Goal: Task Accomplishment & Management: Use online tool/utility

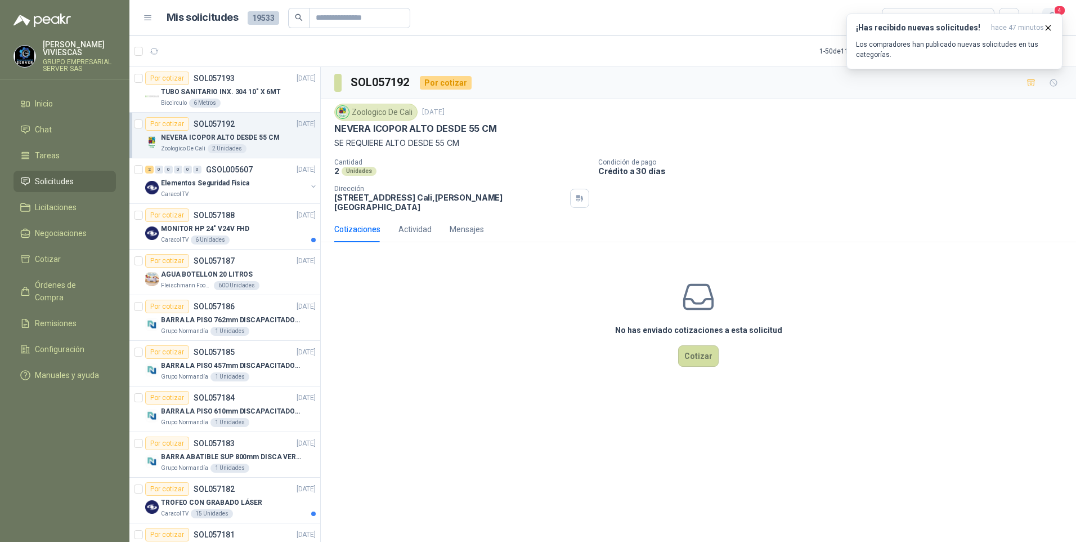
click at [1065, 10] on span "4" at bounding box center [1060, 10] width 12 height 11
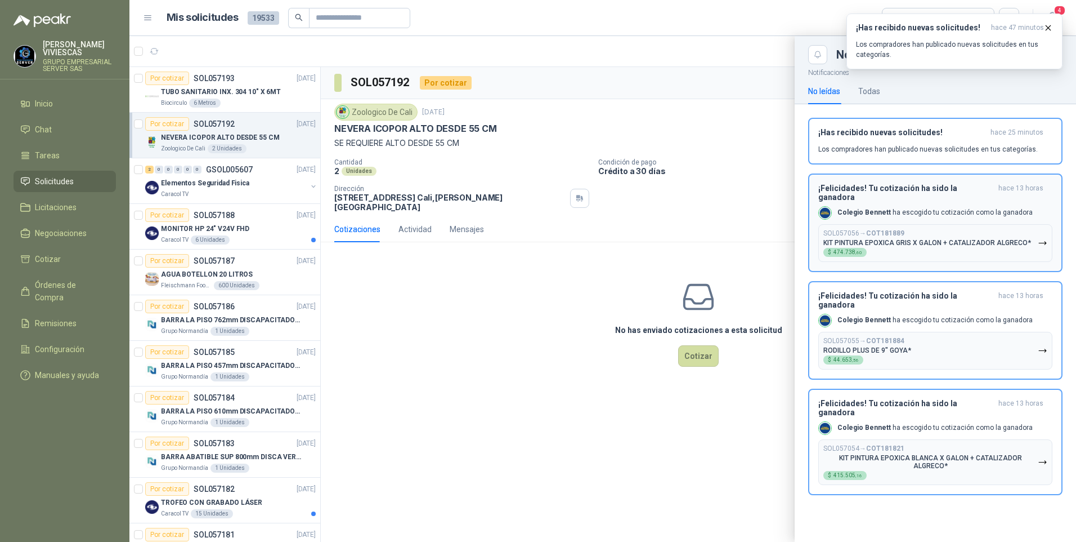
click at [1043, 238] on icon "button" at bounding box center [1043, 243] width 10 height 10
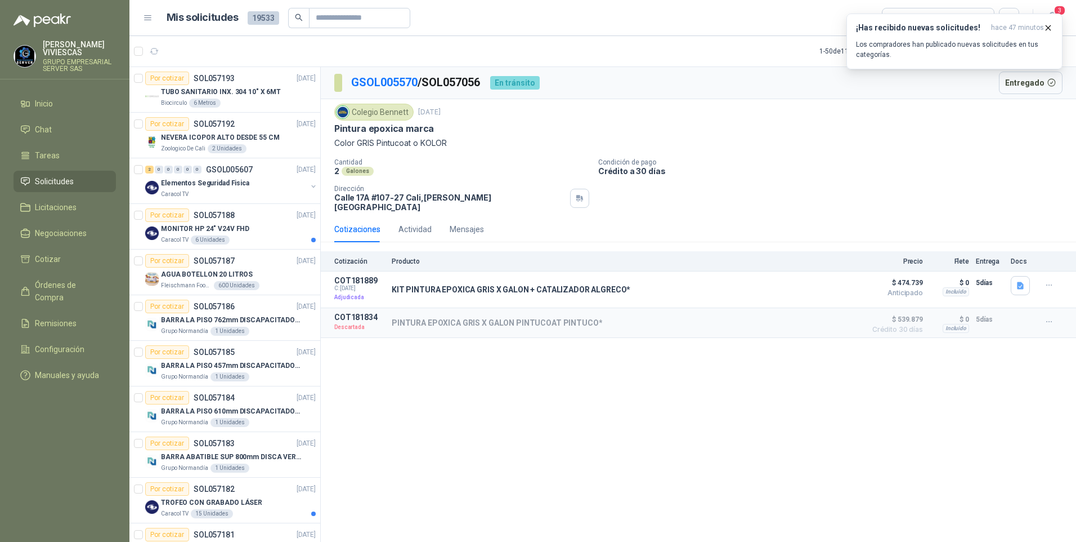
click at [687, 418] on div "GSOL005570 / SOL057056 En tránsito Entregado Colegio Bennett 23 sept, 2025 Pint…" at bounding box center [699, 306] width 756 height 479
click at [1048, 28] on icon "button" at bounding box center [1049, 27] width 5 height 5
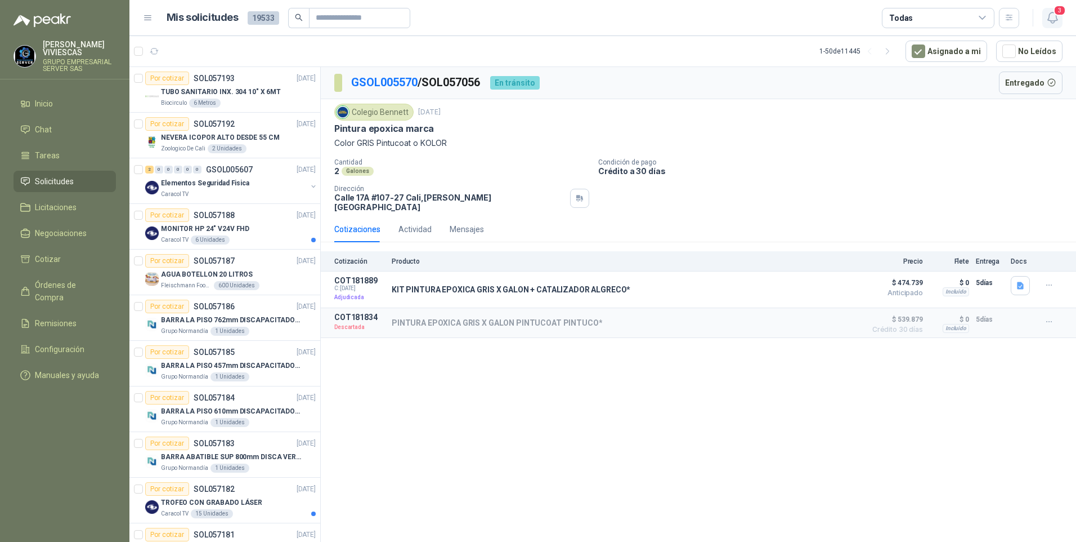
click at [1057, 19] on icon "button" at bounding box center [1053, 17] width 10 height 11
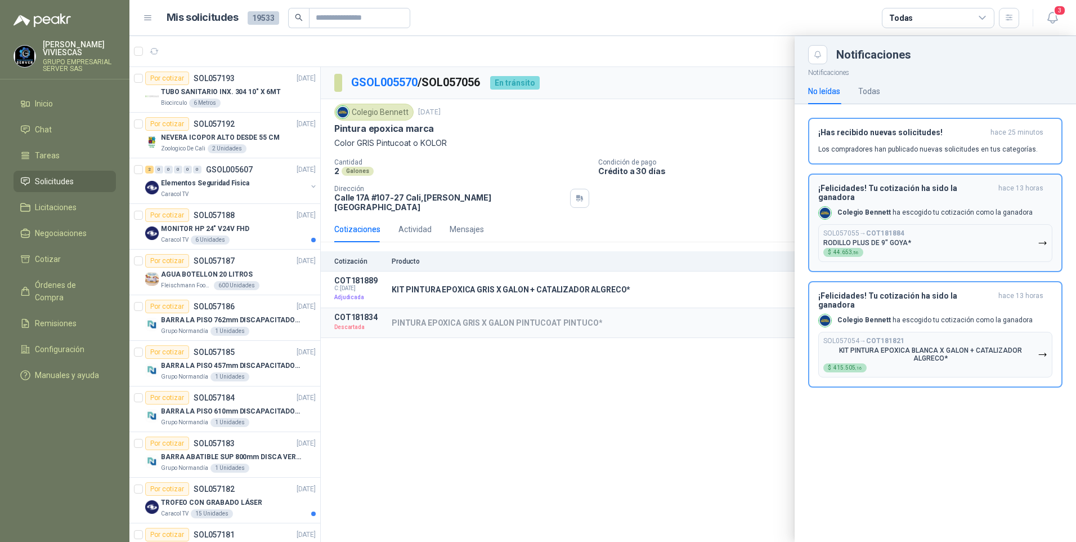
click at [1041, 238] on icon "button" at bounding box center [1043, 243] width 10 height 10
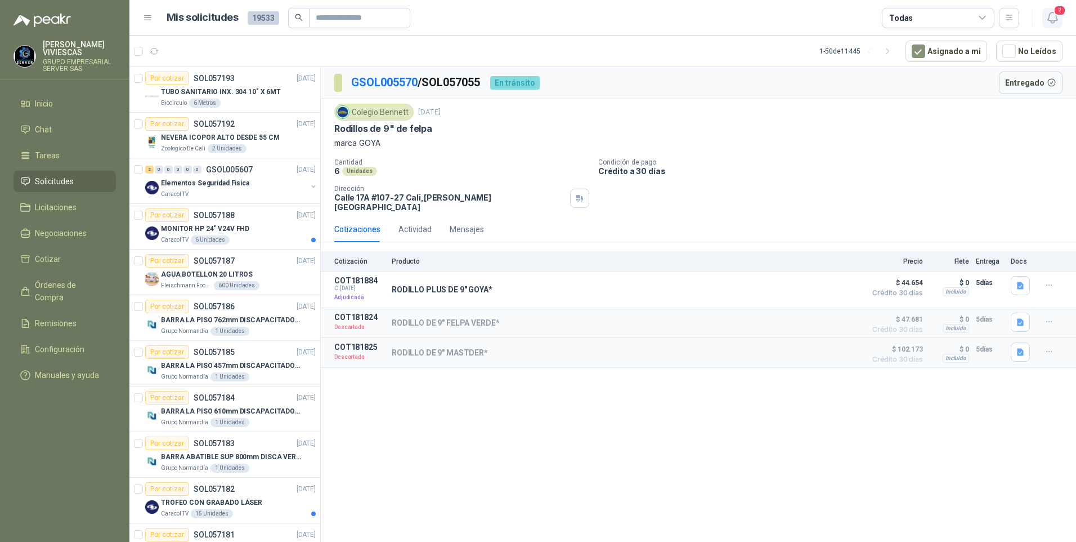
click at [1051, 18] on icon "button" at bounding box center [1053, 18] width 14 height 14
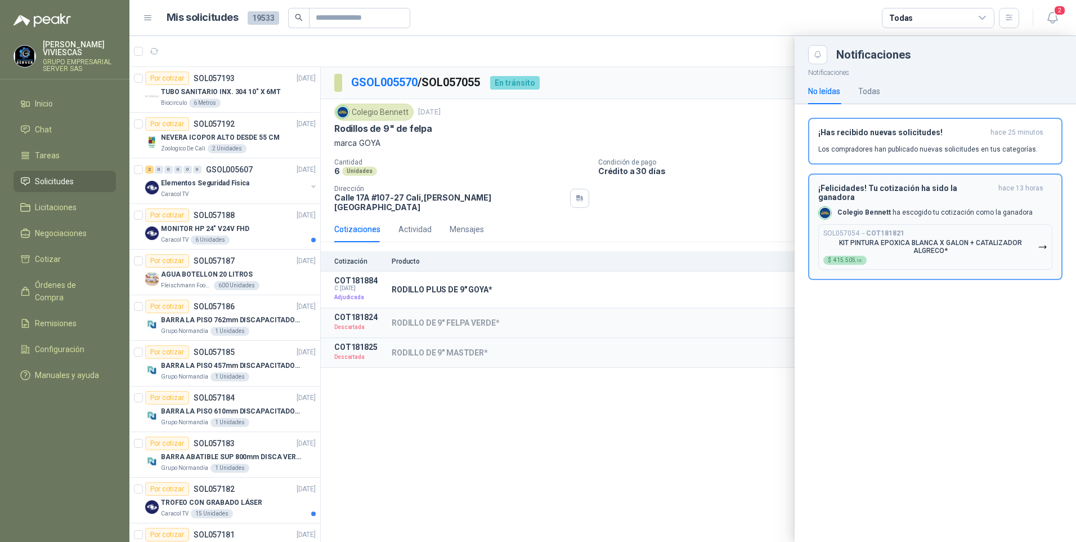
click at [1040, 242] on icon "button" at bounding box center [1043, 247] width 10 height 10
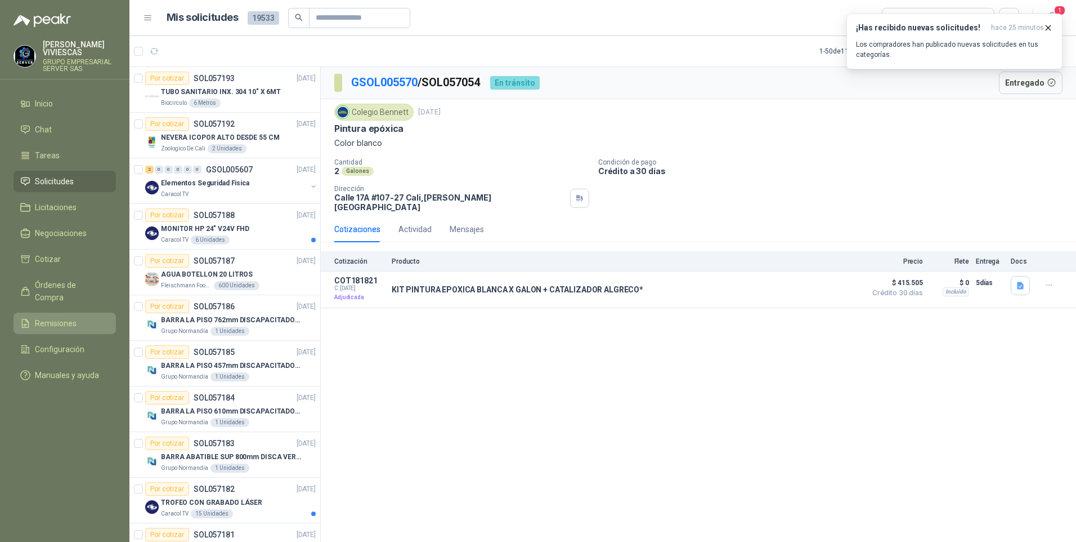
click at [61, 317] on span "Remisiones" at bounding box center [56, 323] width 42 height 12
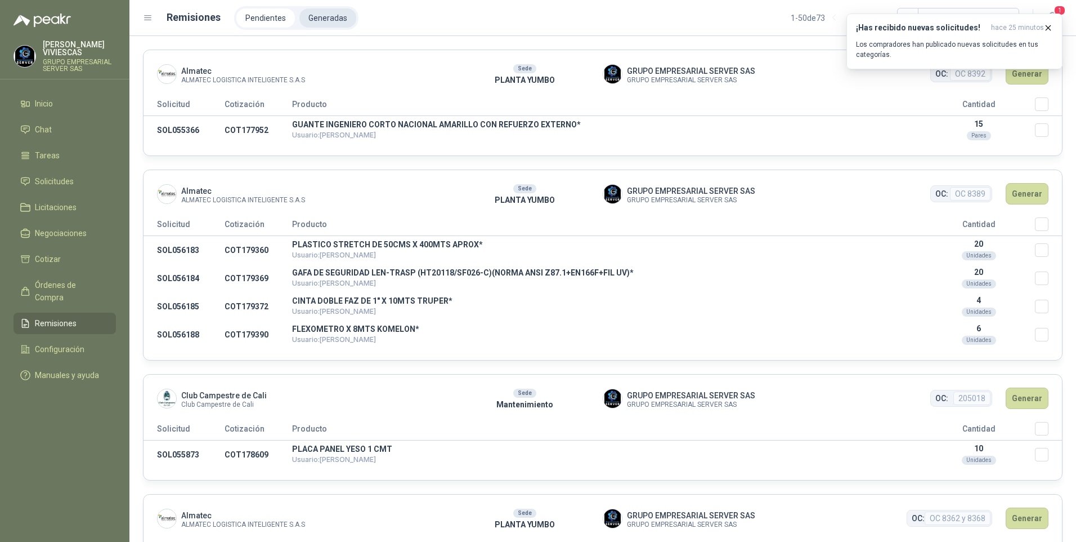
click at [321, 26] on li "Generadas" at bounding box center [328, 17] width 57 height 19
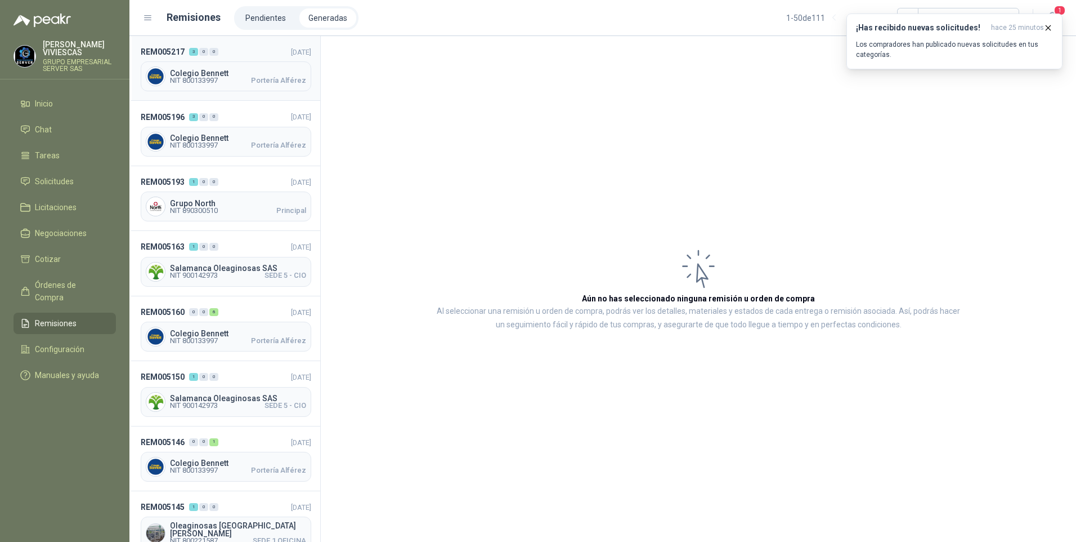
click at [203, 75] on span "Colegio Bennett" at bounding box center [238, 73] width 136 height 8
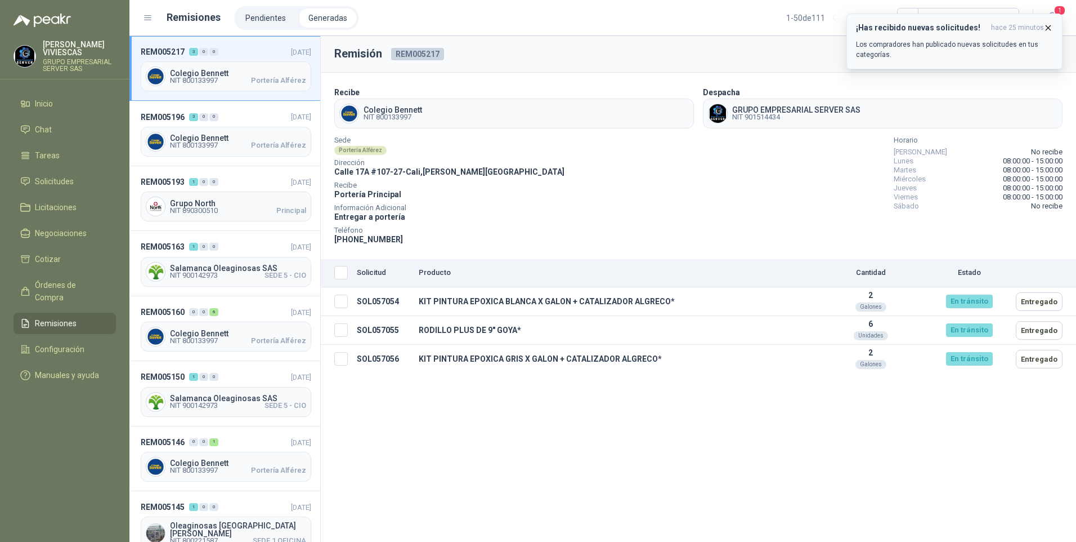
click at [1052, 26] on icon "button" at bounding box center [1049, 28] width 10 height 10
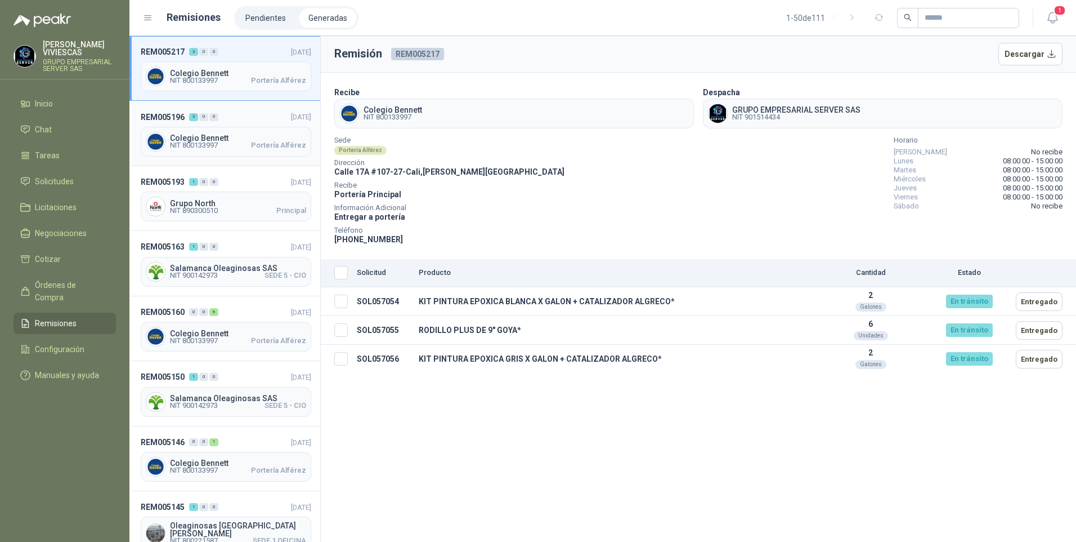
click at [207, 147] on span "NIT 800133997" at bounding box center [194, 145] width 48 height 7
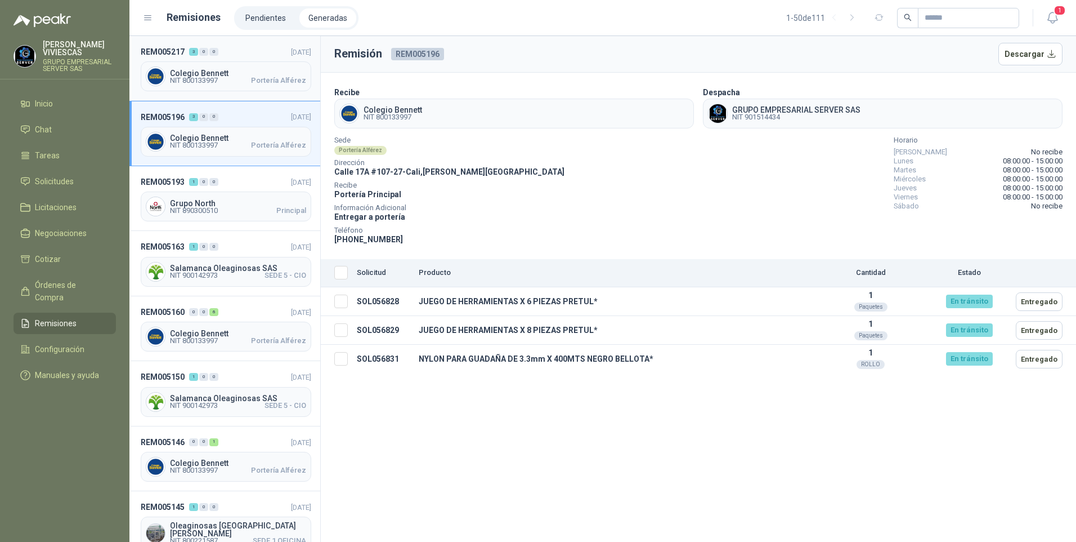
click at [187, 80] on span "NIT 800133997" at bounding box center [194, 80] width 48 height 7
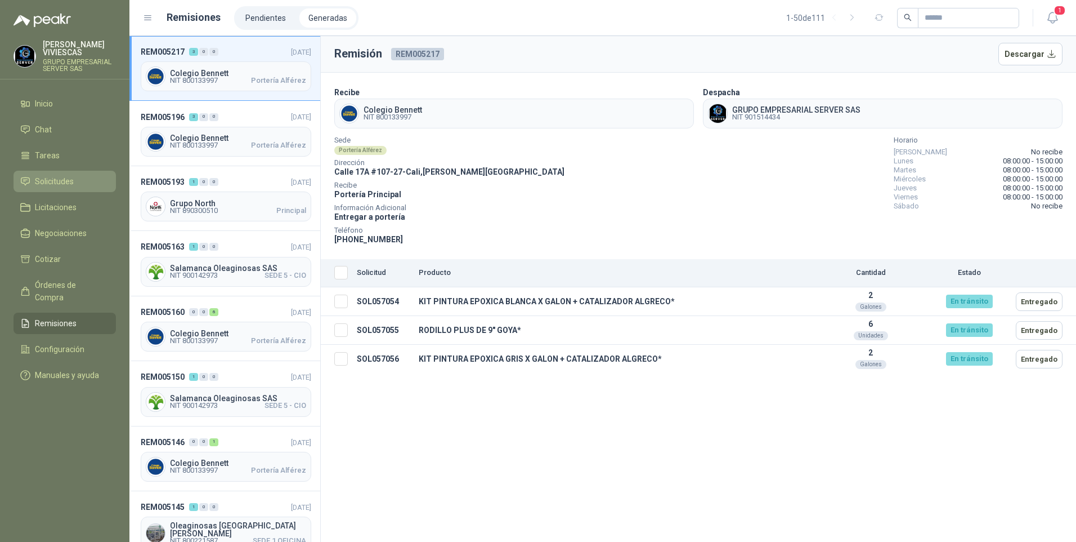
click at [42, 171] on link "Solicitudes" at bounding box center [65, 181] width 102 height 21
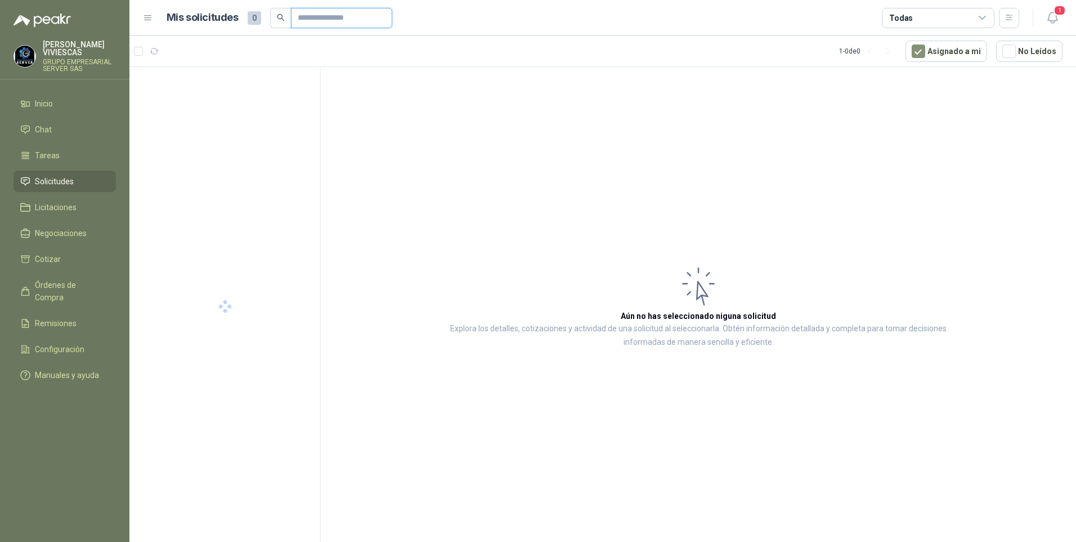
click at [318, 20] on input "text" at bounding box center [337, 17] width 79 height 19
type input "*********"
click at [199, 100] on p "Colegio Bennett" at bounding box center [181, 103] width 40 height 9
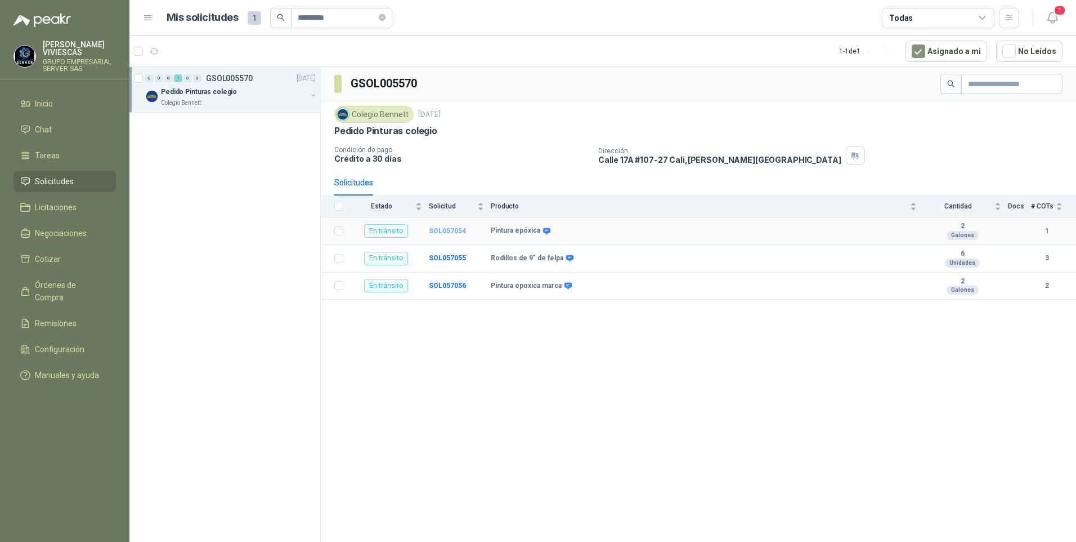
click at [449, 231] on b "SOL057054" at bounding box center [447, 231] width 37 height 8
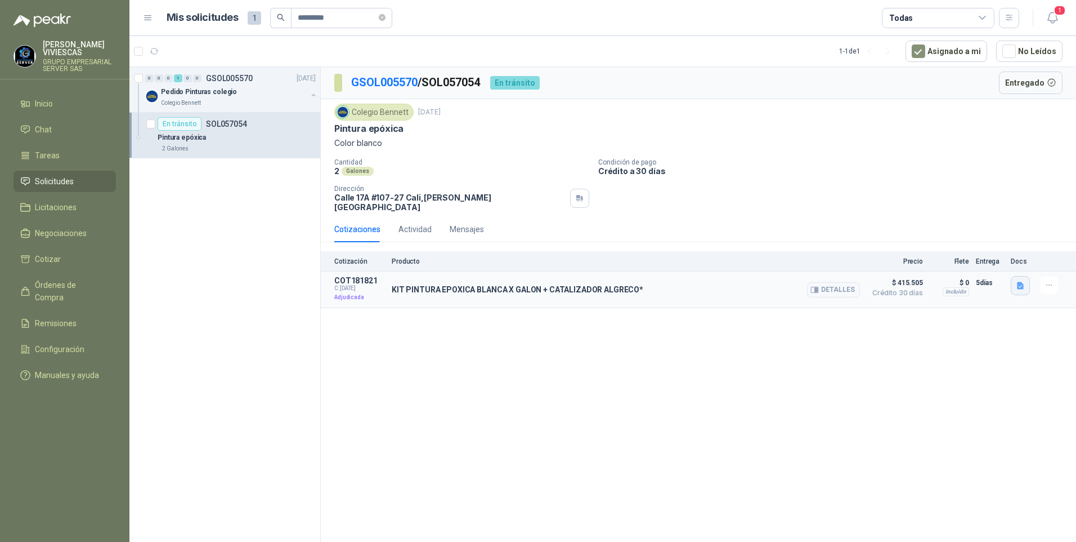
click at [1024, 283] on button "button" at bounding box center [1020, 285] width 19 height 19
click at [994, 248] on button "image.png" at bounding box center [998, 253] width 49 height 12
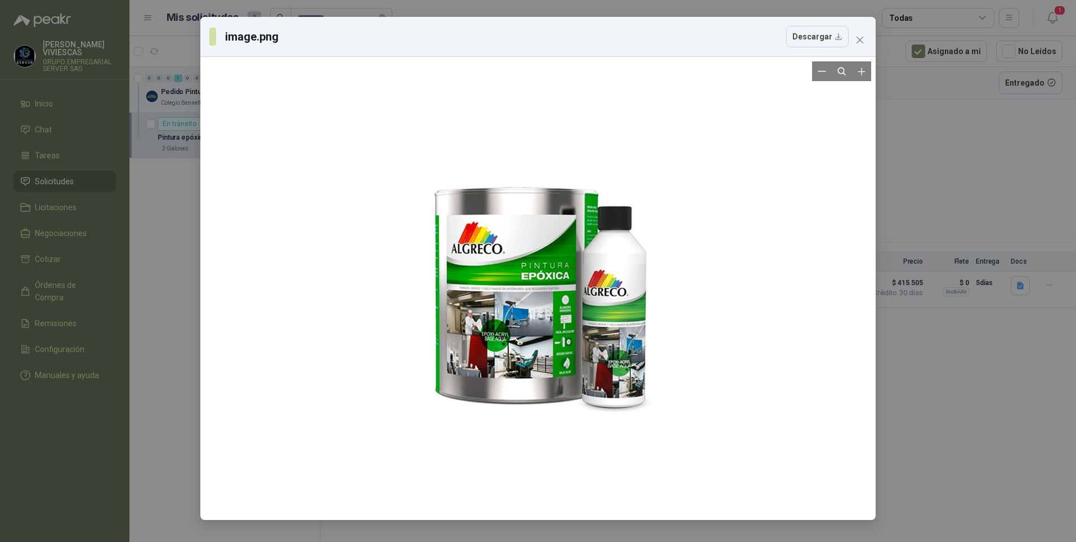
drag, startPoint x: 551, startPoint y: 313, endPoint x: 348, endPoint y: 290, distance: 203.4
click at [348, 290] on div at bounding box center [538, 288] width 667 height 454
click at [520, 266] on div at bounding box center [538, 288] width 288 height 454
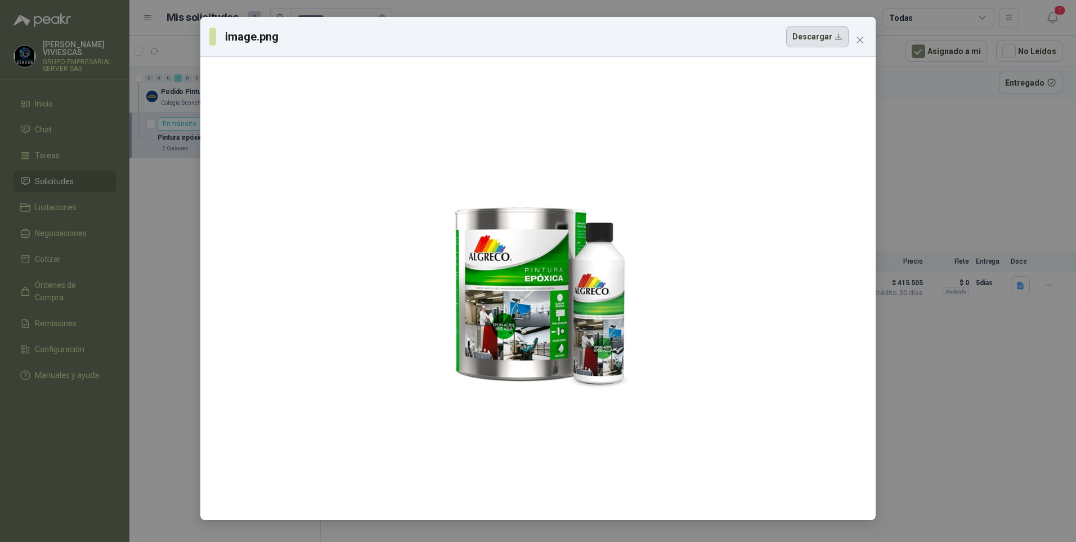
click at [822, 35] on button "Descargar" at bounding box center [818, 36] width 62 height 21
drag, startPoint x: 966, startPoint y: 436, endPoint x: 979, endPoint y: 426, distance: 16.6
click at [965, 435] on div "image.png Descargar" at bounding box center [538, 271] width 1076 height 542
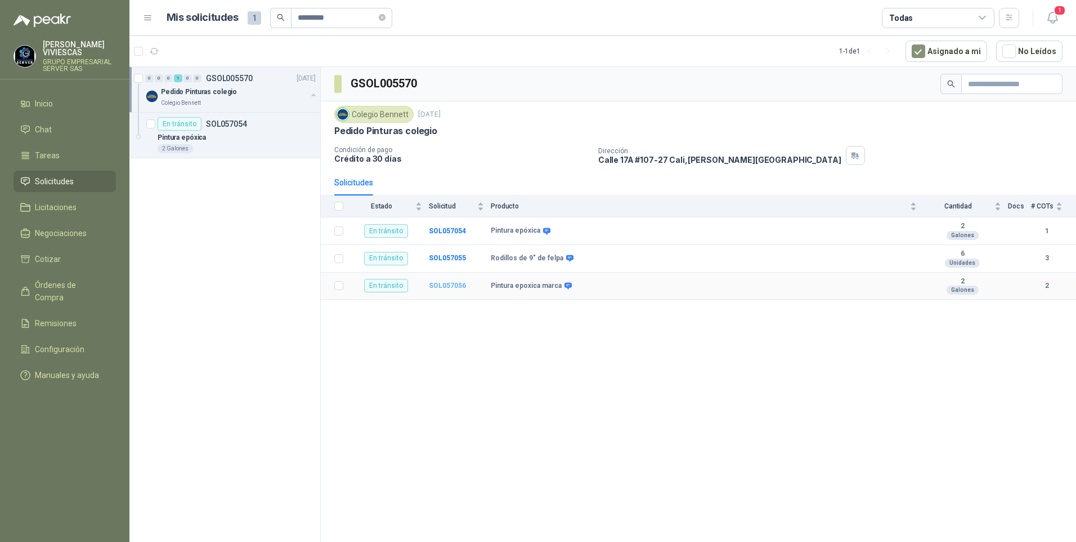
click at [435, 285] on b "SOL057056" at bounding box center [447, 285] width 37 height 8
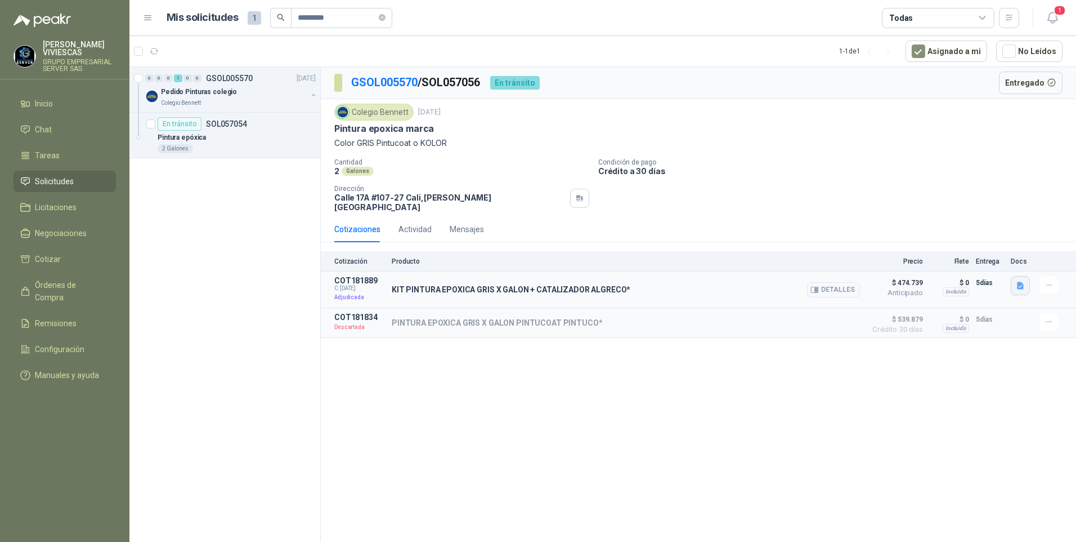
click at [1023, 282] on icon "button" at bounding box center [1020, 285] width 7 height 7
click at [993, 255] on button "image.png" at bounding box center [998, 253] width 49 height 12
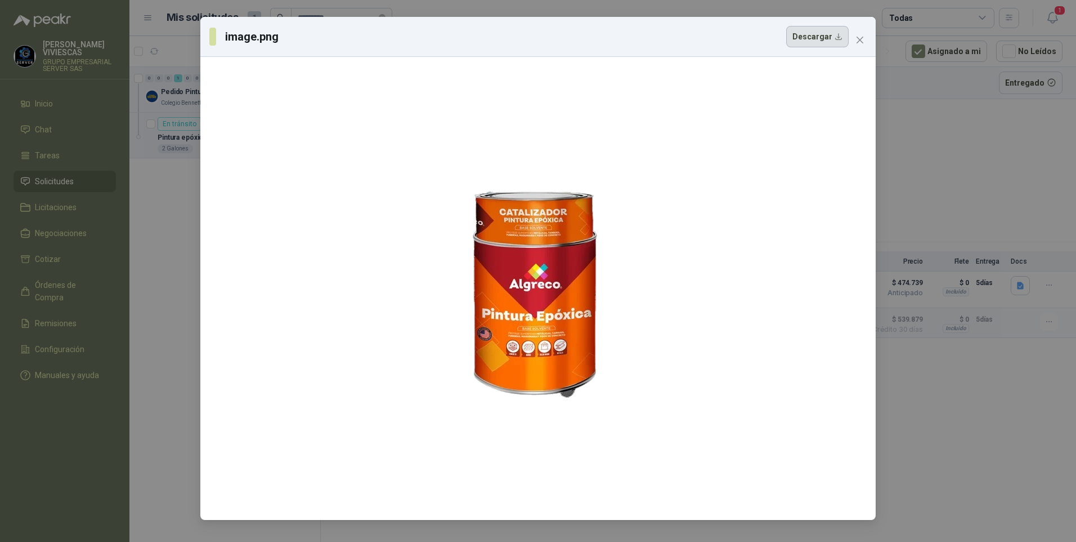
click at [829, 31] on button "Descargar" at bounding box center [818, 36] width 62 height 21
click at [942, 124] on div "image.png Descargar" at bounding box center [538, 271] width 1076 height 542
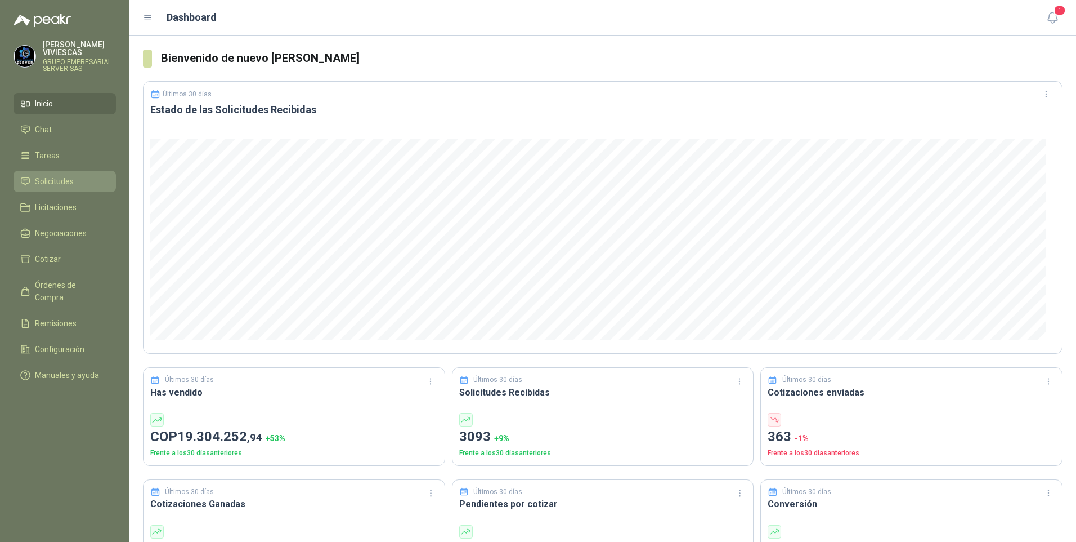
click at [56, 178] on span "Solicitudes" at bounding box center [54, 181] width 39 height 12
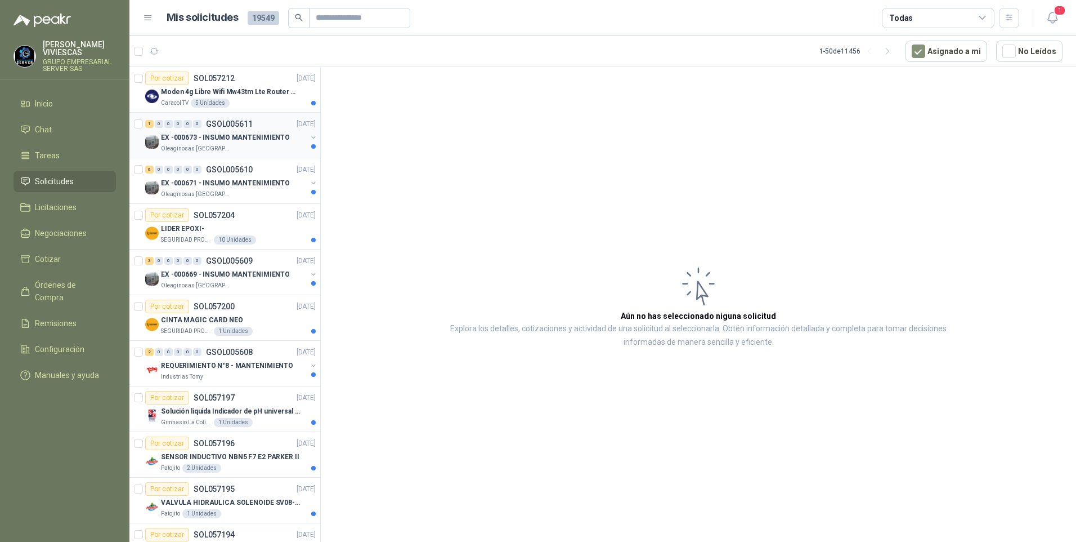
click at [219, 145] on p "Oleaginosas [GEOGRAPHIC_DATA][PERSON_NAME]" at bounding box center [196, 148] width 71 height 9
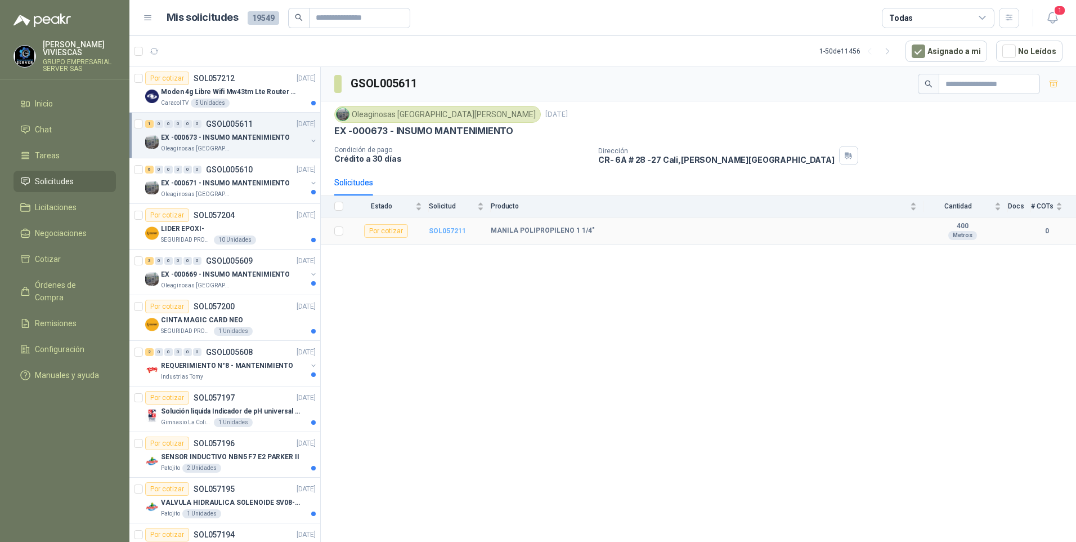
click at [439, 230] on b "SOL057211" at bounding box center [447, 231] width 37 height 8
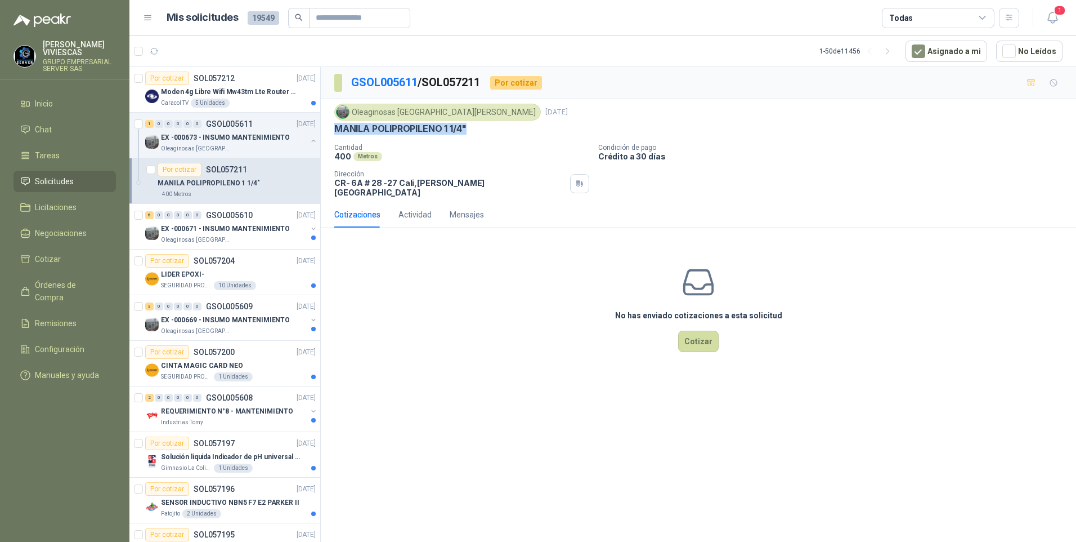
drag, startPoint x: 334, startPoint y: 132, endPoint x: 467, endPoint y: 131, distance: 132.9
click at [467, 131] on div "Oleaginosas [GEOGRAPHIC_DATA][PERSON_NAME] [DATE] MANILA POLIPROPILENO 1 1/4" C…" at bounding box center [699, 150] width 756 height 102
drag, startPoint x: 467, startPoint y: 131, endPoint x: 453, endPoint y: 131, distance: 13.5
copy p "MANILA POLIPROPILENO 1 1/4""
click at [709, 333] on button "Cotizar" at bounding box center [698, 340] width 41 height 21
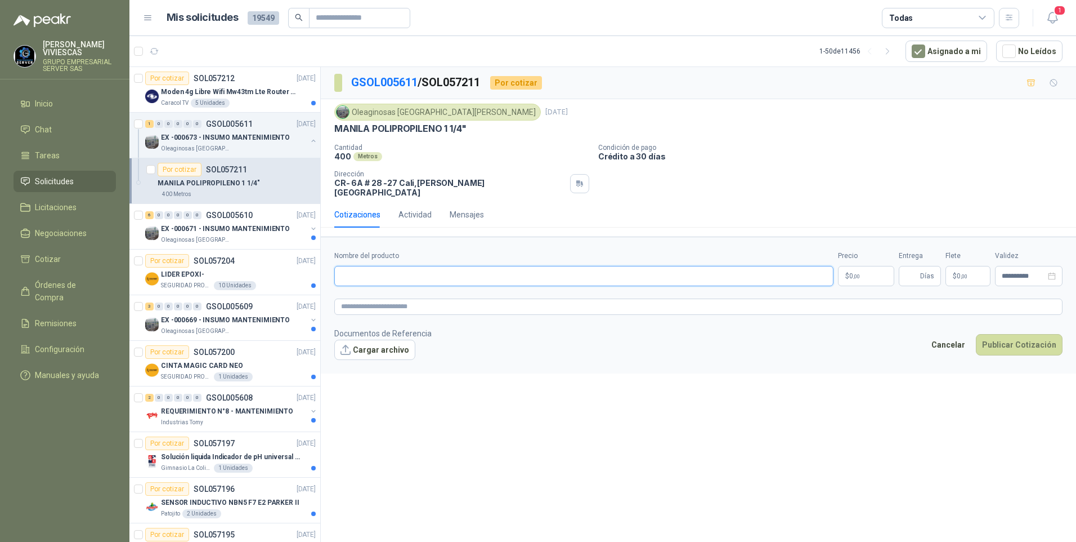
click at [377, 266] on input "Nombre del producto" at bounding box center [583, 276] width 499 height 20
type input "*******"
drag, startPoint x: 381, startPoint y: 272, endPoint x: 126, endPoint y: 291, distance: 255.7
click at [221, 292] on div "Por cotizar SOL057212 [DATE] Moden 4g Libre Wifi Mw43tm Lte Router Móvil Intern…" at bounding box center [602, 305] width 947 height 479
type input "**********"
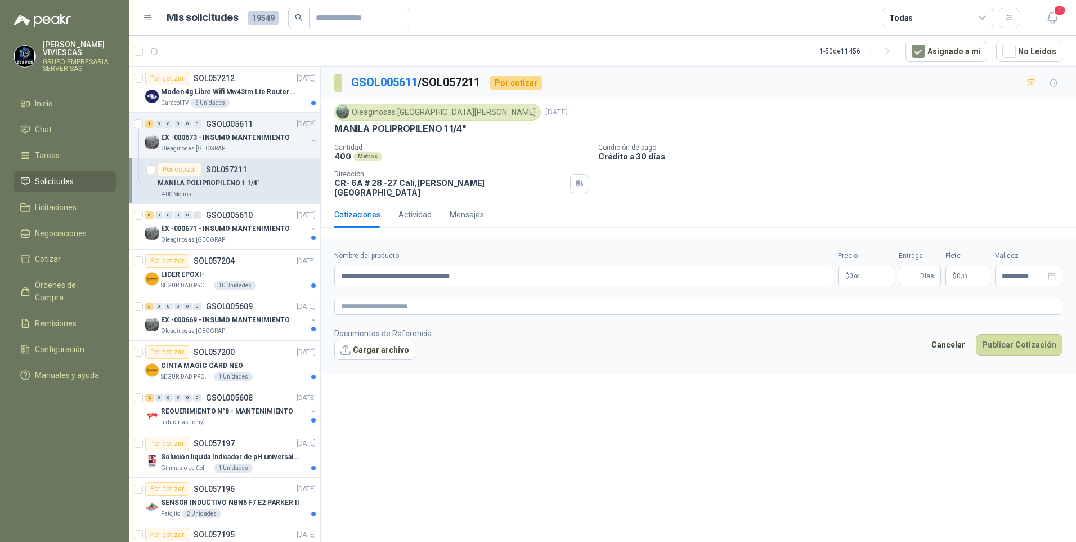
click at [885, 270] on body "[PERSON_NAME] GRUPO EMPRESARIAL SERVER SAS Inicio Chat Tareas Solicitudes Licit…" at bounding box center [538, 271] width 1076 height 542
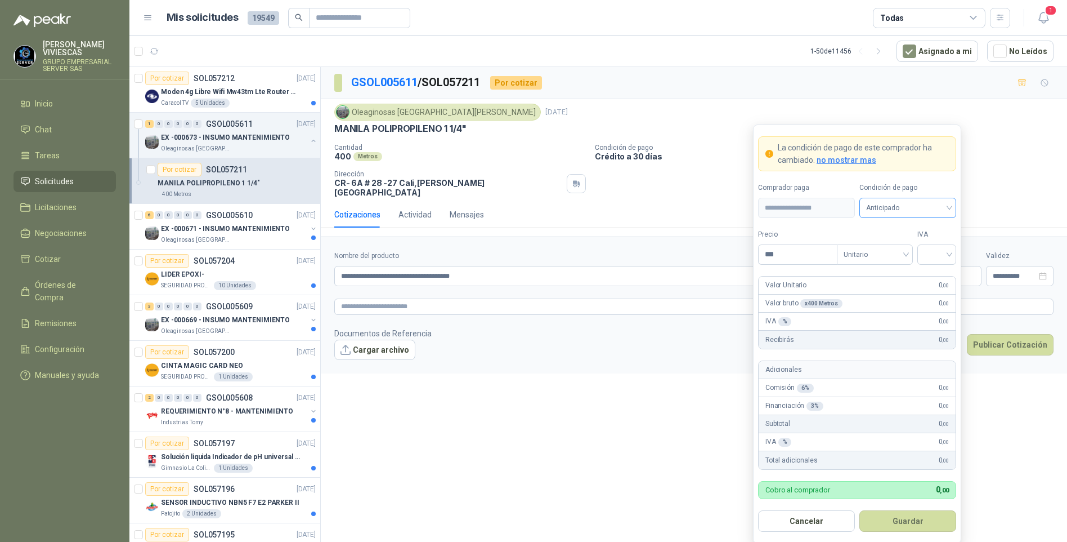
click at [882, 207] on span "Anticipado" at bounding box center [907, 207] width 83 height 17
click at [919, 251] on div "Crédito a 30 días" at bounding box center [908, 249] width 79 height 12
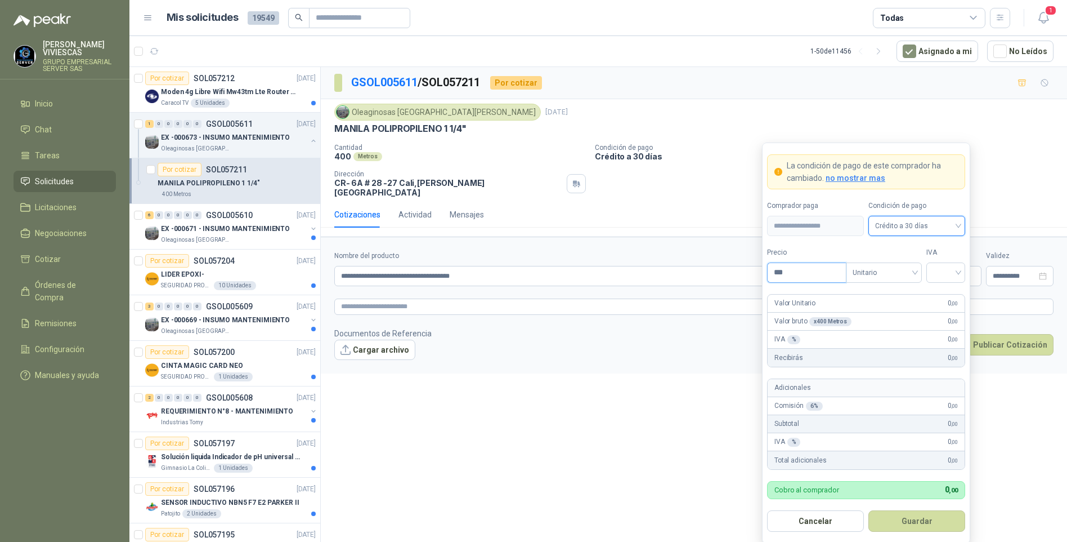
click at [798, 275] on input "***" at bounding box center [807, 272] width 78 height 19
type input "********"
click at [939, 270] on input "search" at bounding box center [945, 271] width 25 height 17
click at [937, 292] on div "19%" at bounding box center [946, 296] width 21 height 12
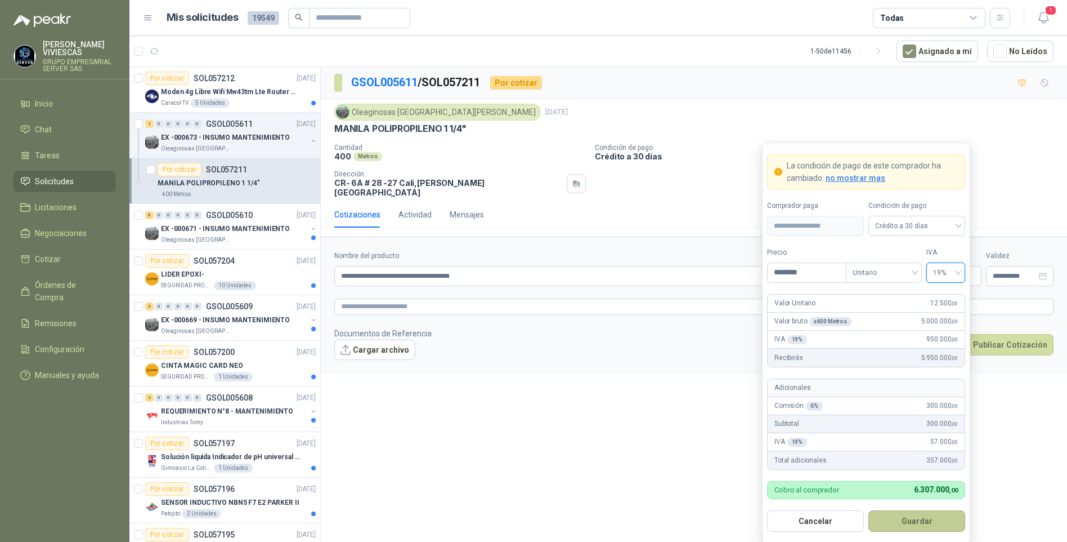
click at [914, 522] on button "Guardar" at bounding box center [917, 520] width 97 height 21
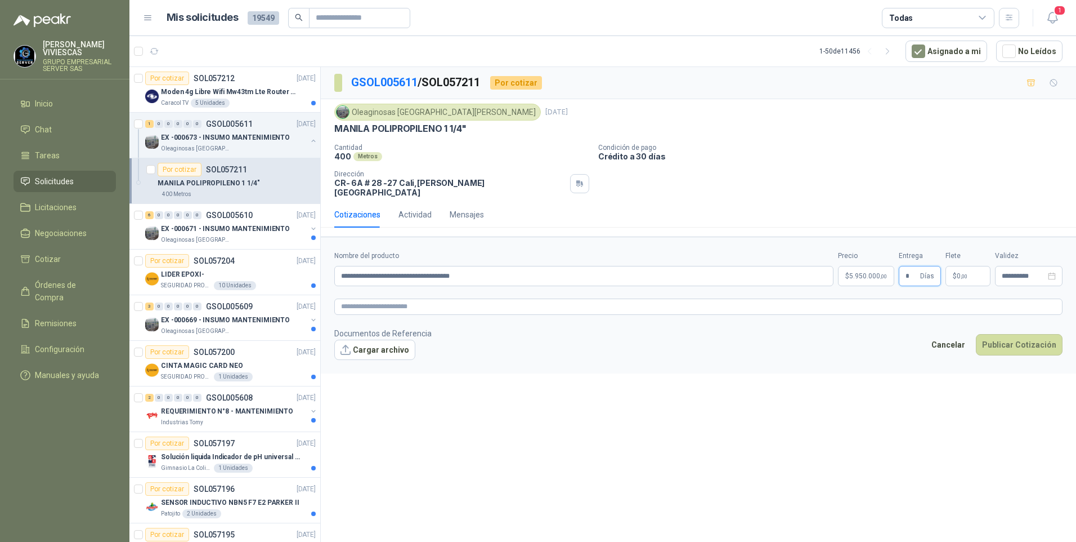
type input "*"
click at [866, 274] on body "[PERSON_NAME] GRUPO EMPRESARIAL SERVER SAS Inicio Chat Tareas Solicitudes Licit…" at bounding box center [538, 271] width 1076 height 542
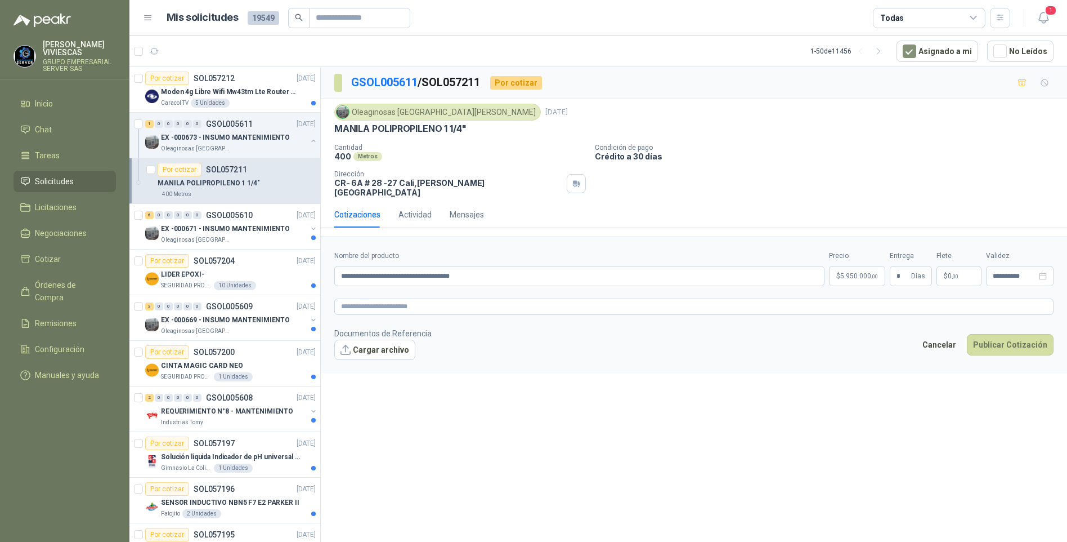
click at [676, 450] on div "**********" at bounding box center [694, 306] width 747 height 479
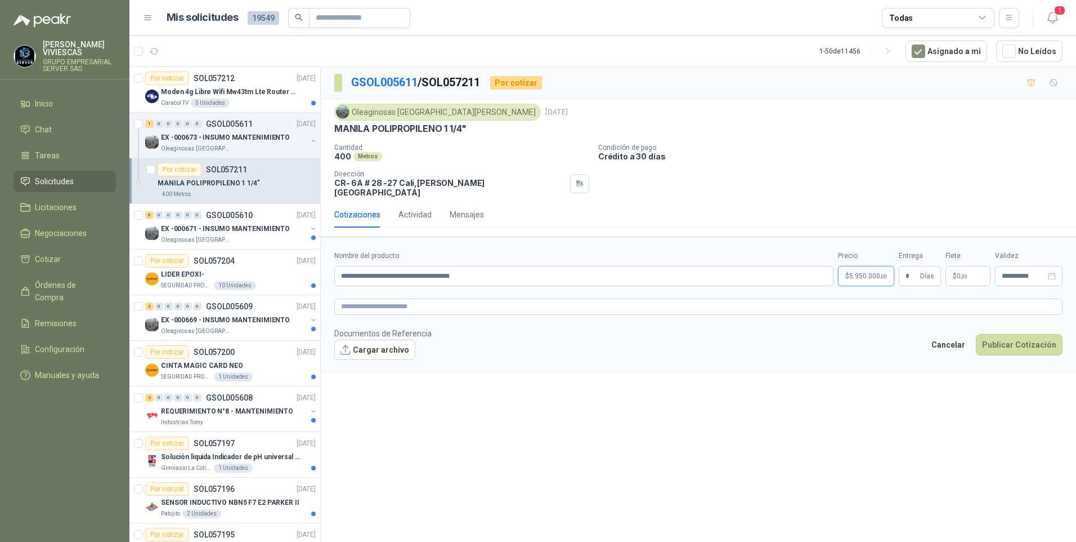
click at [857, 271] on body "[PERSON_NAME] GRUPO EMPRESARIAL SERVER SAS Inicio Chat Tareas Solicitudes Licit…" at bounding box center [538, 271] width 1076 height 542
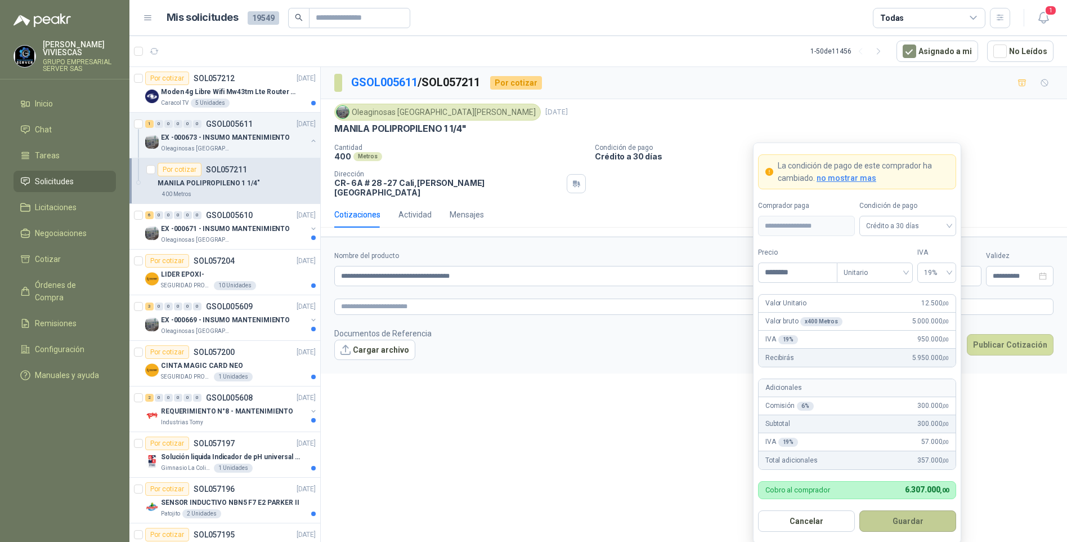
click at [887, 518] on button "Guardar" at bounding box center [908, 520] width 97 height 21
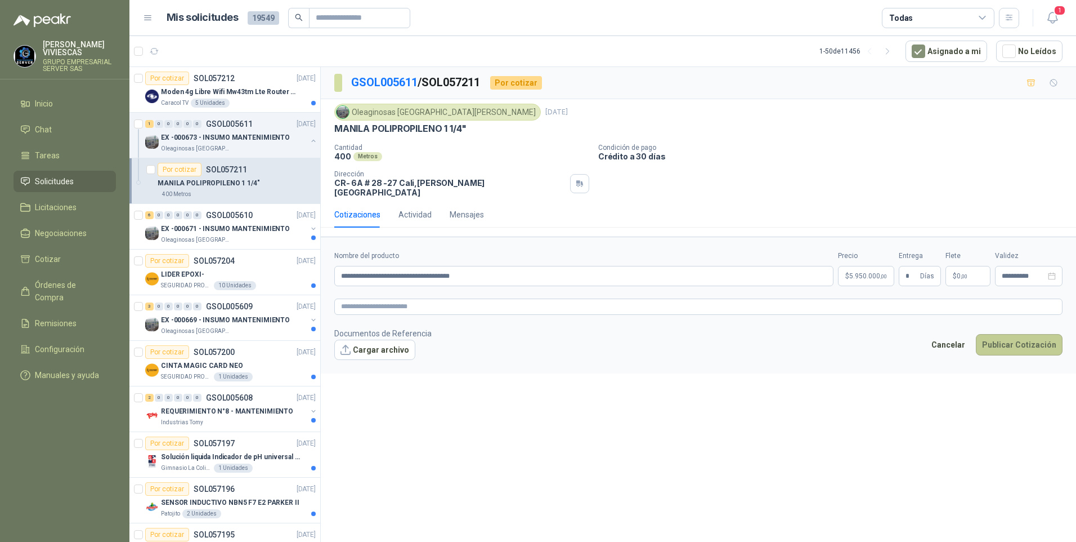
click at [1004, 334] on button "Publicar Cotización" at bounding box center [1019, 344] width 87 height 21
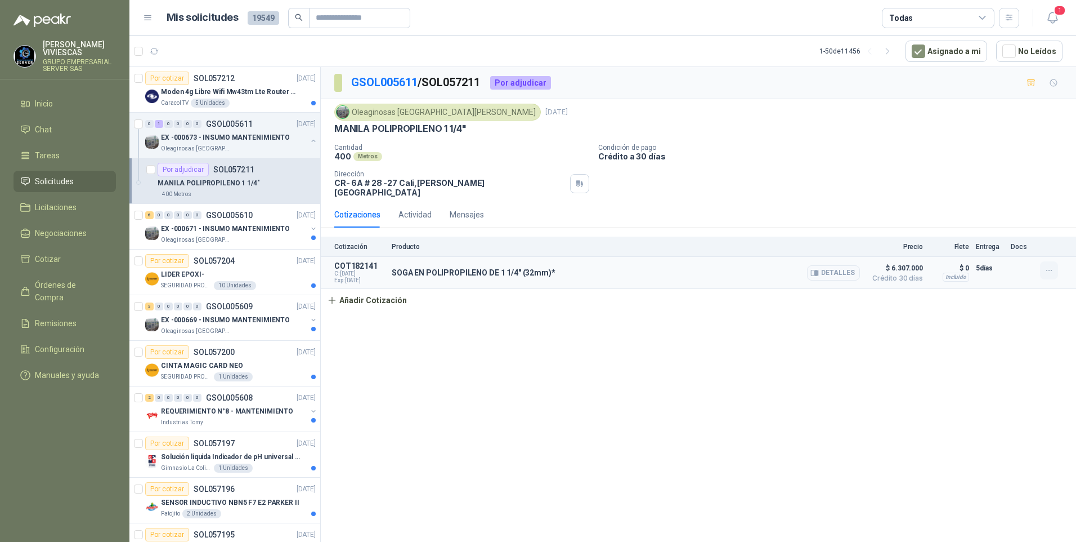
click at [1045, 266] on icon "button" at bounding box center [1050, 271] width 10 height 10
click at [991, 215] on button "Editar" at bounding box center [1027, 217] width 90 height 18
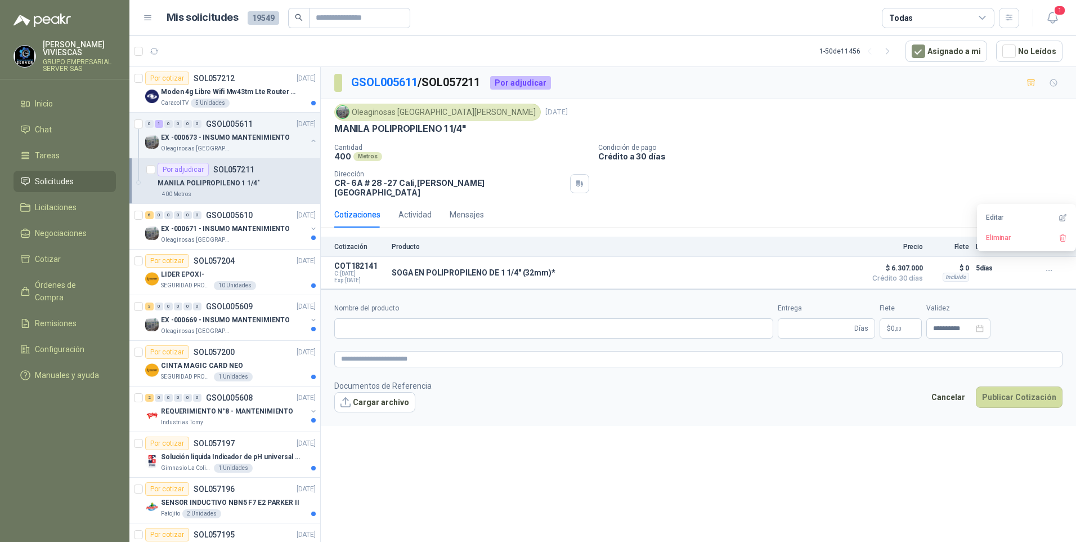
type input "**********"
type input "*"
click at [367, 400] on button "Cargar archivo" at bounding box center [374, 402] width 81 height 20
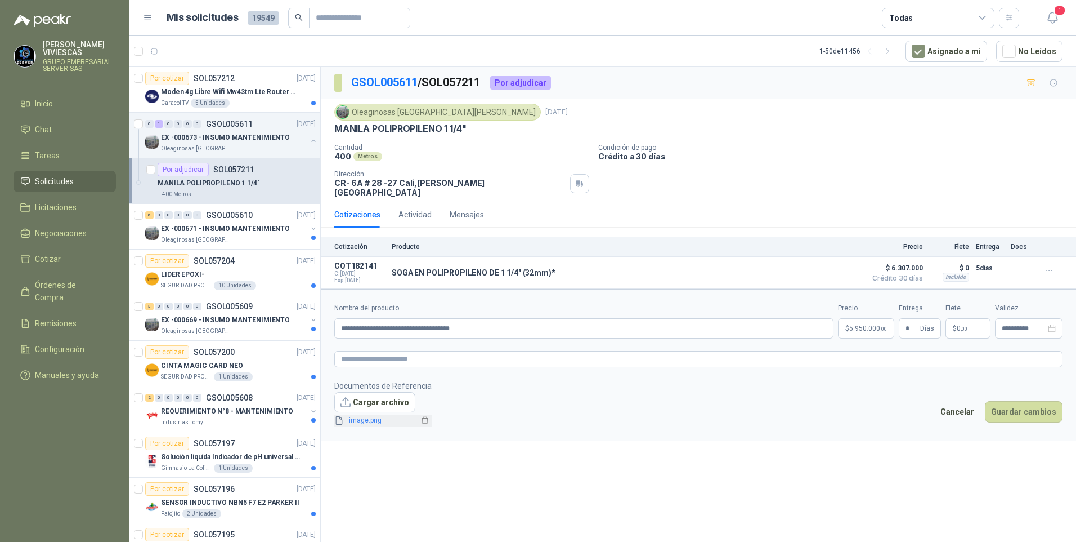
click at [360, 415] on link "image.png" at bounding box center [382, 420] width 74 height 11
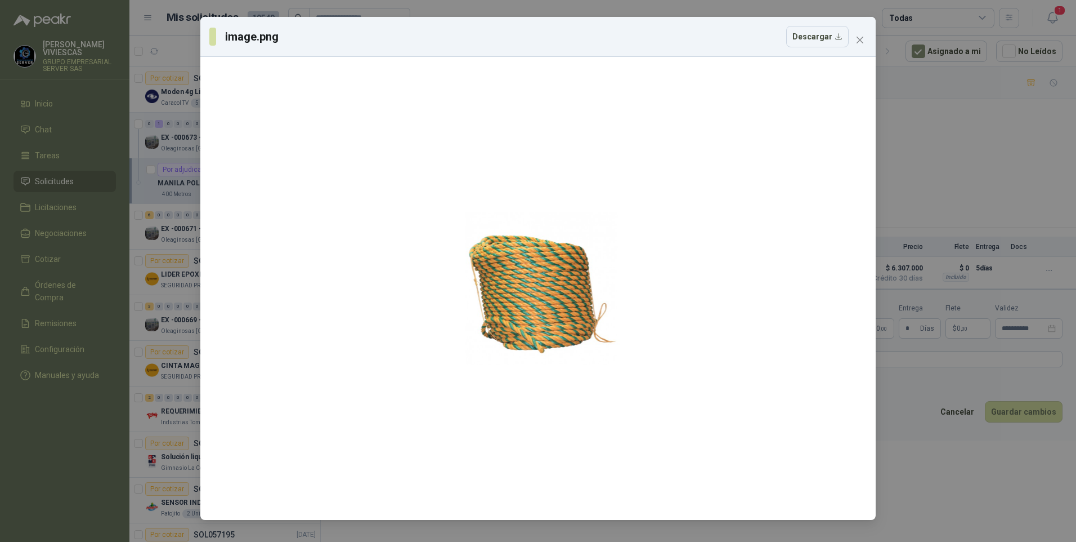
click at [913, 472] on div "image.png Descargar" at bounding box center [538, 271] width 1076 height 542
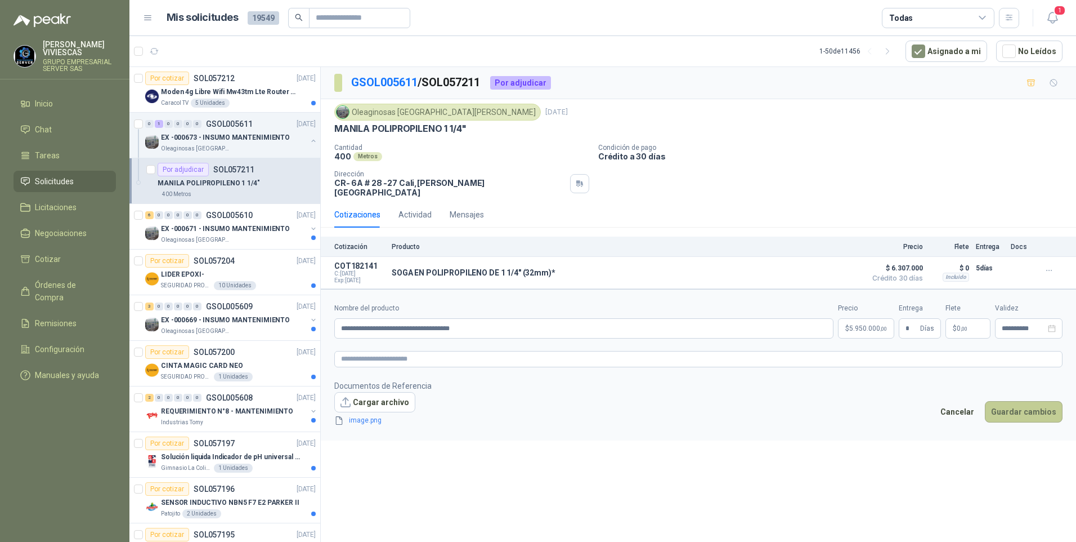
click at [1027, 401] on button "Guardar cambios" at bounding box center [1024, 411] width 78 height 21
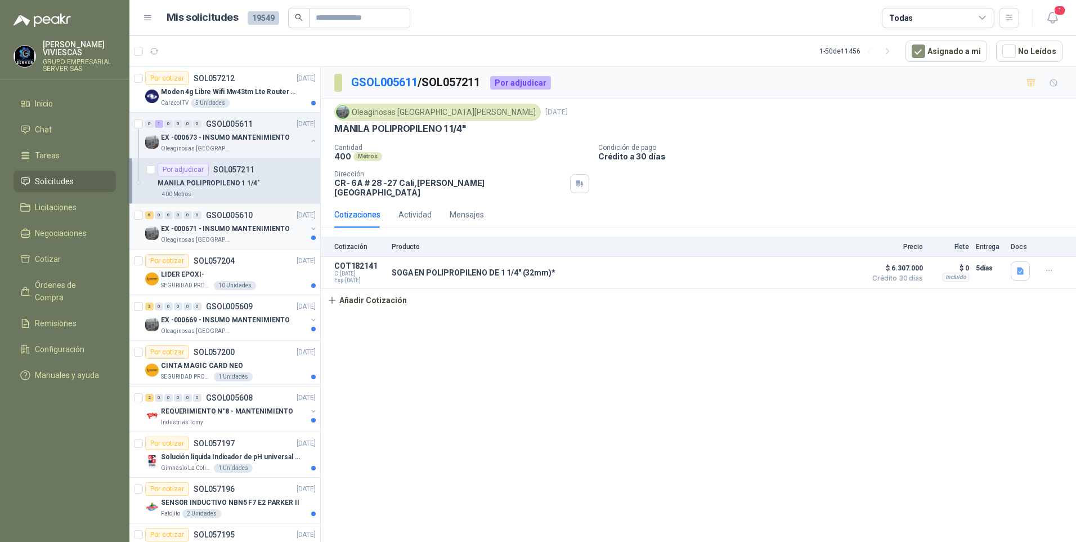
click at [209, 229] on p "EX -000671 - INSUMO MANTENIMIENTO" at bounding box center [225, 229] width 129 height 11
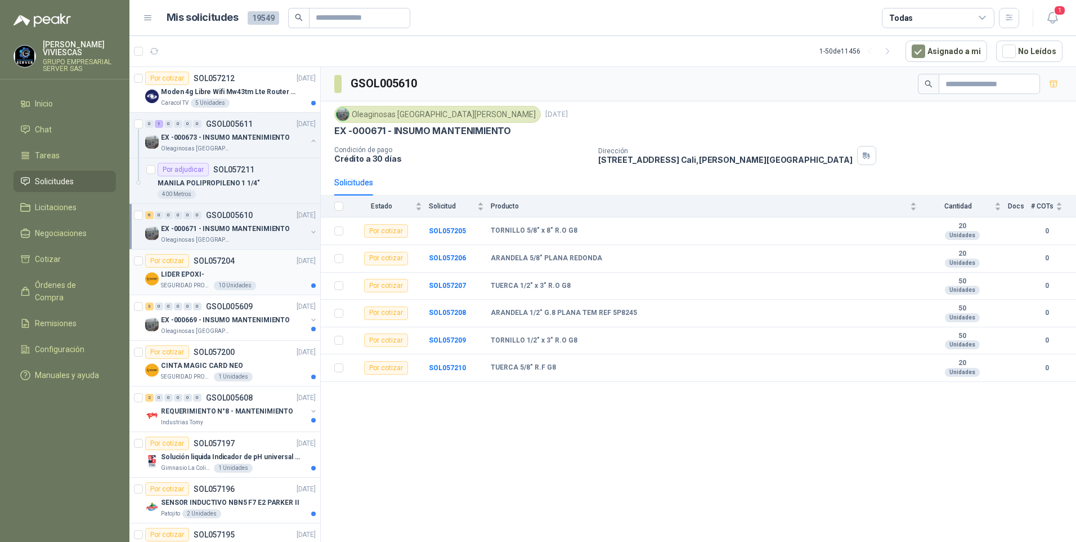
click at [184, 288] on p "SEGURIDAD PROVISER LTDA" at bounding box center [186, 285] width 51 height 9
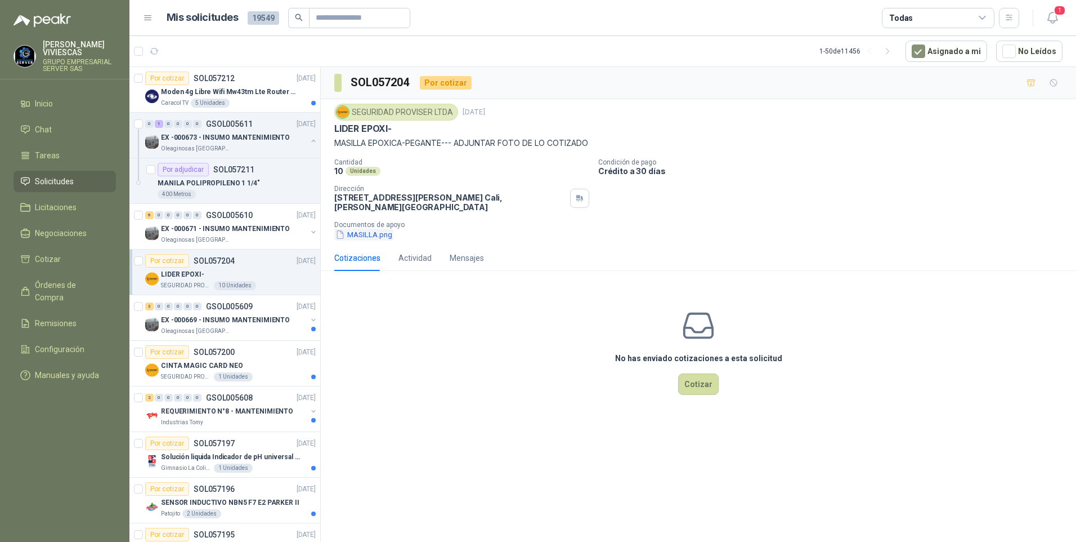
click at [373, 236] on button "MASILLA.png" at bounding box center [363, 235] width 59 height 12
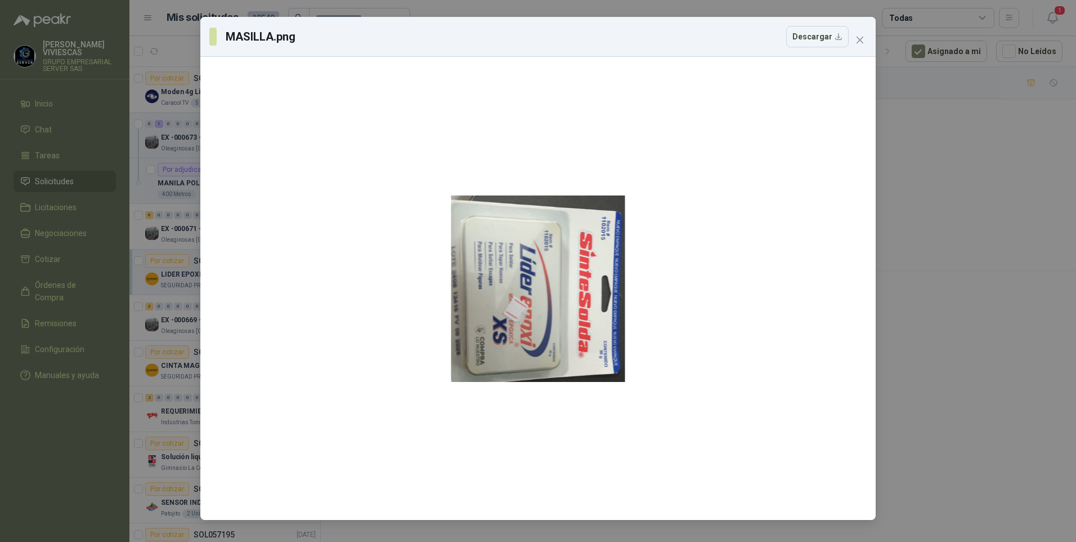
click at [961, 279] on div "MASILLA.png Descargar" at bounding box center [538, 271] width 1076 height 542
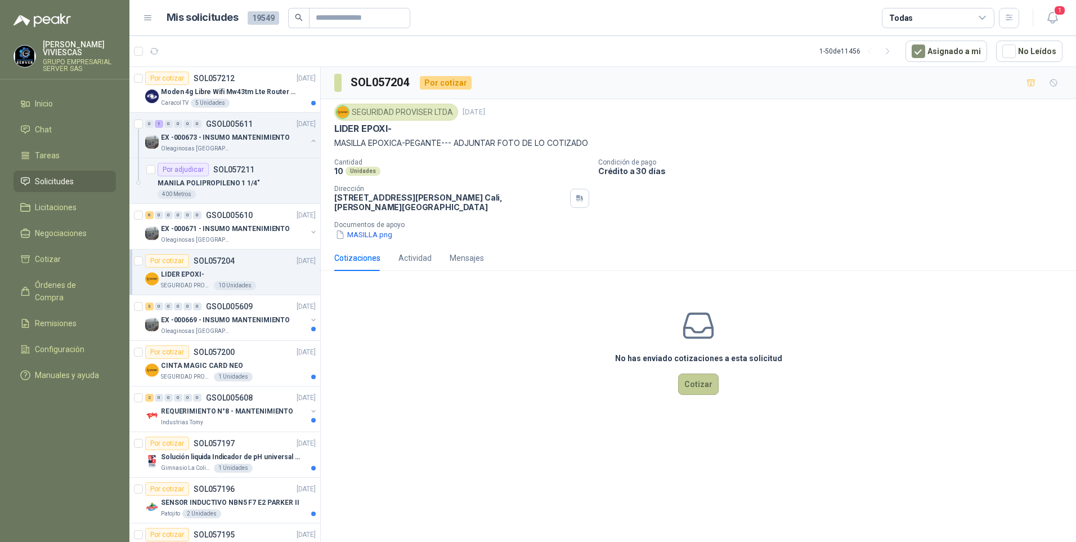
click at [705, 382] on button "Cotizar" at bounding box center [698, 383] width 41 height 21
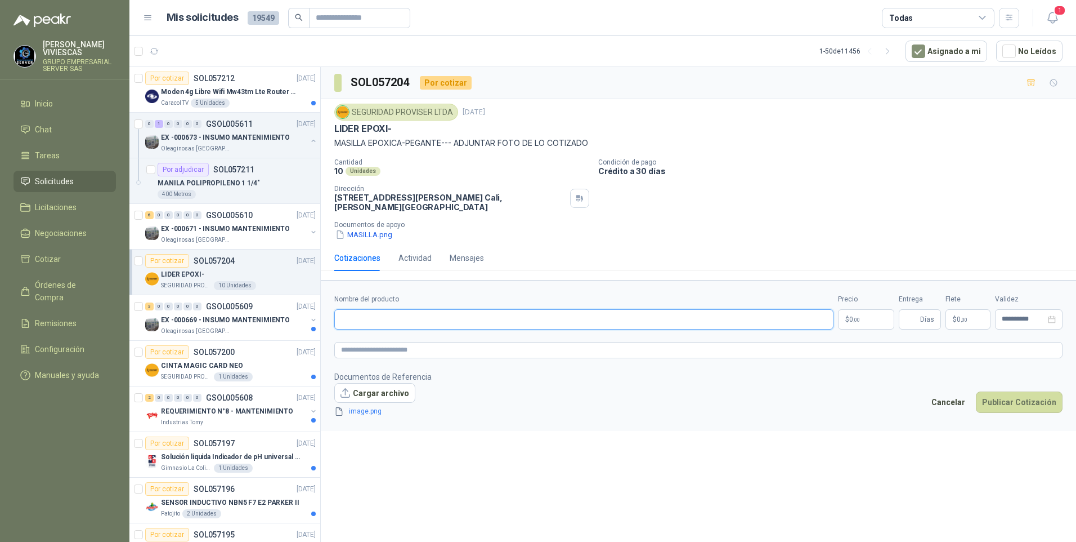
click at [352, 311] on input "Nombre del producto" at bounding box center [583, 319] width 499 height 20
type input "*"
type input "**********"
click at [876, 325] on p "$ 0 ,00" at bounding box center [866, 319] width 56 height 20
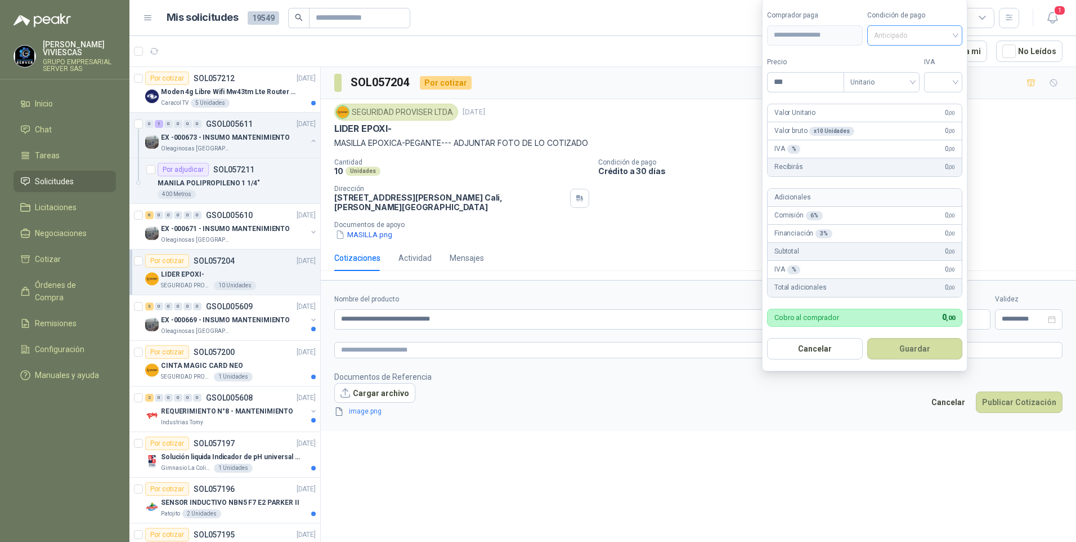
click at [900, 29] on span "Anticipado" at bounding box center [915, 35] width 82 height 17
drag, startPoint x: 915, startPoint y: 80, endPoint x: 823, endPoint y: 95, distance: 93.6
click at [915, 80] on div "Crédito a 30 días" at bounding box center [917, 76] width 79 height 12
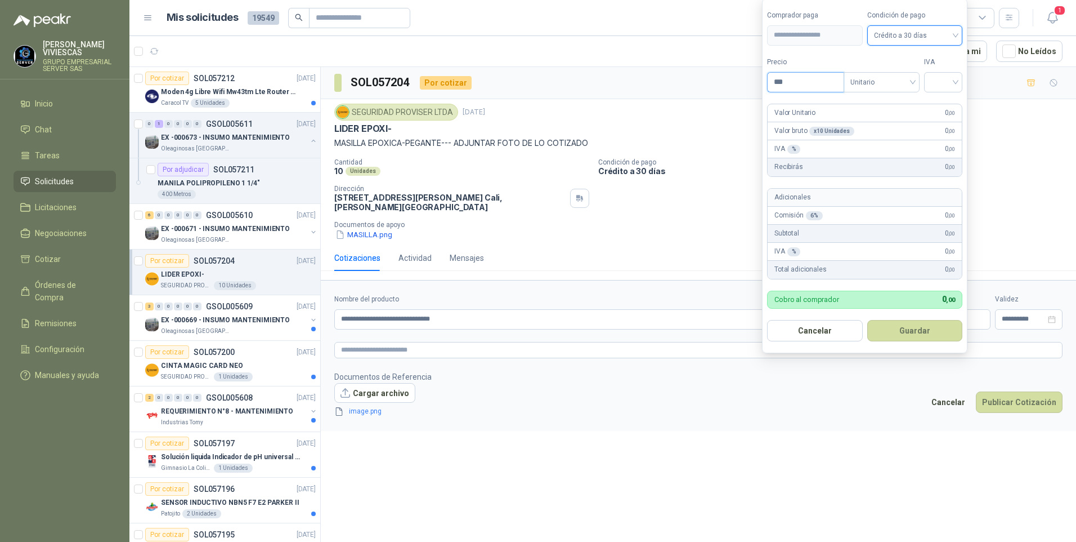
click at [797, 81] on input "***" at bounding box center [806, 82] width 76 height 19
type input "*******"
click at [954, 82] on input "search" at bounding box center [943, 81] width 25 height 17
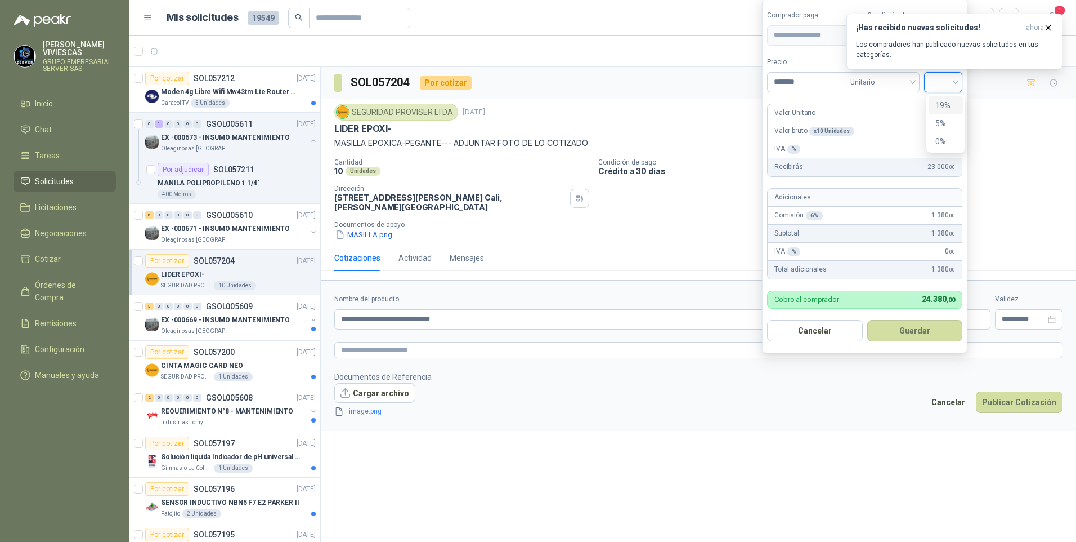
click at [944, 102] on div "19%" at bounding box center [946, 105] width 21 height 12
click at [919, 328] on button "Guardar" at bounding box center [917, 330] width 97 height 21
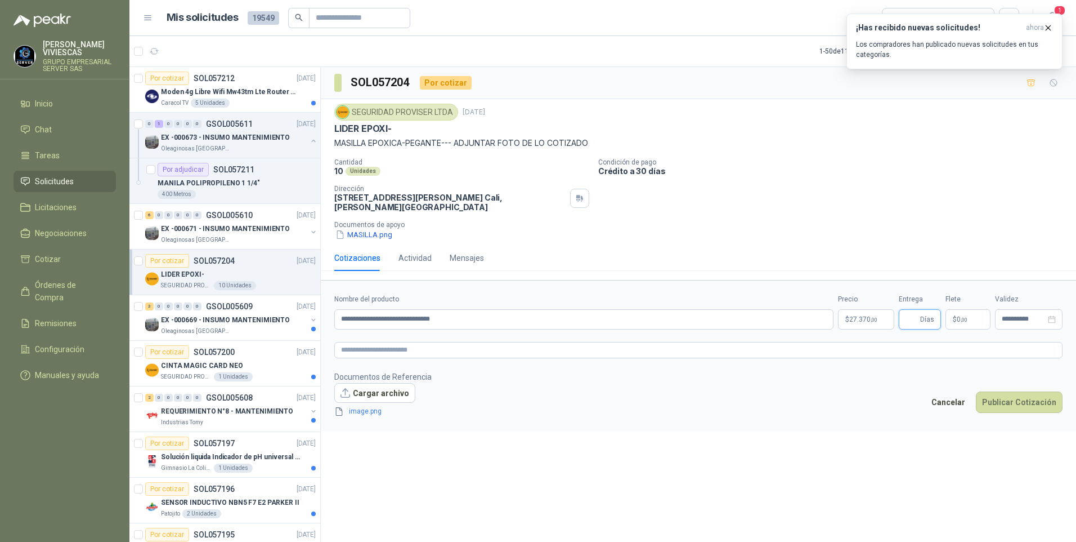
click at [915, 316] on input "Entrega" at bounding box center [912, 319] width 12 height 19
type input "*"
click at [1020, 403] on button "Publicar Cotización" at bounding box center [1019, 401] width 87 height 21
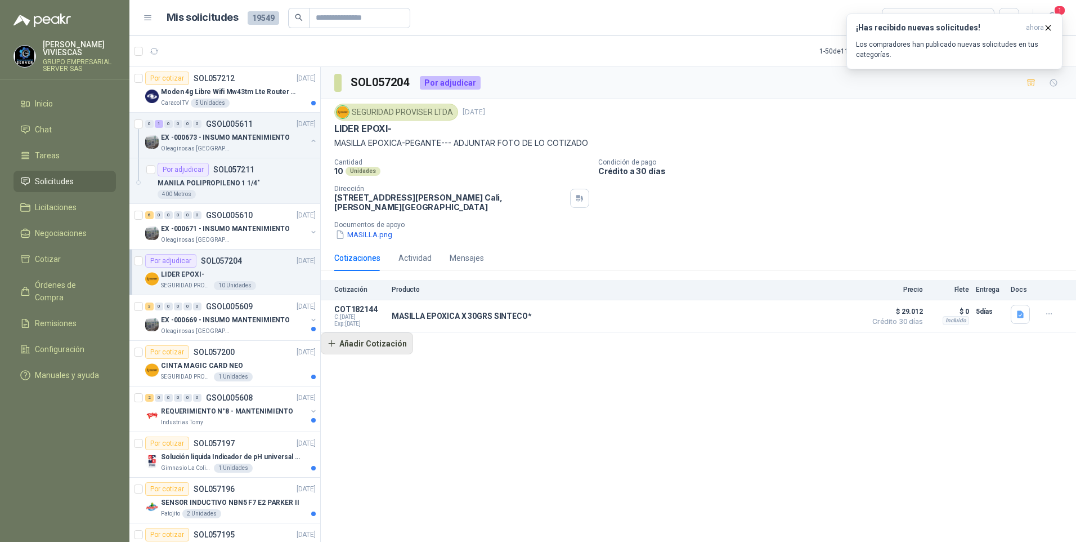
click at [376, 344] on button "Añadir Cotización" at bounding box center [367, 343] width 92 height 23
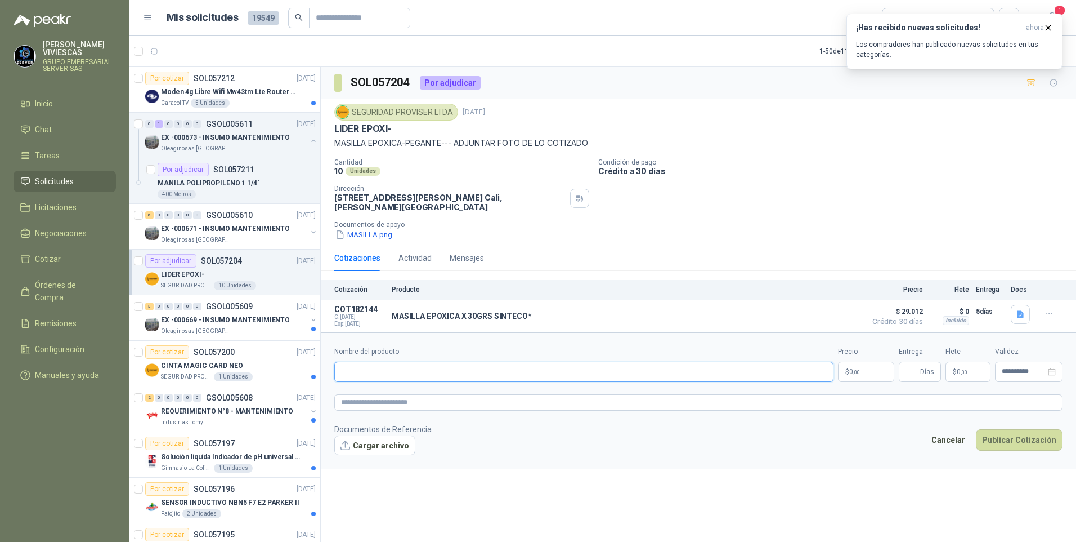
click at [341, 367] on input "Nombre del producto" at bounding box center [583, 371] width 499 height 20
type input "**********"
click at [865, 375] on p "$ 0 ,00" at bounding box center [866, 371] width 56 height 20
click at [1048, 25] on icon "button" at bounding box center [1049, 28] width 10 height 10
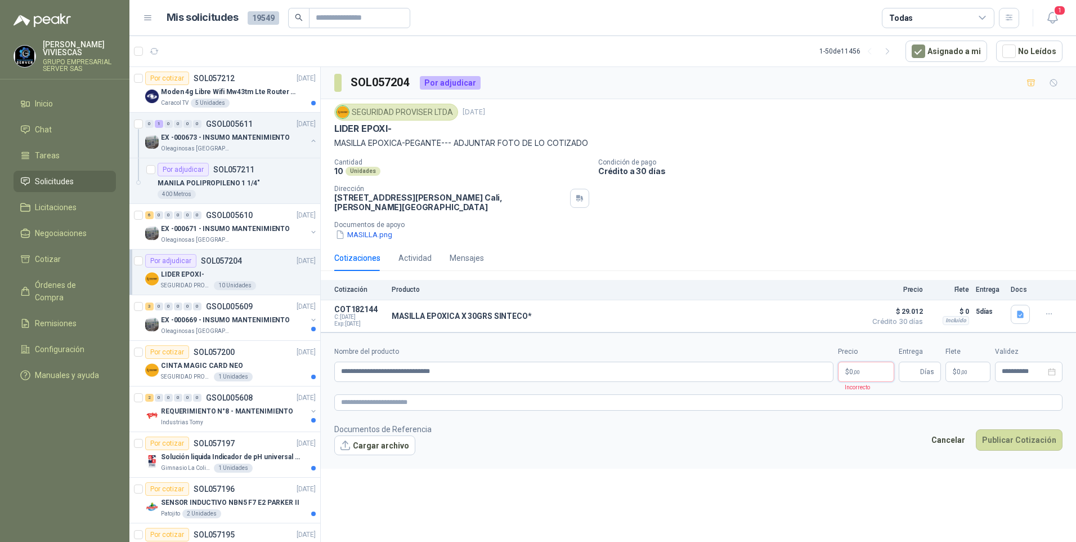
click at [859, 372] on span ",00" at bounding box center [857, 372] width 7 height 6
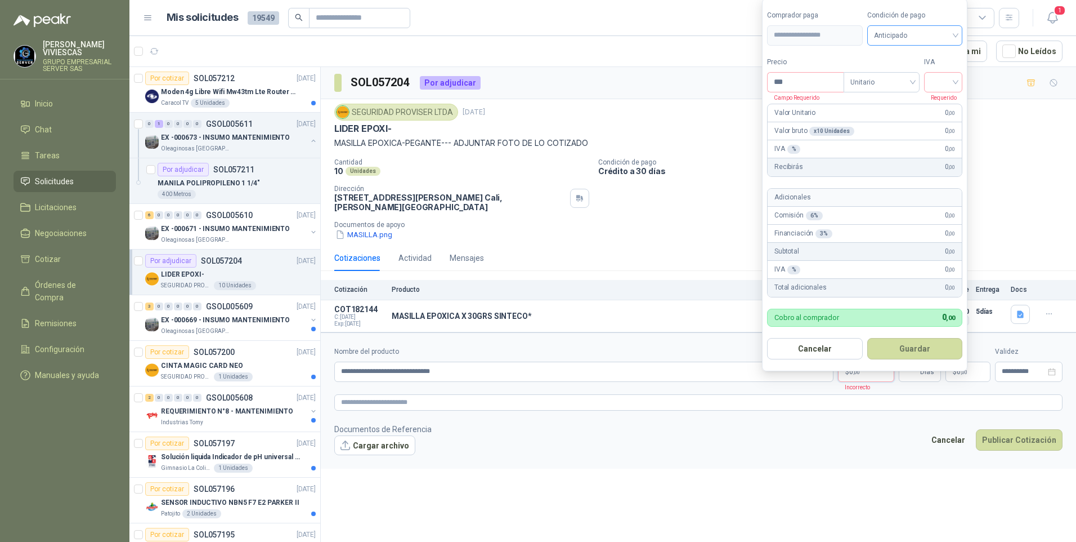
click at [927, 36] on span "Anticipado" at bounding box center [915, 35] width 82 height 17
click at [918, 70] on div "Crédito a 30 días" at bounding box center [917, 76] width 79 height 12
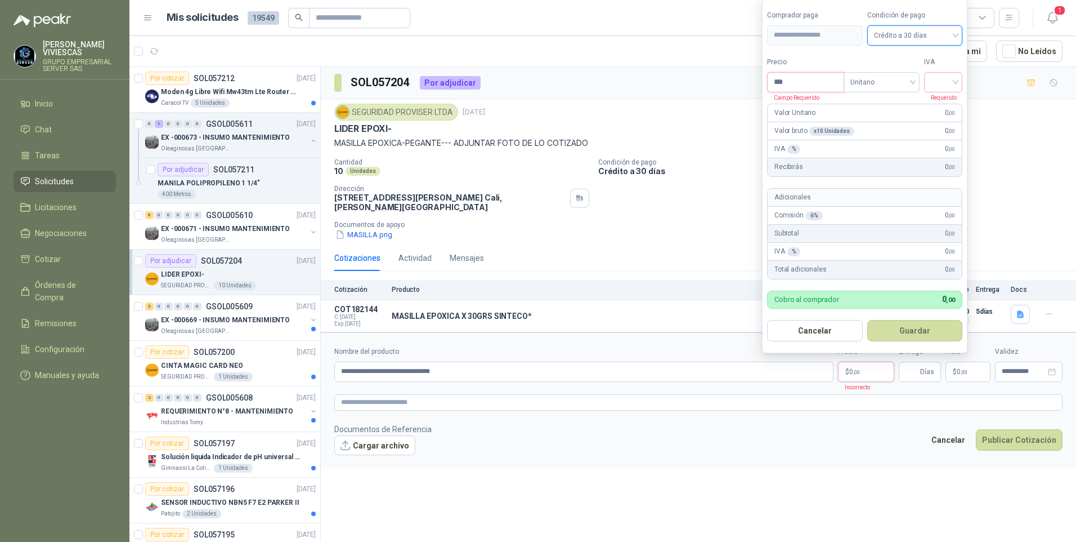
click at [805, 79] on input "***" at bounding box center [806, 82] width 76 height 19
type input "*******"
click at [944, 83] on input "search" at bounding box center [943, 81] width 25 height 17
click at [948, 106] on div "19%" at bounding box center [946, 105] width 21 height 12
drag, startPoint x: 928, startPoint y: 329, endPoint x: 802, endPoint y: 352, distance: 128.8
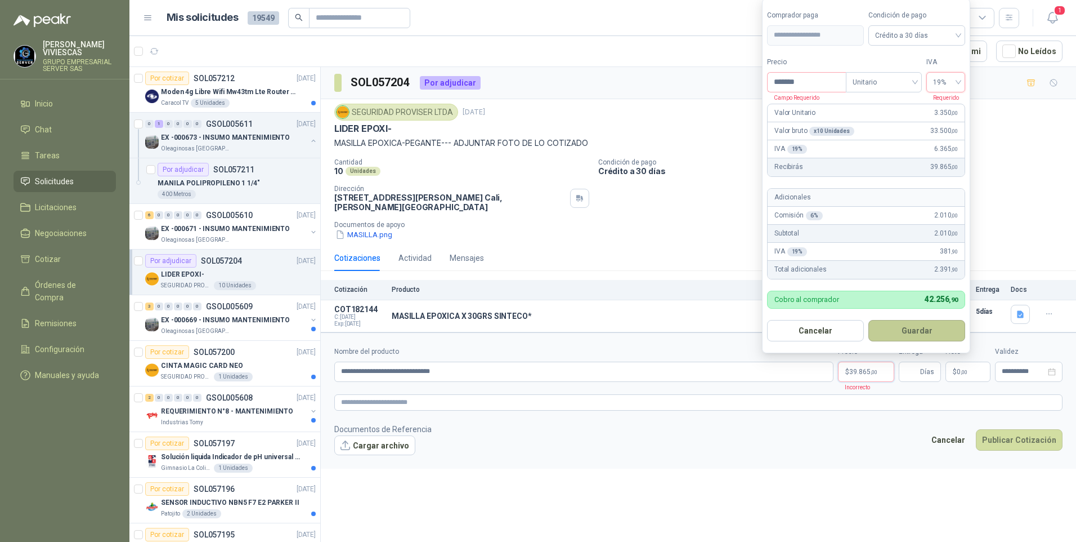
click at [928, 329] on button "Guardar" at bounding box center [917, 330] width 97 height 21
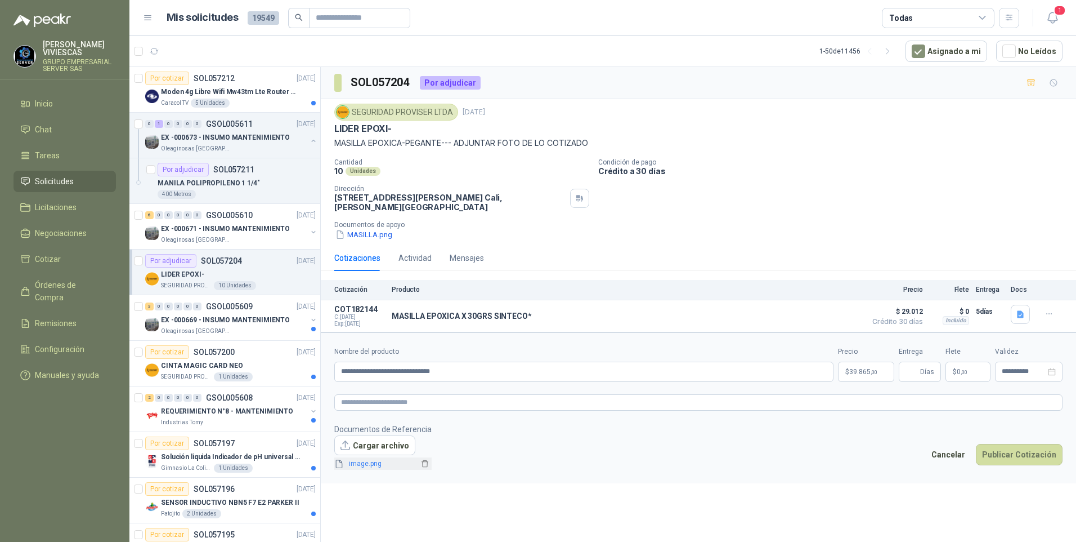
click at [367, 466] on link "image.png" at bounding box center [382, 463] width 74 height 11
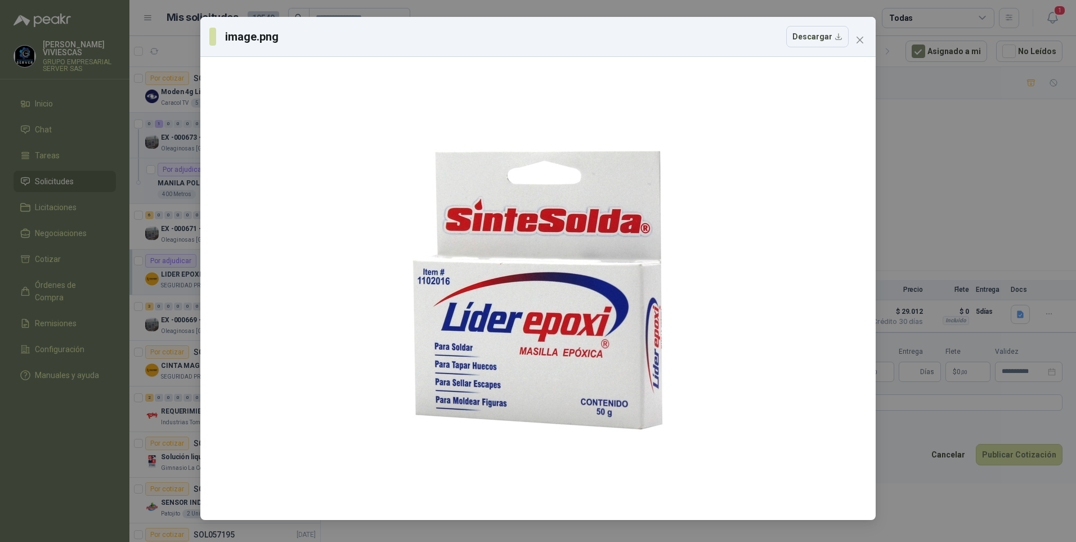
click at [951, 504] on div "image.png Descargar" at bounding box center [538, 271] width 1076 height 542
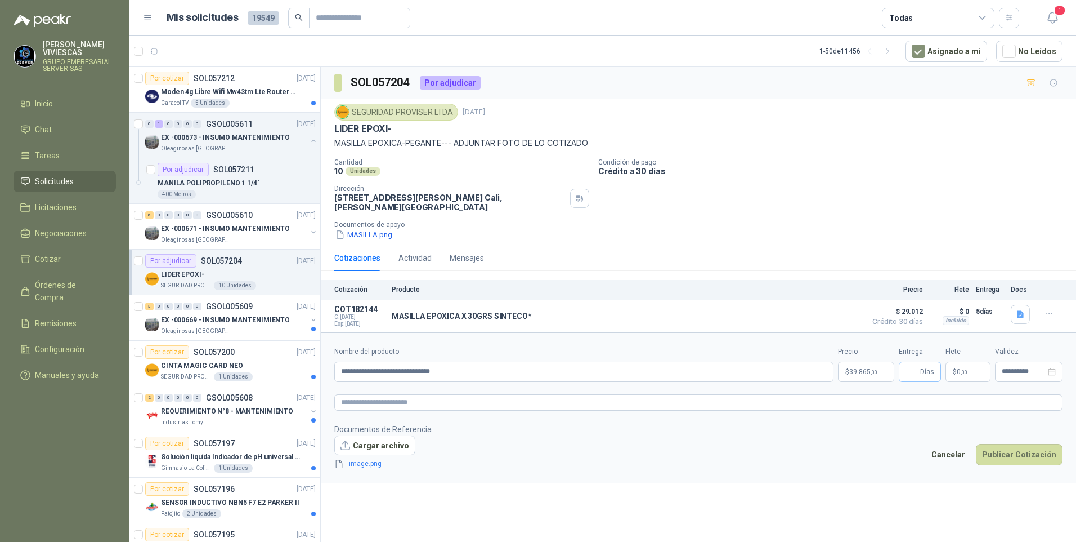
click at [921, 368] on span "Días" at bounding box center [920, 371] width 42 height 20
type input "*"
click at [1012, 450] on button "Publicar Cotización" at bounding box center [1019, 454] width 87 height 21
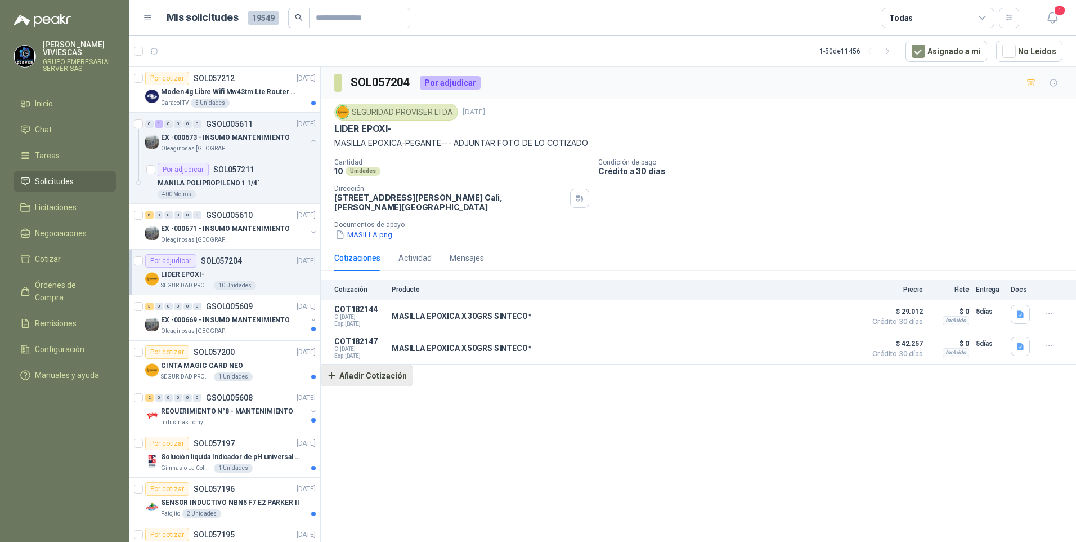
click at [374, 376] on button "Añadir Cotización" at bounding box center [367, 375] width 92 height 23
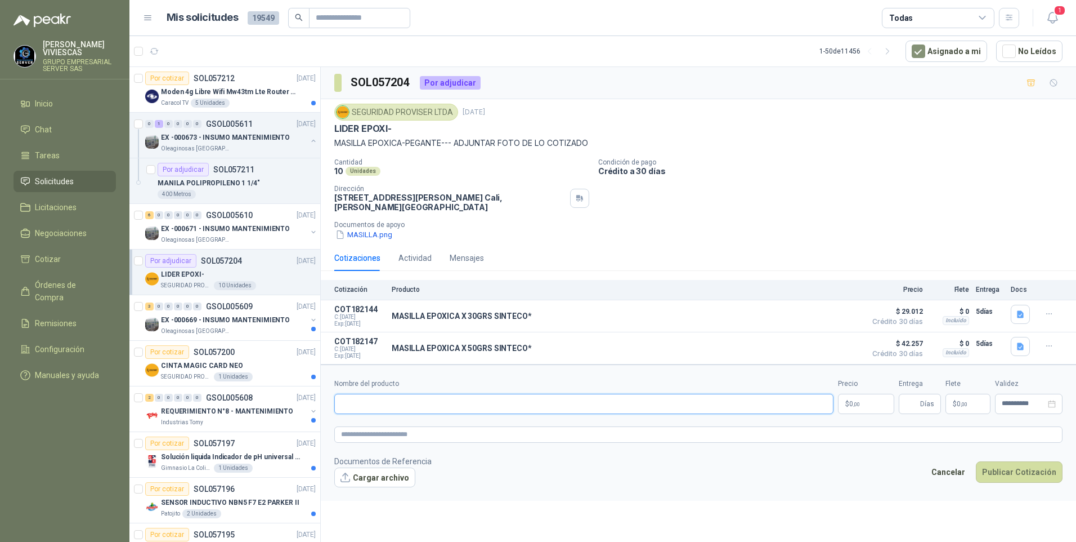
drag, startPoint x: 358, startPoint y: 402, endPoint x: 368, endPoint y: 408, distance: 11.9
click at [357, 403] on input "Nombre del producto" at bounding box center [583, 404] width 499 height 20
type input "**********"
click at [874, 402] on p "$ 0 ,00" at bounding box center [866, 404] width 56 height 20
click at [358, 431] on textarea at bounding box center [698, 434] width 729 height 16
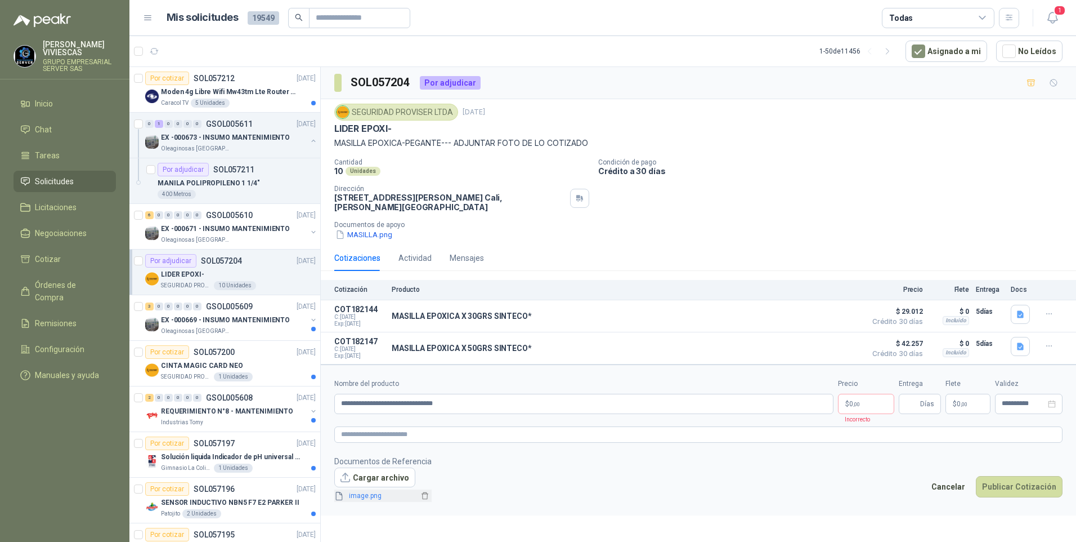
click at [368, 501] on span "image.png" at bounding box center [382, 495] width 74 height 11
click at [367, 501] on link "image.png" at bounding box center [382, 495] width 74 height 11
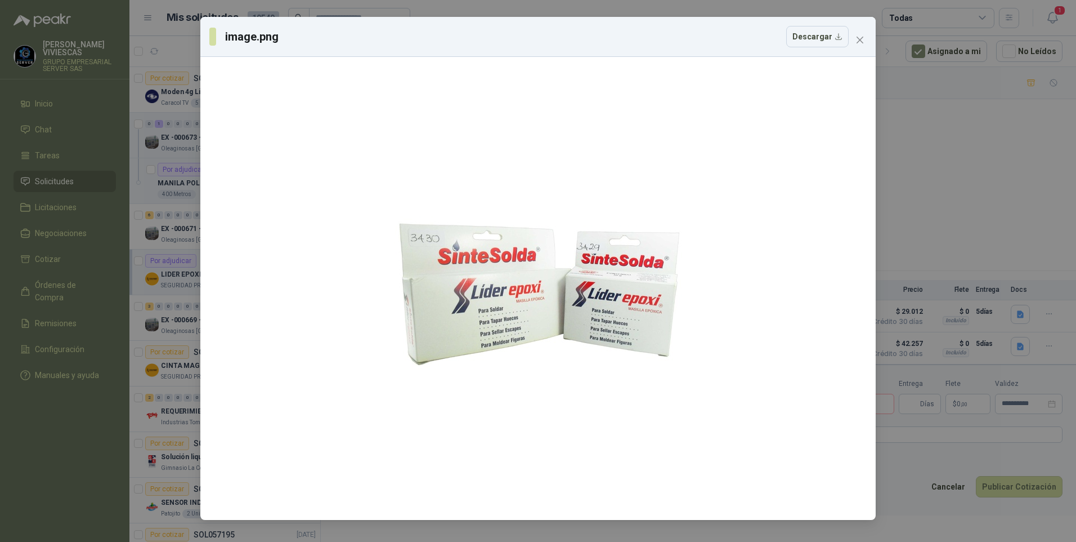
click at [921, 517] on div "image.png Descargar" at bounding box center [538, 271] width 1076 height 542
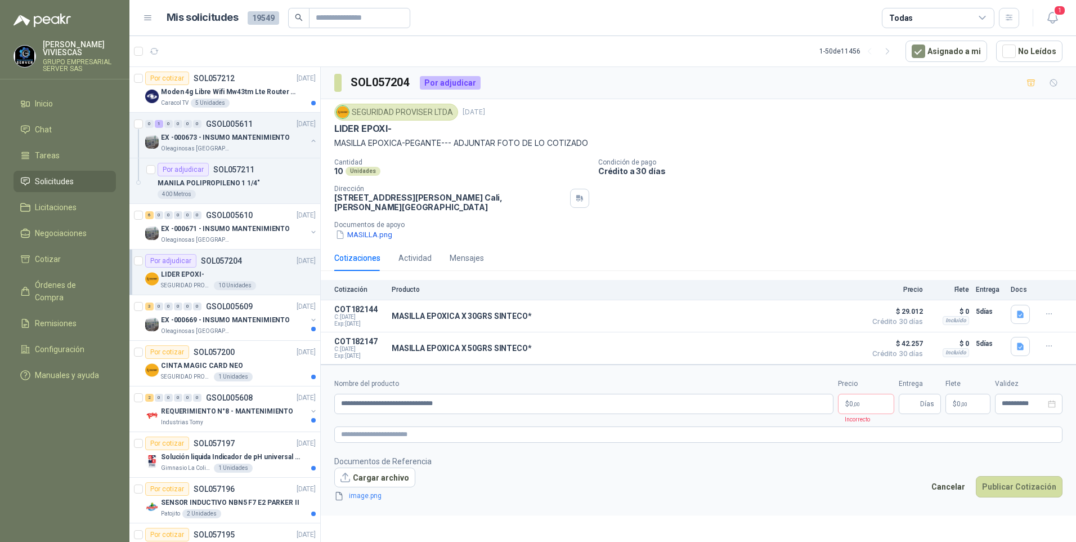
drag, startPoint x: 355, startPoint y: 498, endPoint x: 472, endPoint y: 509, distance: 117.6
click at [573, 504] on form "**********" at bounding box center [699, 439] width 756 height 151
click at [422, 497] on icon "delete" at bounding box center [425, 495] width 8 height 8
click at [866, 401] on p "$ 0 ,00" at bounding box center [866, 404] width 56 height 20
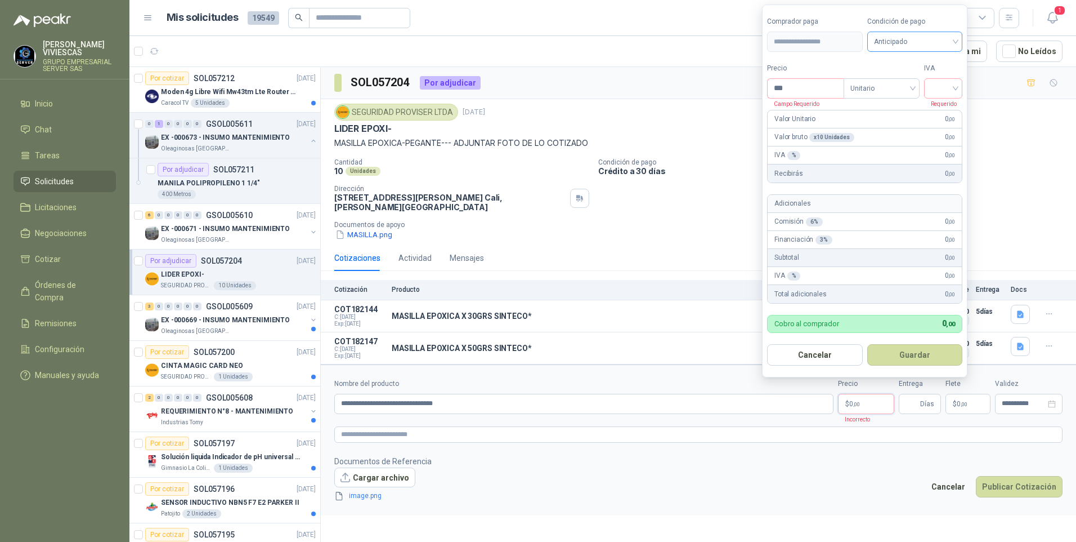
click at [900, 36] on span "Anticipado" at bounding box center [915, 41] width 82 height 17
click at [885, 84] on div "Crédito a 30 días" at bounding box center [917, 83] width 79 height 12
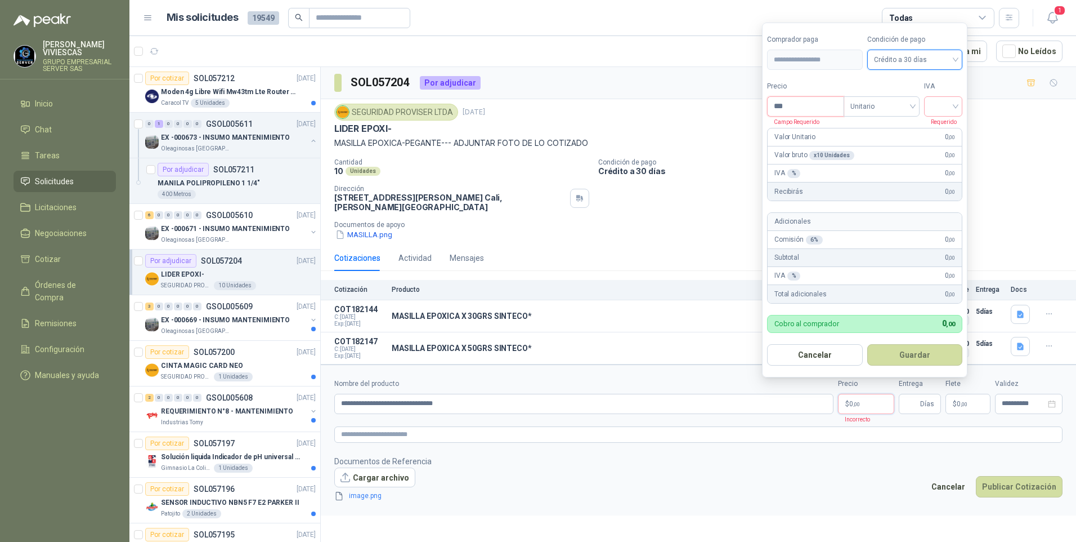
click at [802, 102] on input "***" at bounding box center [806, 106] width 76 height 19
type input "*******"
click at [940, 103] on input "search" at bounding box center [943, 105] width 25 height 17
click at [944, 127] on div "19%" at bounding box center [946, 129] width 21 height 12
click at [924, 355] on button "Guardar" at bounding box center [917, 354] width 97 height 21
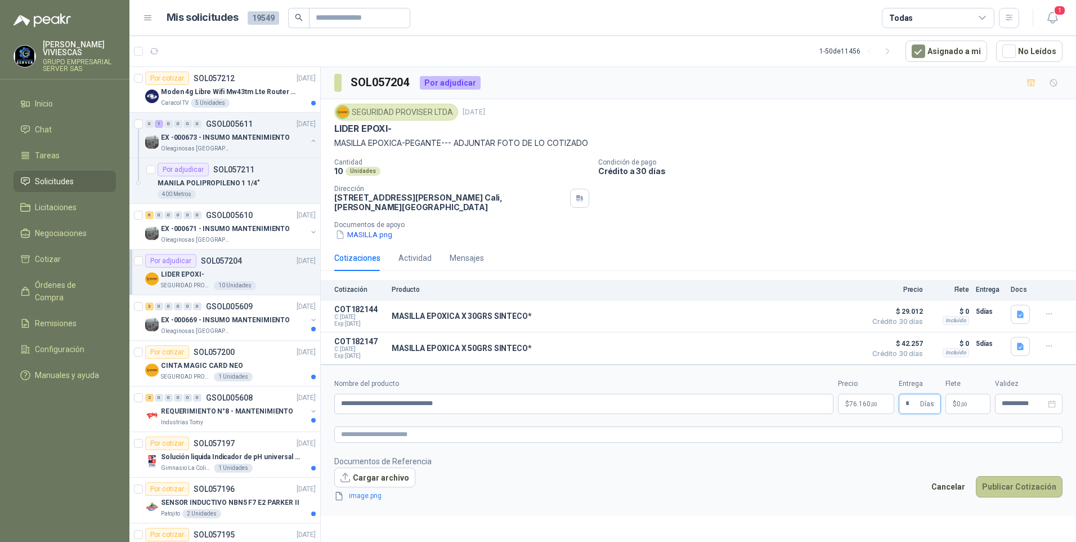
type input "*"
click at [1016, 488] on button "Publicar Cotización" at bounding box center [1019, 486] width 87 height 21
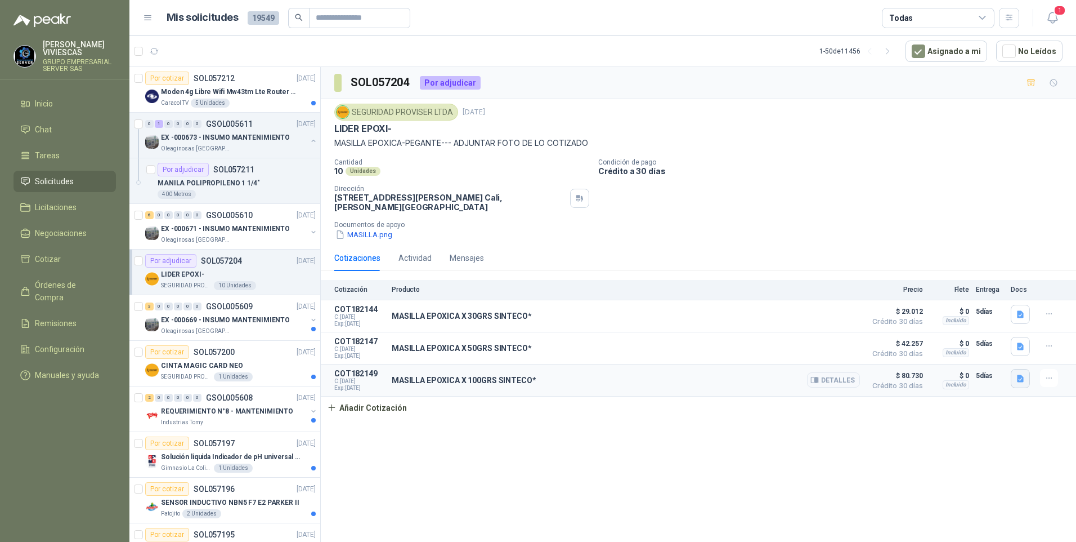
click at [1022, 381] on icon "button" at bounding box center [1020, 377] width 7 height 7
click at [1005, 356] on button "image.png" at bounding box center [998, 354] width 49 height 12
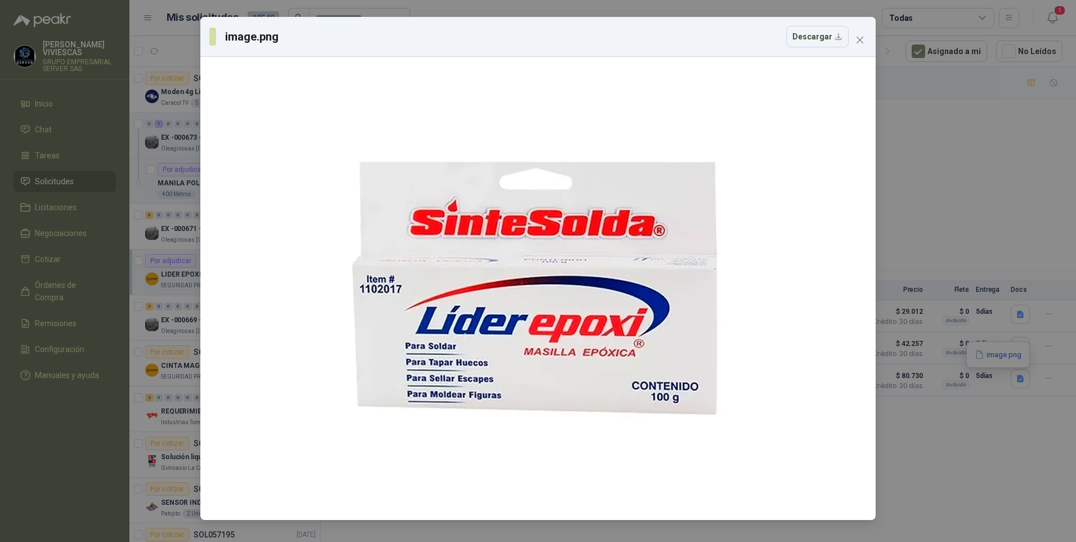
click at [984, 231] on div "image.png Descargar" at bounding box center [538, 271] width 1076 height 542
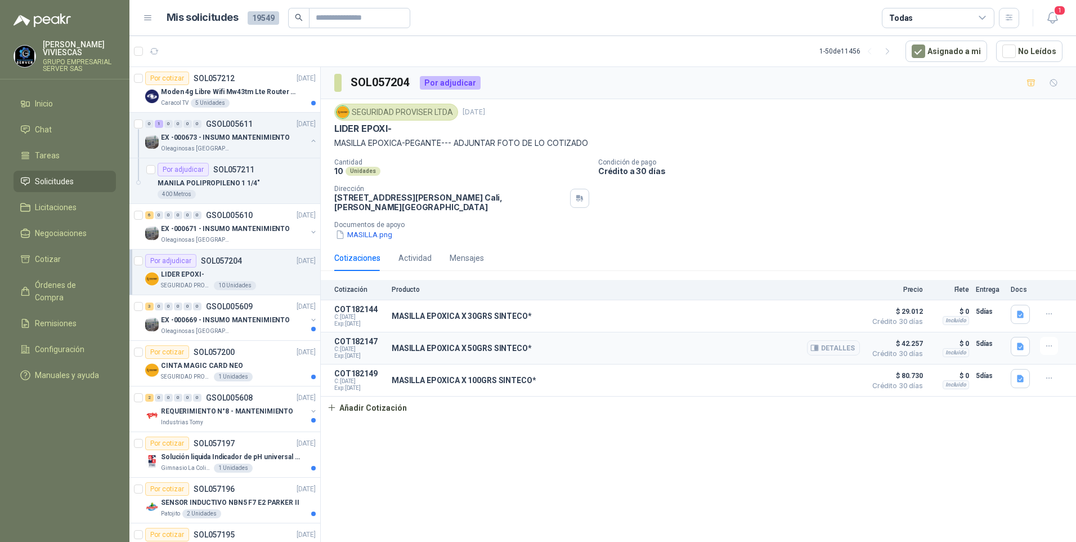
drag, startPoint x: 1033, startPoint y: 341, endPoint x: 1016, endPoint y: 342, distance: 16.9
click at [1032, 341] on div at bounding box center [1022, 348] width 23 height 23
click at [1015, 343] on button "button" at bounding box center [1020, 346] width 19 height 19
click at [999, 319] on button "image.png" at bounding box center [998, 322] width 49 height 12
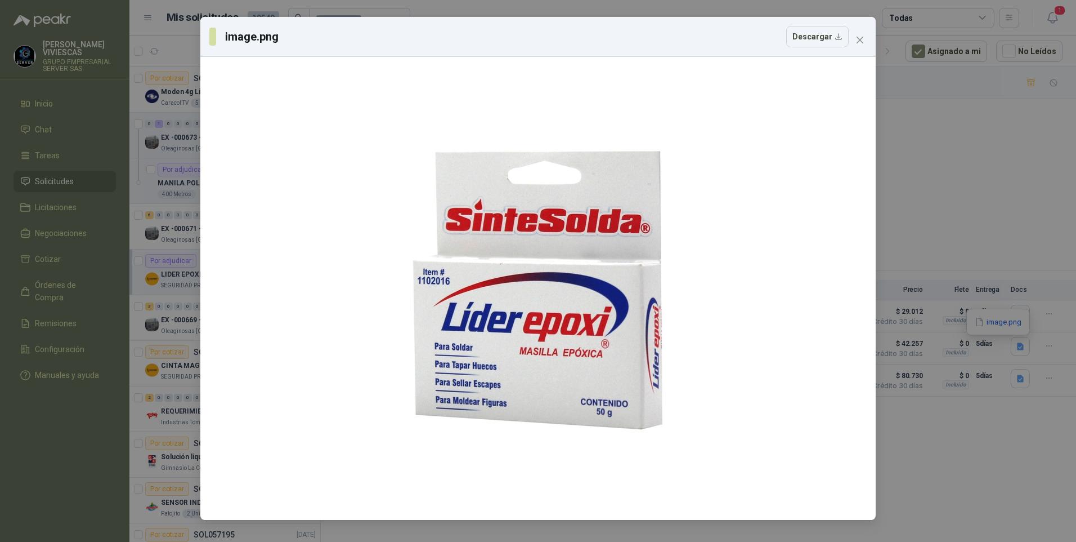
click at [942, 211] on div "image.png Descargar" at bounding box center [538, 271] width 1076 height 542
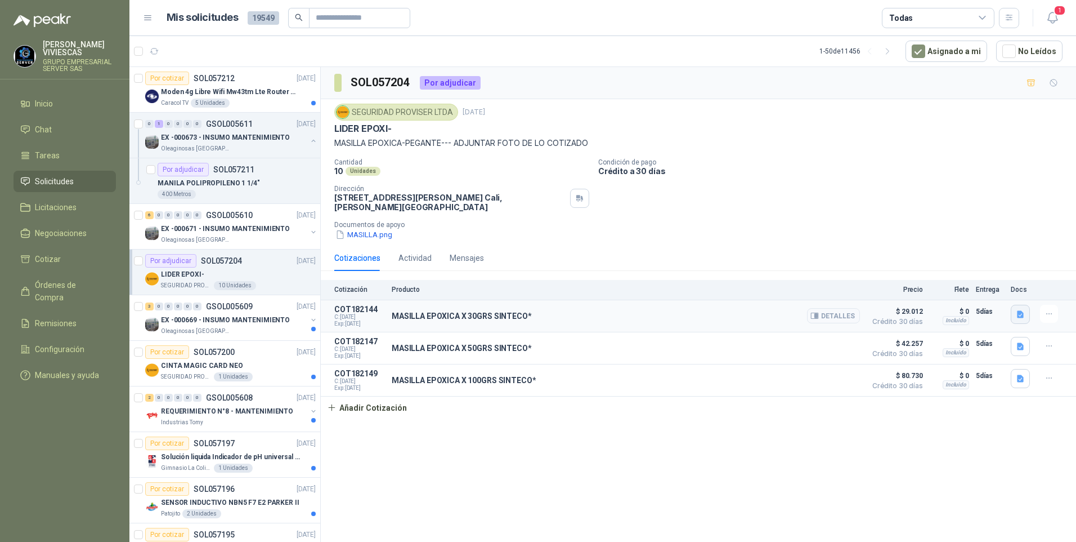
click at [1026, 317] on button "button" at bounding box center [1020, 314] width 19 height 19
click at [997, 285] on button "image.png" at bounding box center [998, 289] width 49 height 12
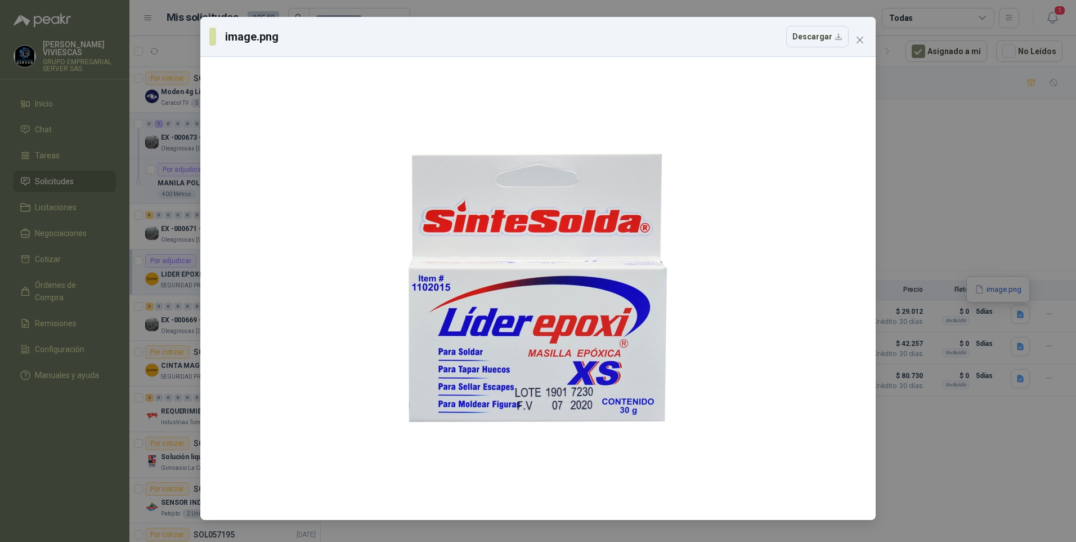
click at [956, 177] on div "image.png Descargar" at bounding box center [538, 271] width 1076 height 542
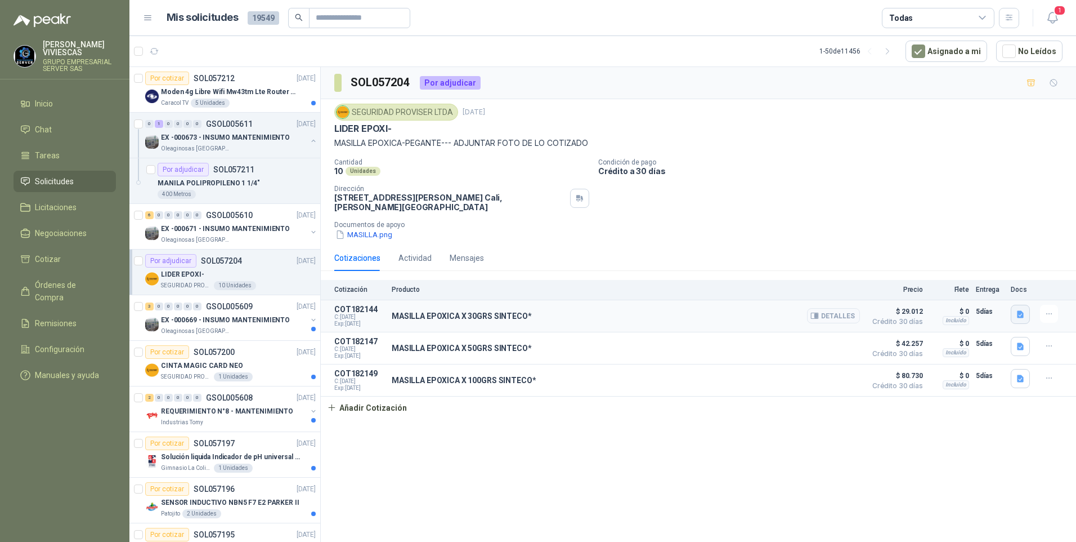
click at [1023, 317] on icon "button" at bounding box center [1020, 313] width 7 height 7
click at [989, 293] on button "image.png" at bounding box center [998, 289] width 49 height 12
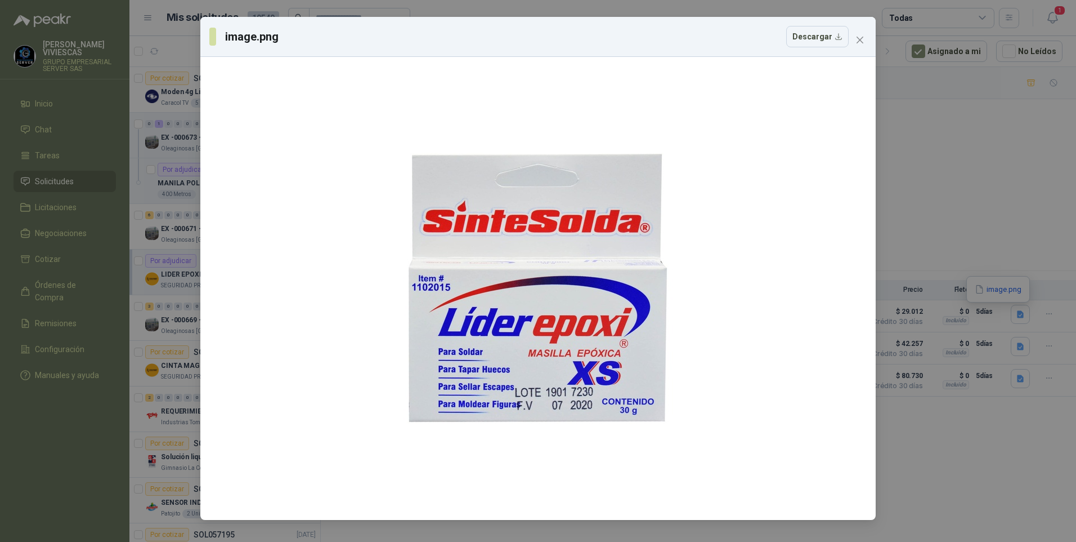
click at [931, 162] on div "image.png Descargar" at bounding box center [538, 271] width 1076 height 542
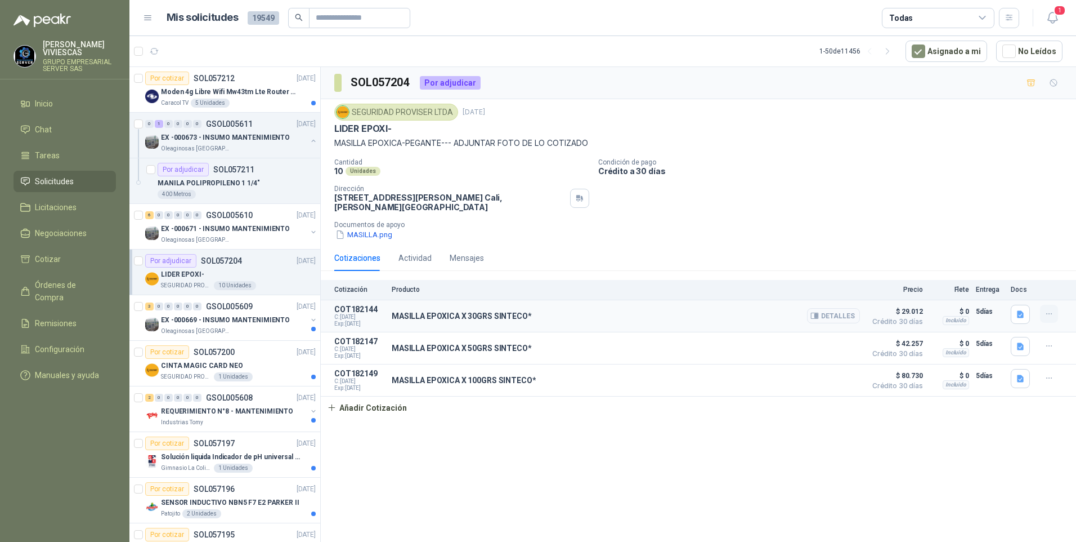
click at [1052, 315] on icon "button" at bounding box center [1050, 314] width 10 height 10
click at [996, 270] on button "Editar" at bounding box center [1027, 269] width 90 height 18
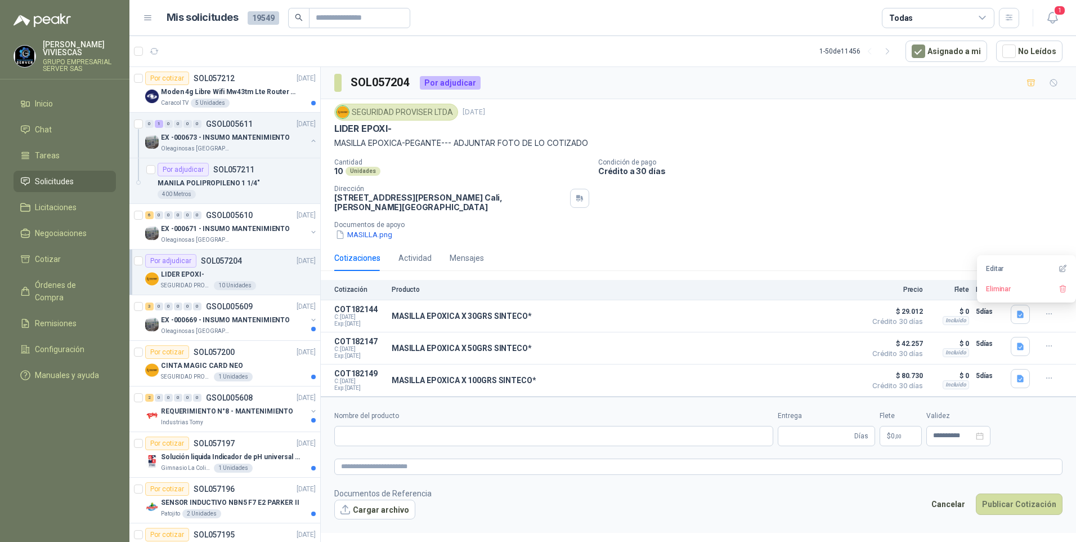
type input "**********"
type input "*"
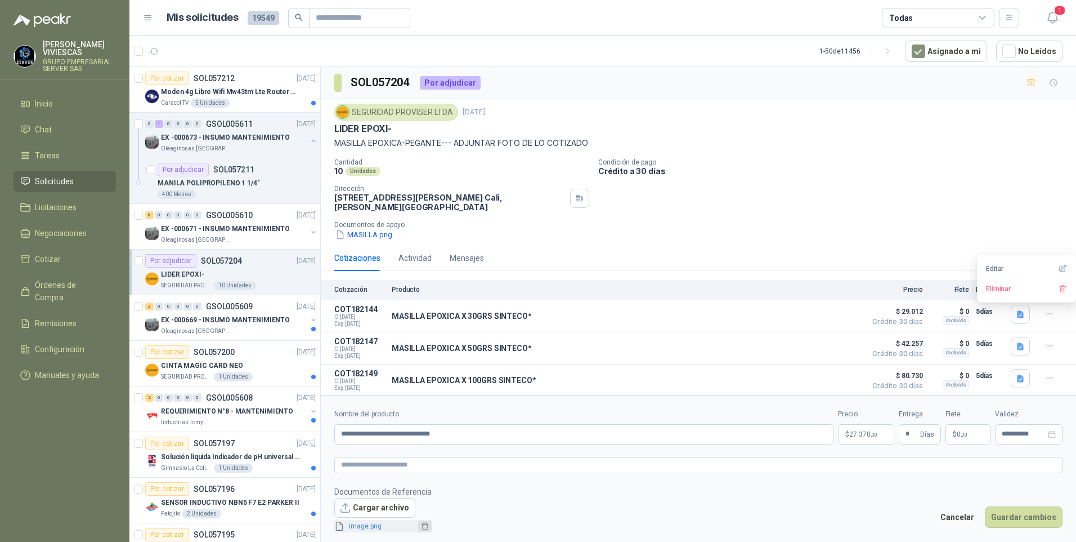
click at [428, 524] on button "button" at bounding box center [425, 525] width 14 height 11
click at [372, 528] on link "image.png" at bounding box center [382, 526] width 74 height 11
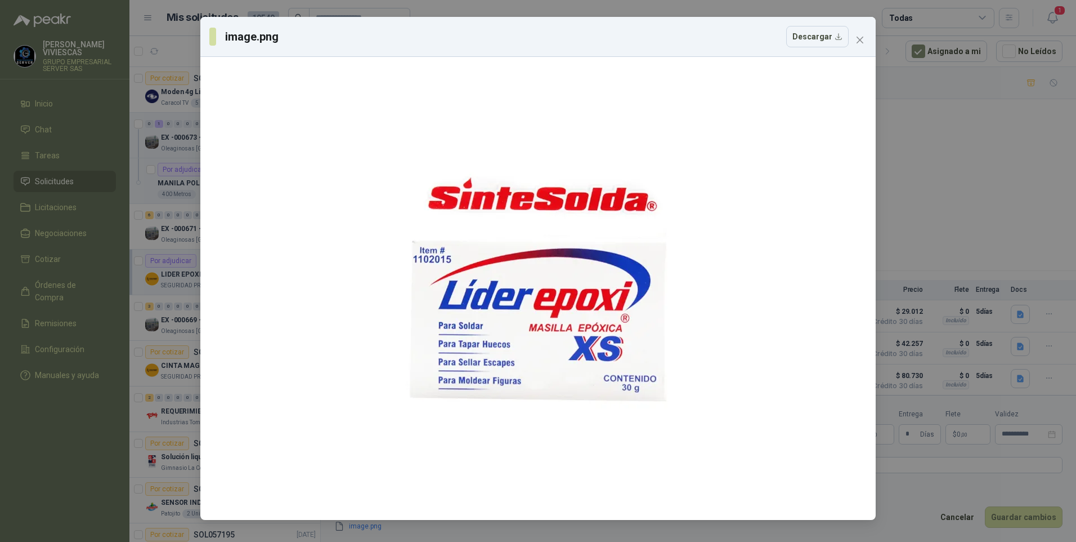
click at [914, 519] on div "image.png Descargar" at bounding box center [538, 271] width 1076 height 542
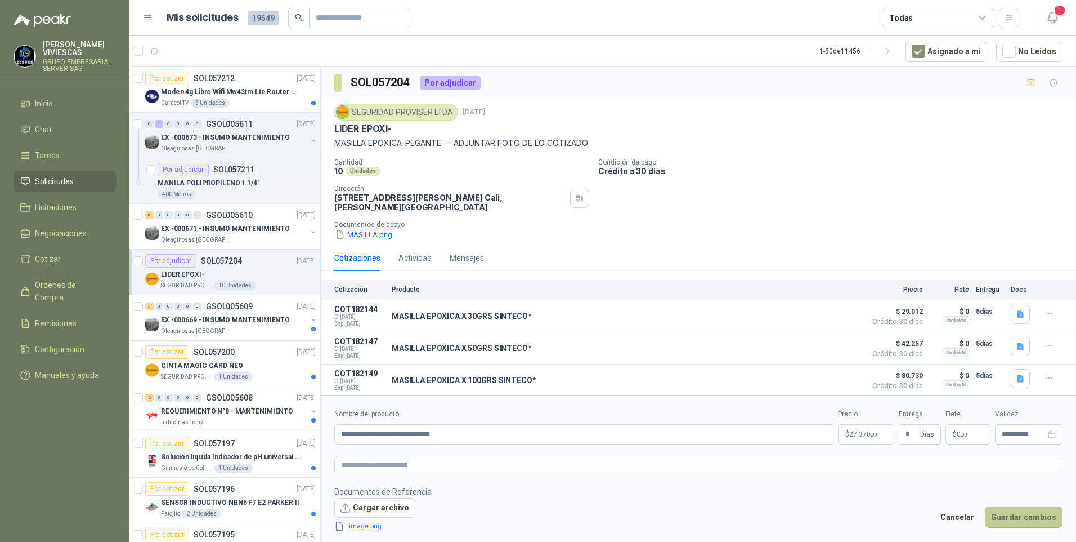
click at [1013, 515] on button "Guardar cambios" at bounding box center [1024, 516] width 78 height 21
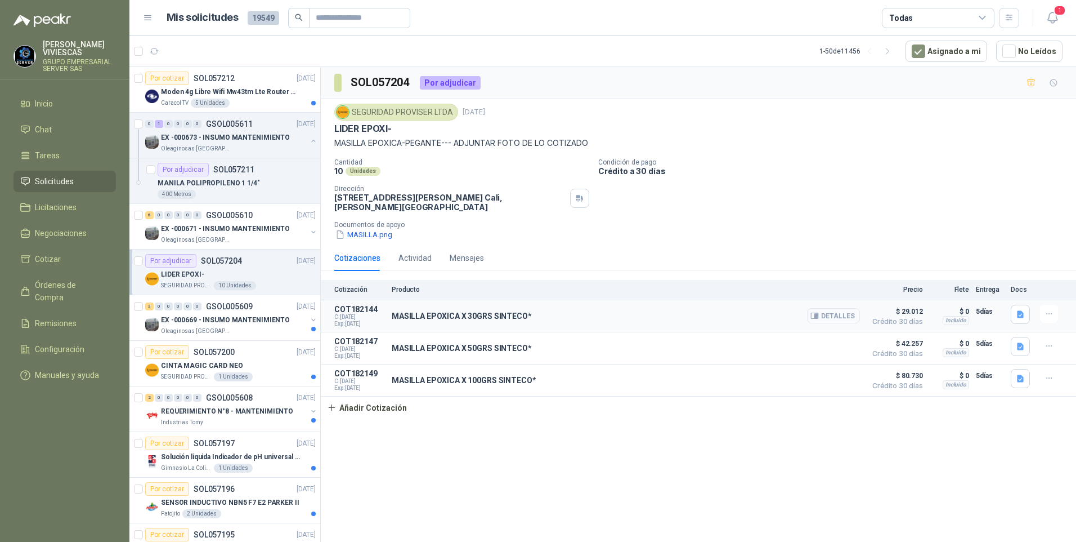
click at [819, 312] on icon "button" at bounding box center [815, 315] width 8 height 8
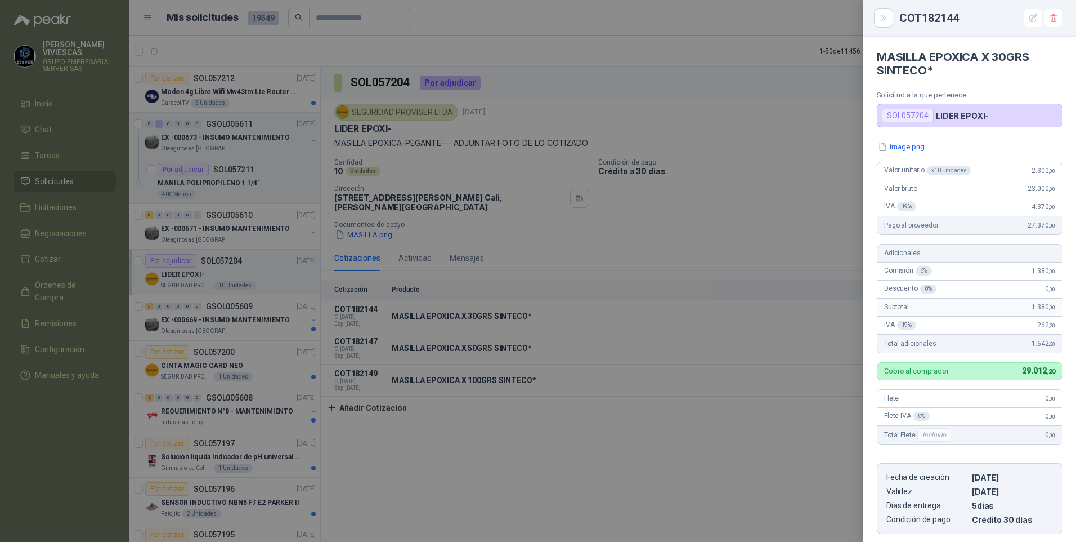
scroll to position [173, 0]
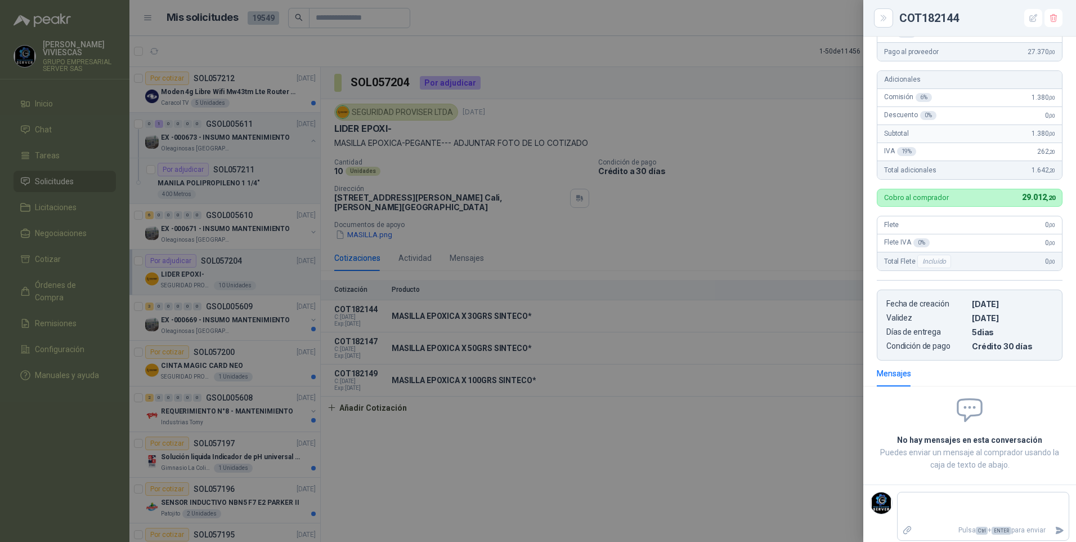
click at [526, 484] on div at bounding box center [538, 271] width 1076 height 542
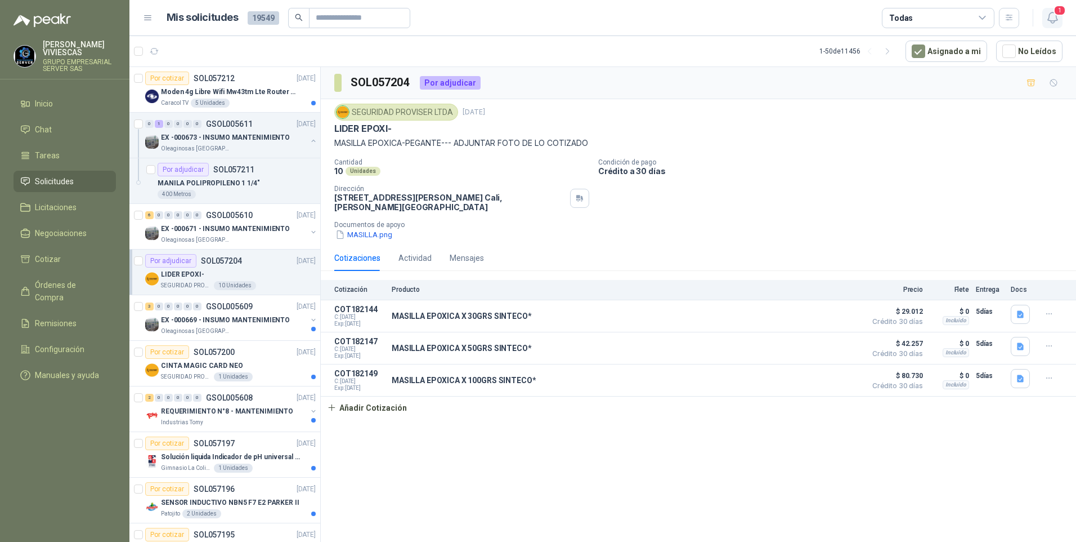
click at [1060, 9] on span "1" at bounding box center [1060, 10] width 12 height 11
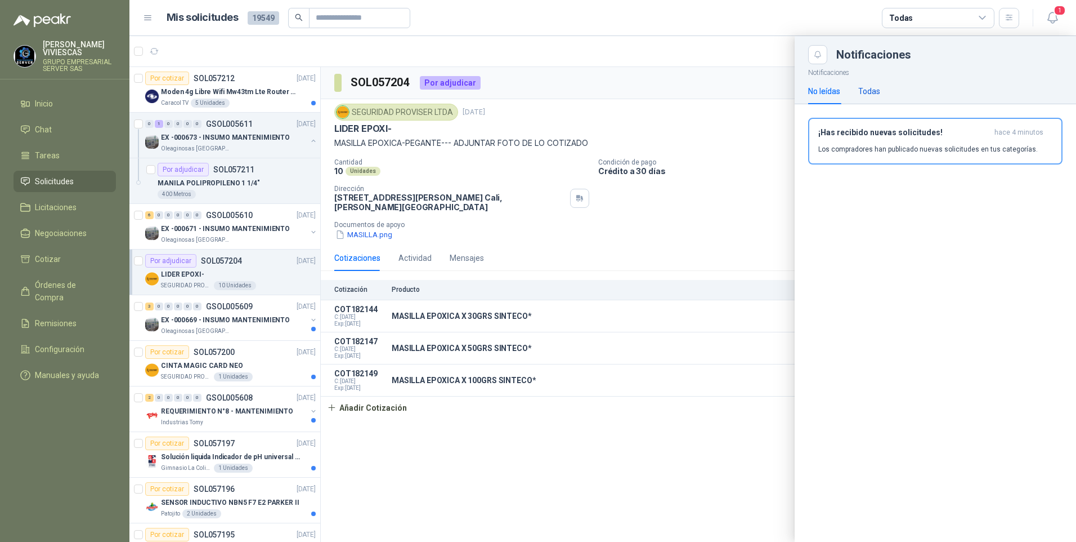
click at [871, 88] on div "Todas" at bounding box center [870, 91] width 22 height 12
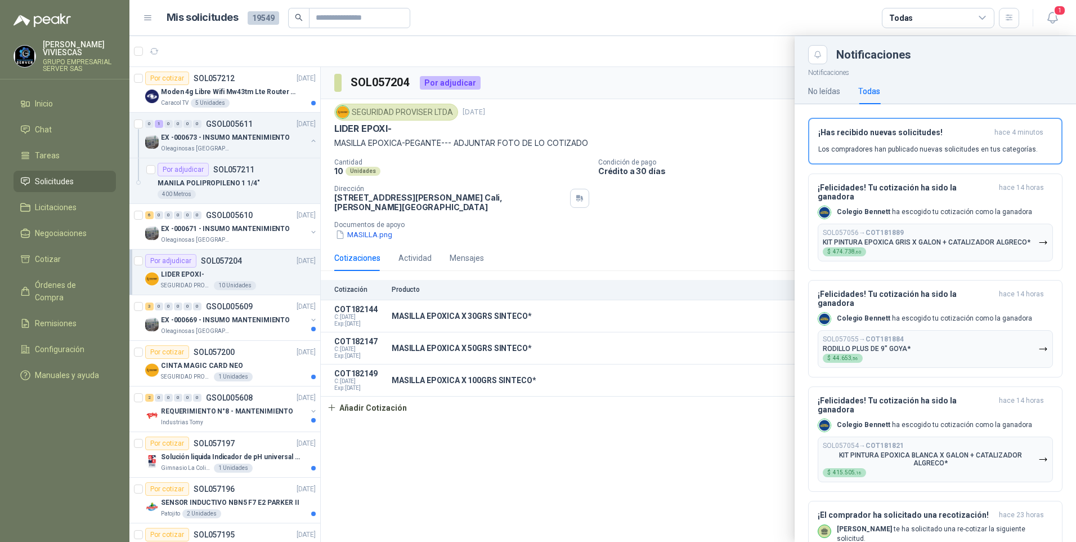
drag, startPoint x: 609, startPoint y: 466, endPoint x: 630, endPoint y: 462, distance: 21.9
click at [610, 466] on div at bounding box center [602, 289] width 947 height 506
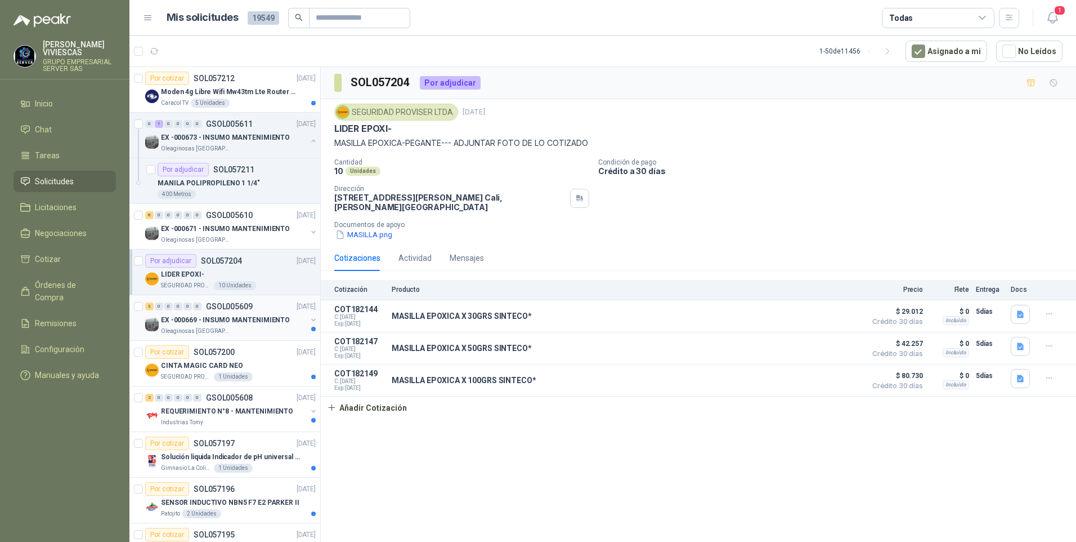
click at [208, 323] on p "EX -000669 - INSUMO MANTENIMIENTO" at bounding box center [225, 320] width 129 height 11
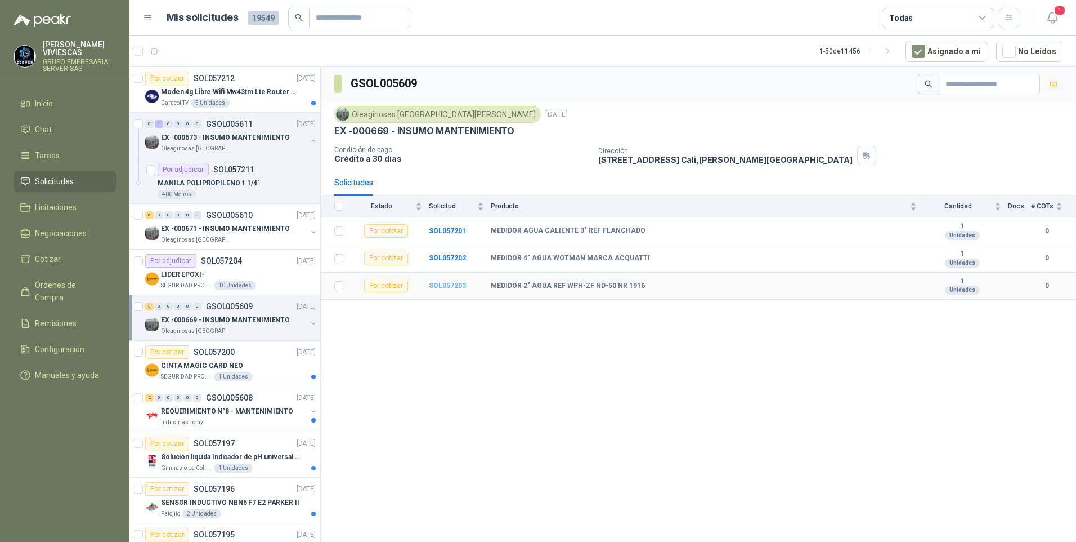
click at [456, 288] on b "SOL057203" at bounding box center [447, 285] width 37 height 8
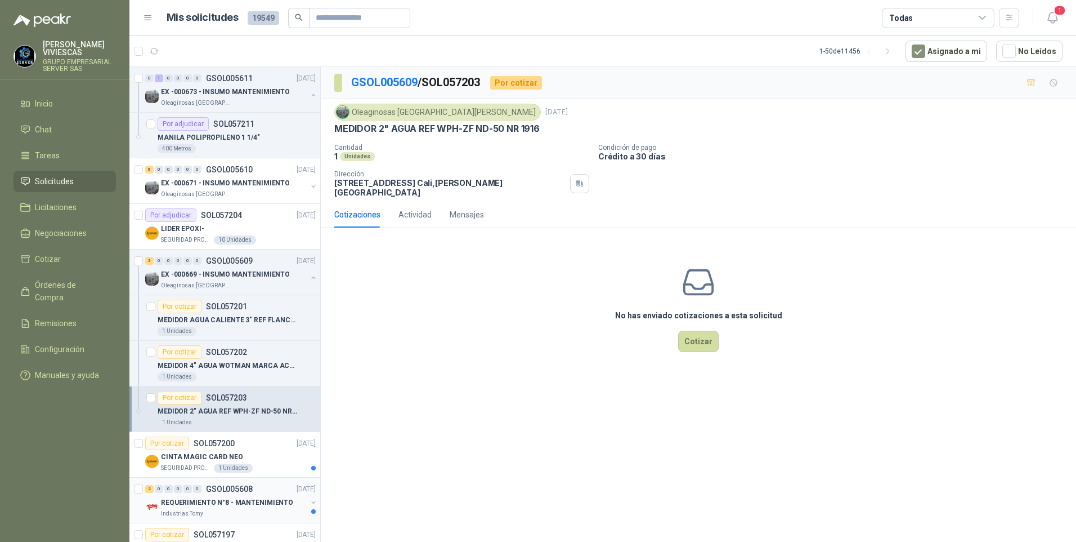
scroll to position [113, 0]
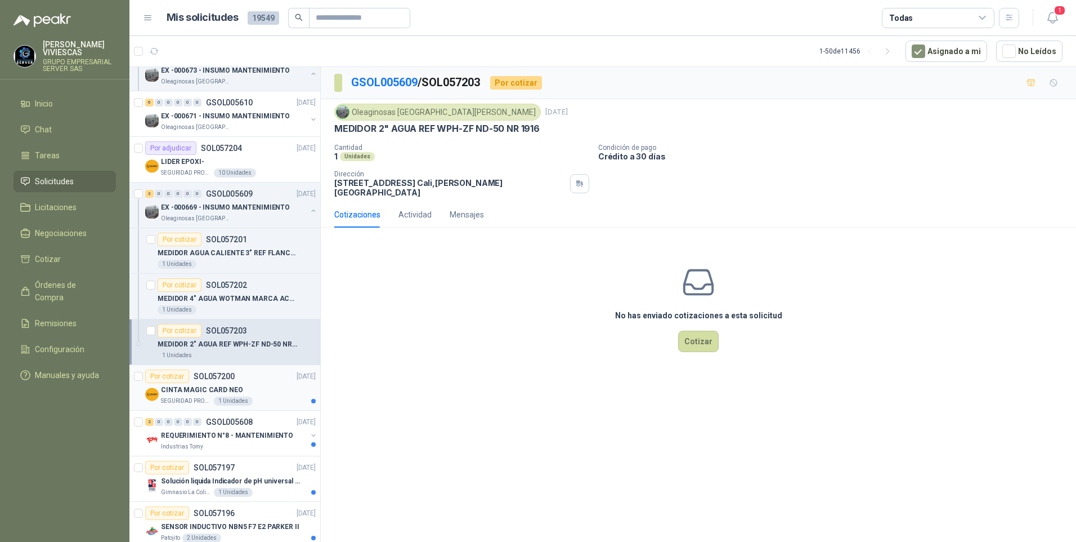
click at [187, 396] on p "SEGURIDAD PROVISER LTDA" at bounding box center [186, 400] width 51 height 9
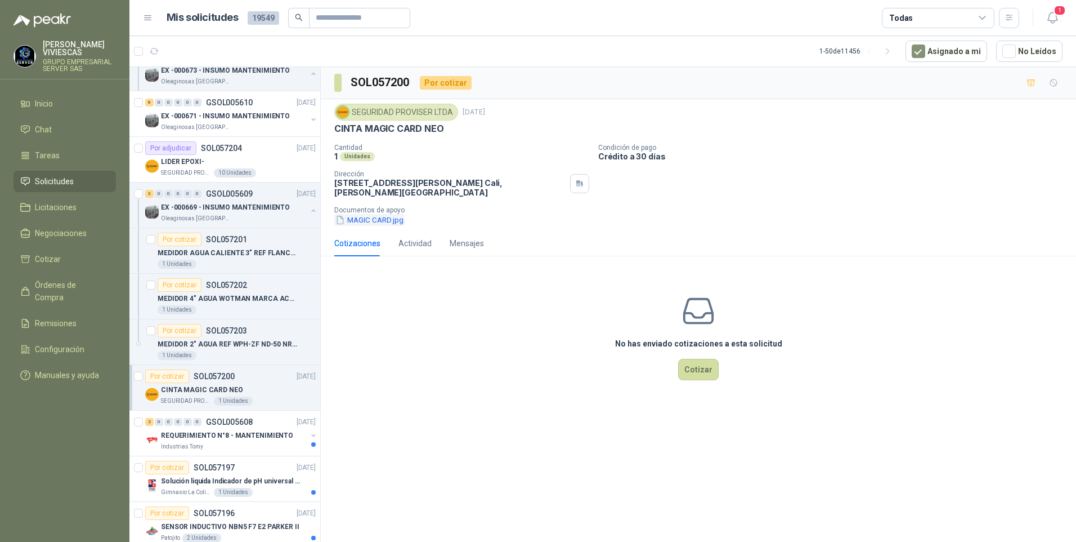
click at [366, 217] on button "MAGIC CARD.jpg" at bounding box center [369, 220] width 70 height 12
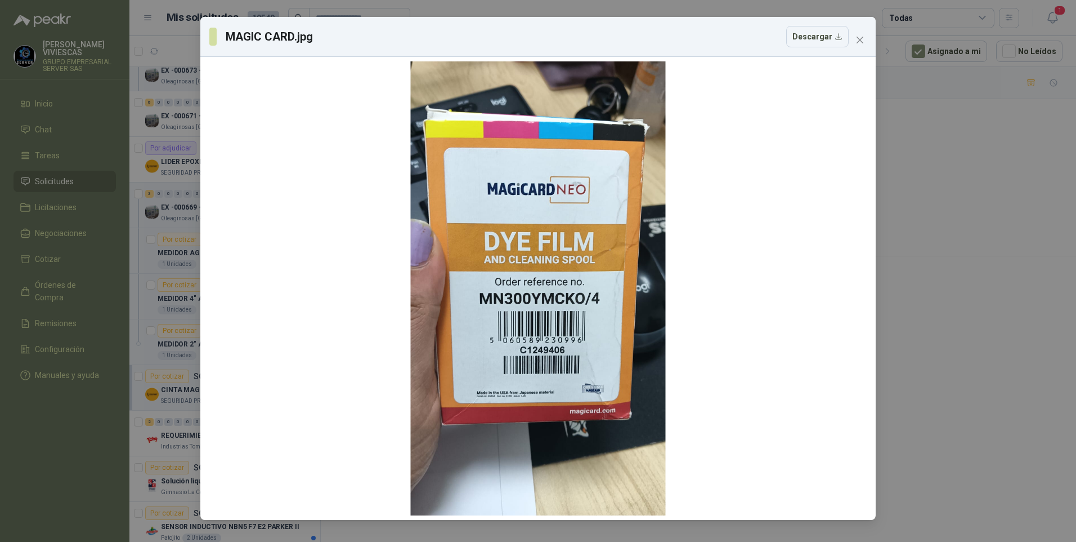
click at [949, 362] on div "MAGIC CARD.jpg Descargar" at bounding box center [538, 271] width 1076 height 542
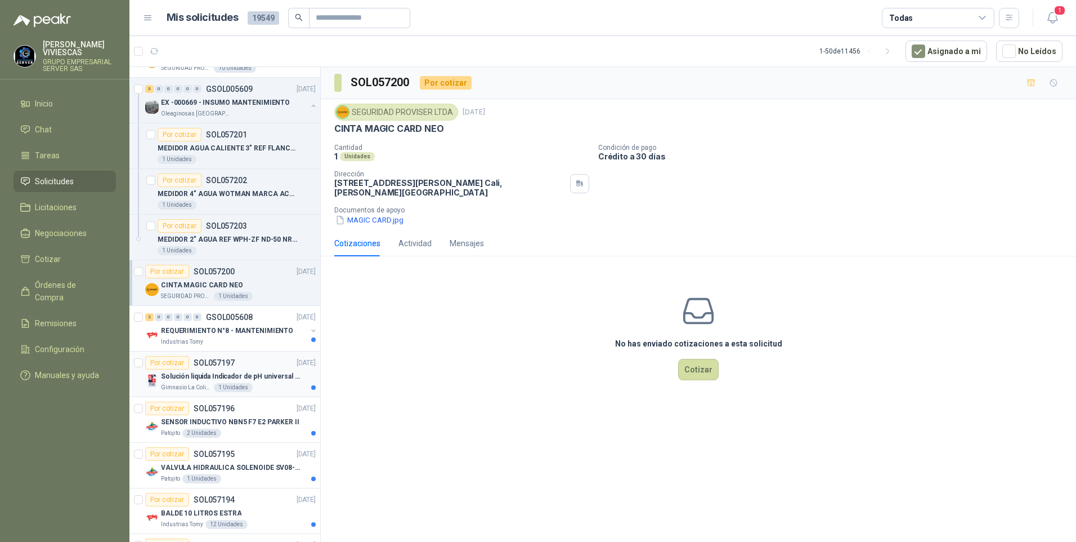
scroll to position [225, 0]
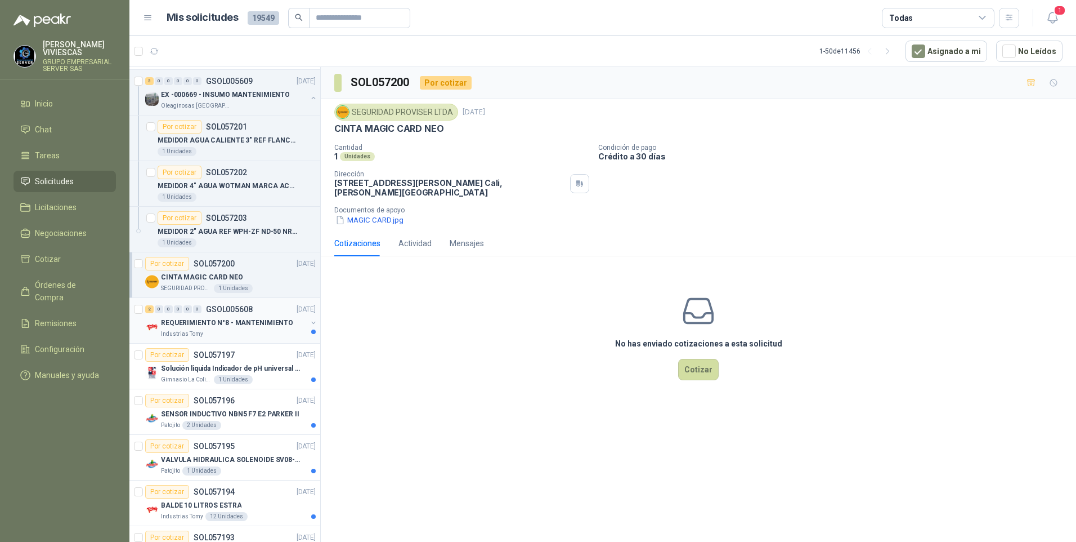
click at [203, 324] on p "REQUERIMIENTO N°8 - MANTENIMIENTO" at bounding box center [227, 323] width 132 height 11
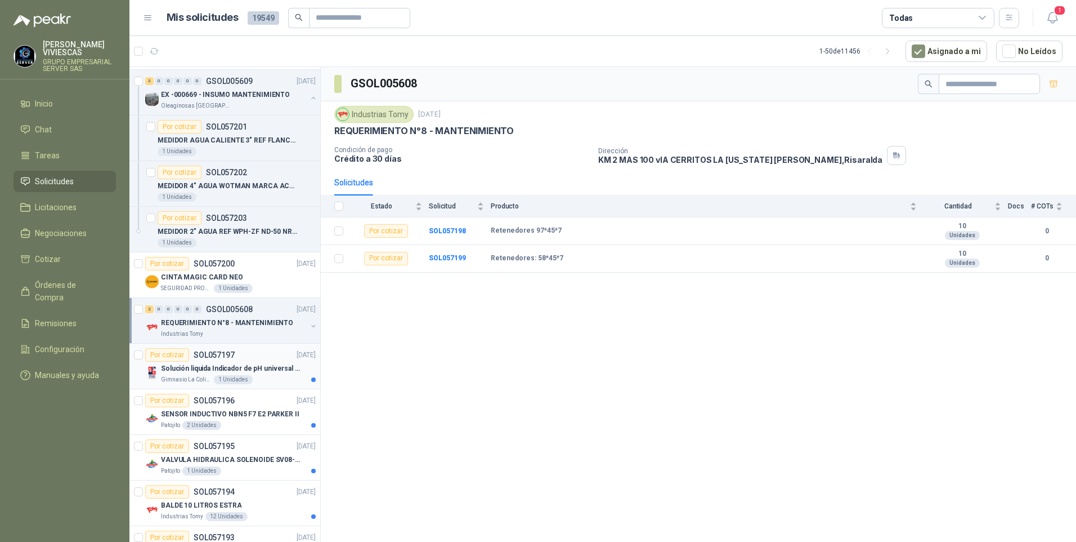
click at [177, 373] on p "Solución liquida Indicador de pH universal de 500ml o 20 de 25ml (no tiras de p…" at bounding box center [231, 368] width 140 height 11
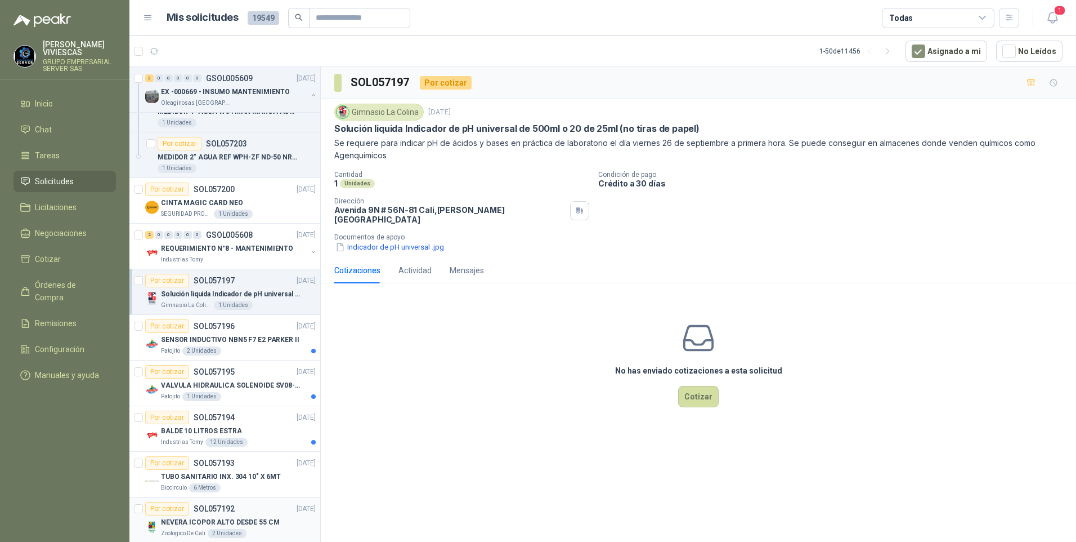
scroll to position [394, 0]
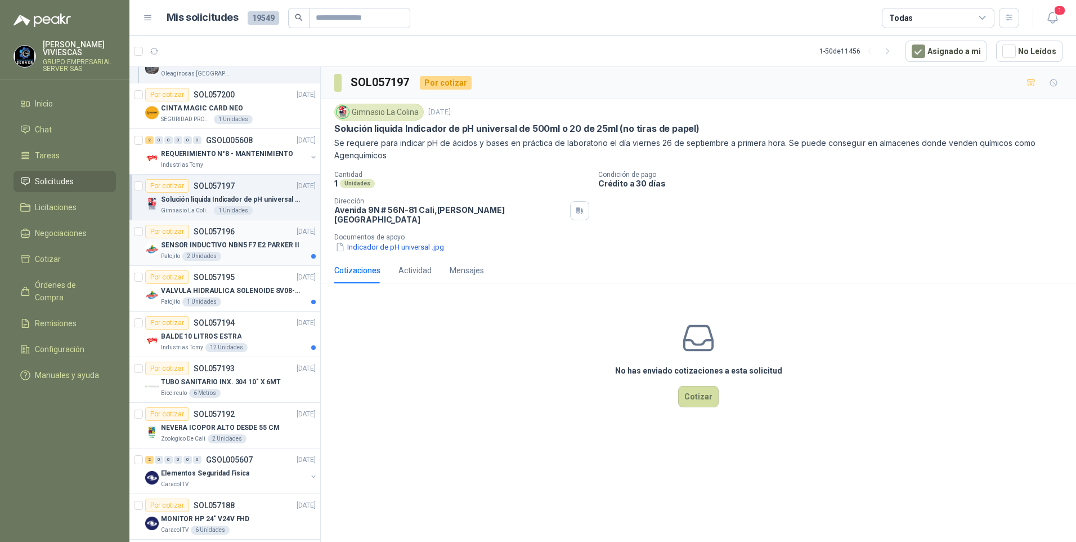
click at [212, 240] on p "SENSOR INDUCTIVO NBN5 F7 E2 PARKER II" at bounding box center [230, 245] width 138 height 11
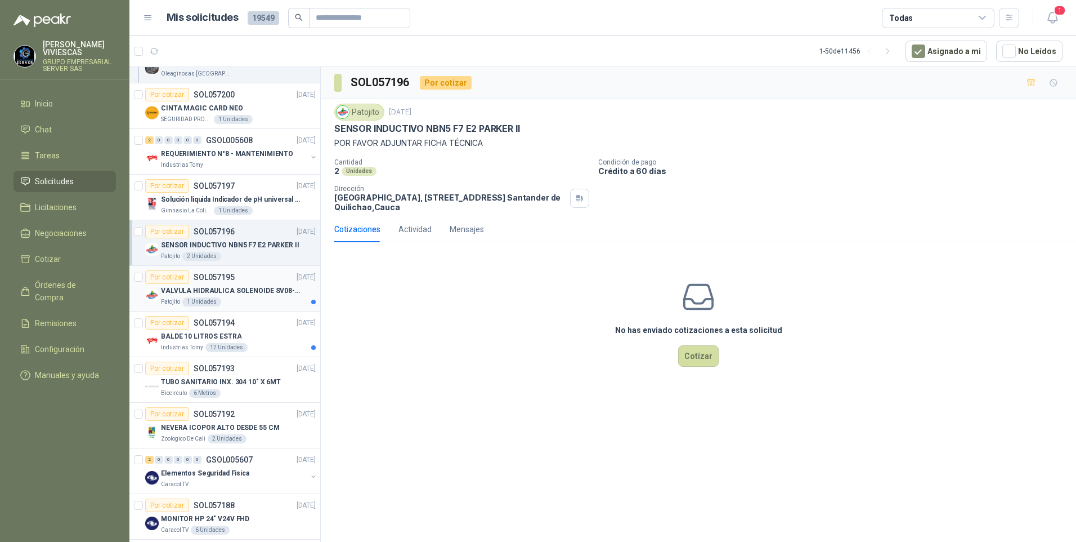
click at [222, 293] on p "VALVULA HIDRAULICA SOLENOIDE SV08-20" at bounding box center [231, 290] width 140 height 11
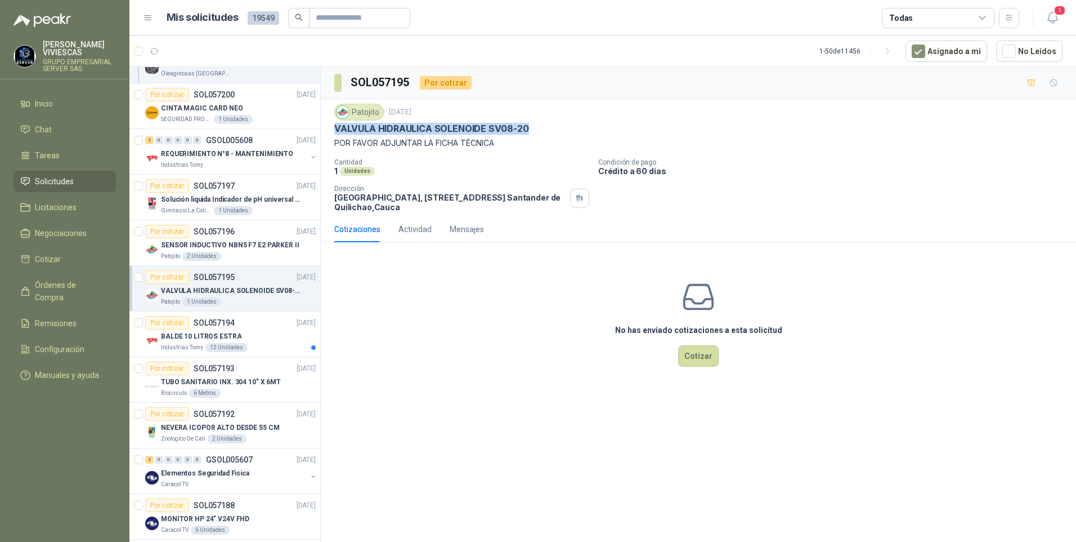
drag, startPoint x: 335, startPoint y: 125, endPoint x: 583, endPoint y: 127, distance: 248.3
click at [583, 127] on div "VALVULA HIDRAULICA SOLENOIDE SV08-20" at bounding box center [698, 129] width 729 height 12
copy p "VALVULA HIDRAULICA SOLENOIDE SV08-20"
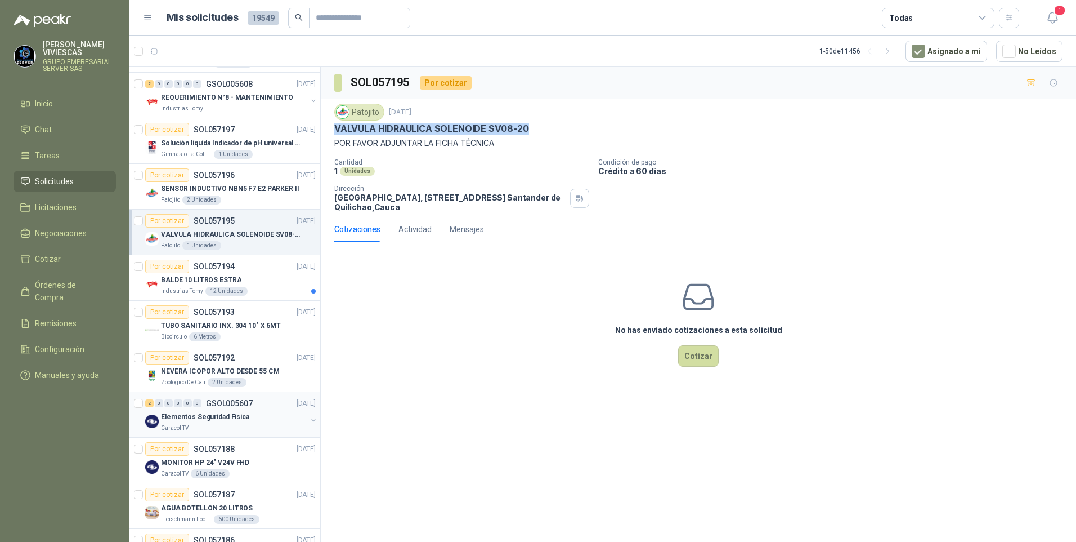
scroll to position [507, 0]
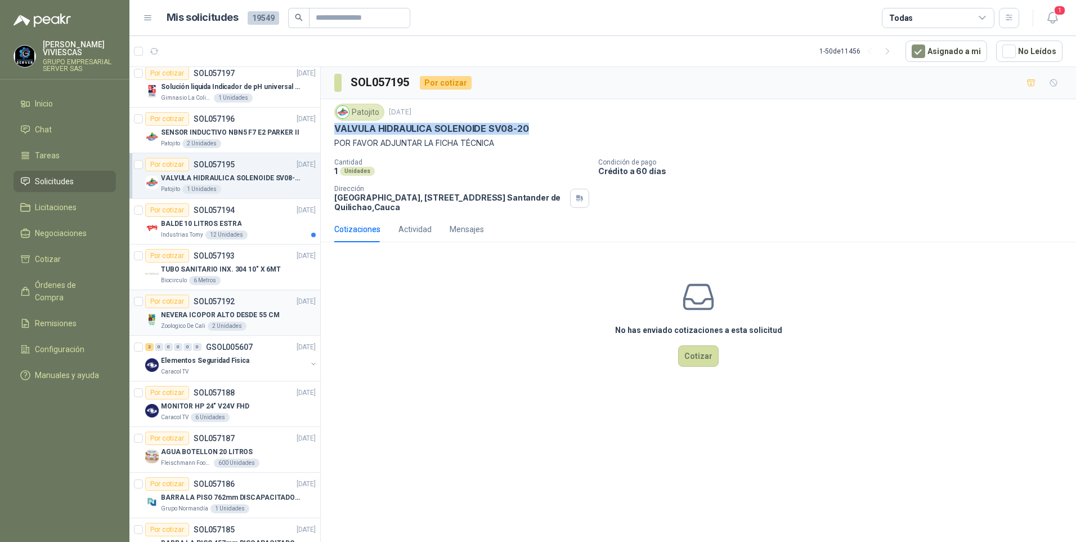
click at [194, 315] on p "NEVERA ICOPOR ALTO DESDE 55 CM" at bounding box center [220, 315] width 118 height 11
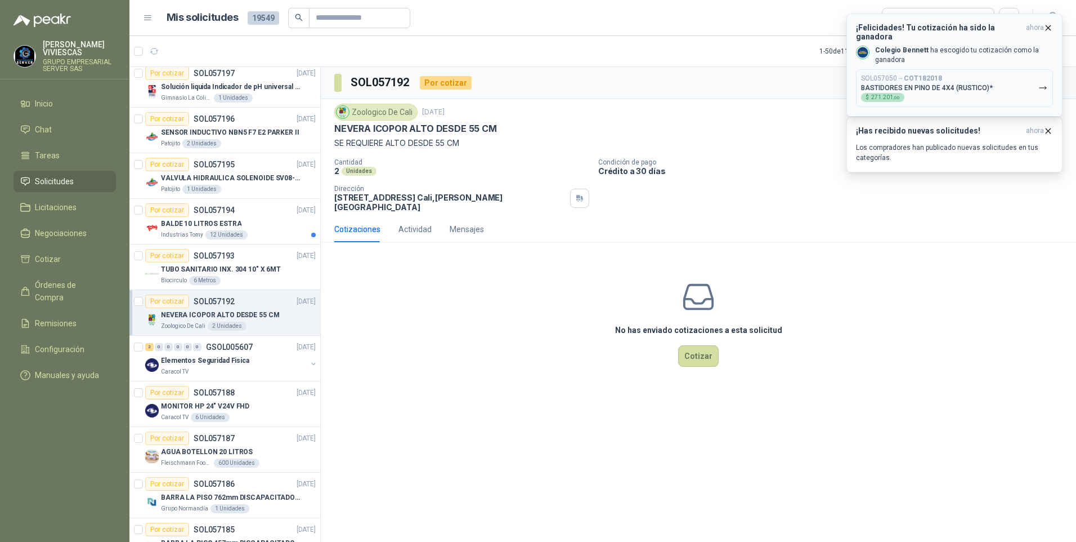
click at [1043, 74] on button "SOL057050 → COT182018 BASTIDORES EN PINO DE 4X4 (RUSTICO)* $ 271.201 ,00" at bounding box center [954, 88] width 197 height 38
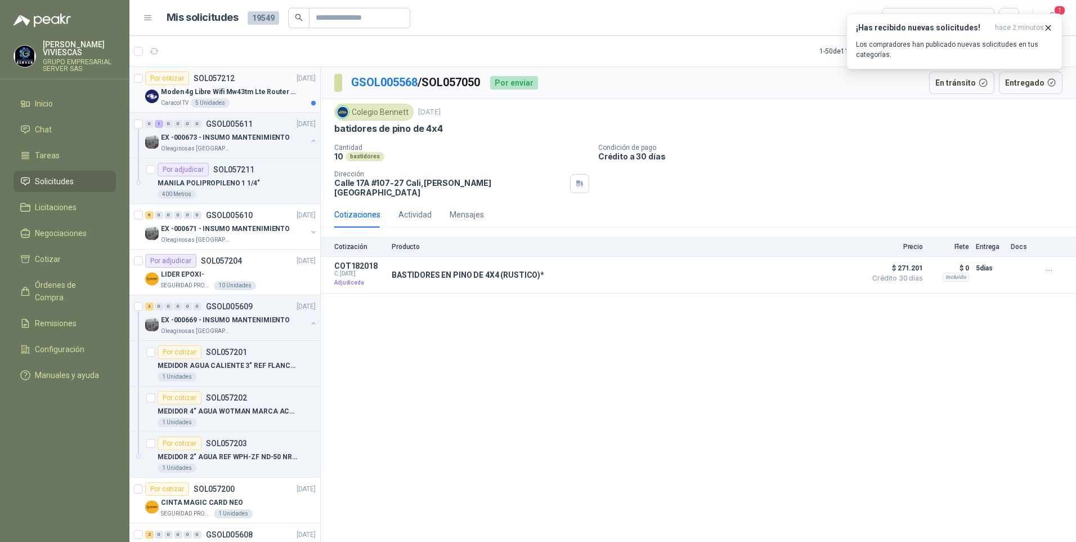
click at [251, 92] on p "Moden 4g Libre Wifi Mw43tm Lte Router Móvil Internet 5ghz ALCATEL DESBLOQUEADO" at bounding box center [231, 92] width 140 height 11
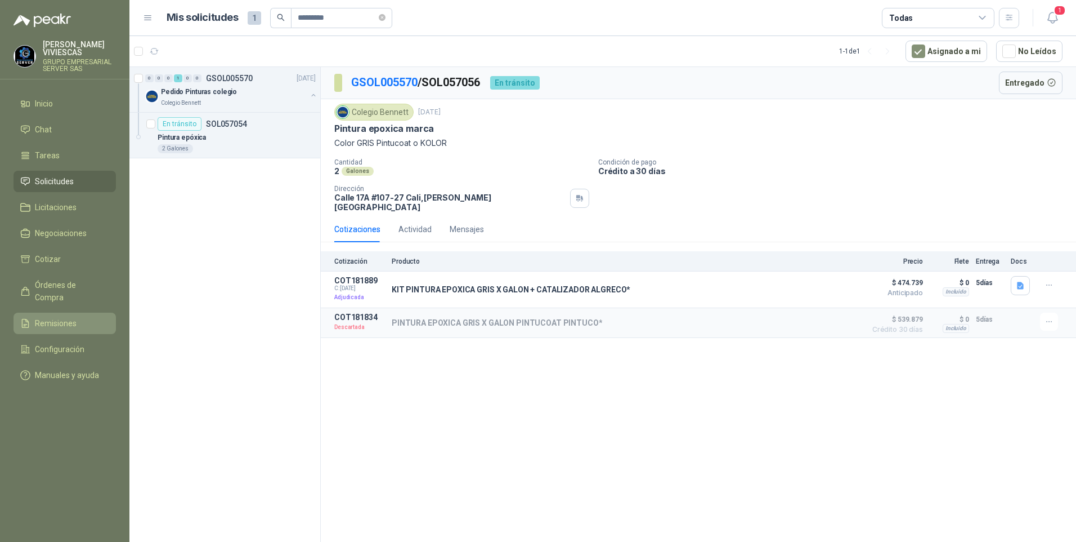
click at [68, 317] on span "Remisiones" at bounding box center [56, 323] width 42 height 12
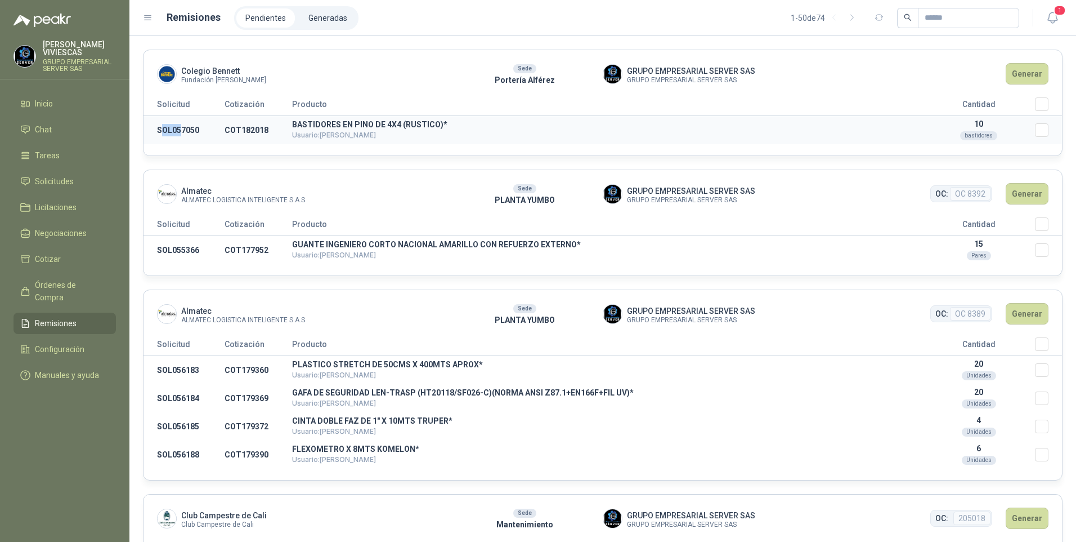
drag, startPoint x: 160, startPoint y: 127, endPoint x: 178, endPoint y: 128, distance: 17.5
click at [178, 128] on td "SOL057050" at bounding box center [184, 130] width 81 height 29
click at [177, 128] on td "SOL057050" at bounding box center [184, 130] width 81 height 29
click at [155, 130] on td "SOL057050" at bounding box center [184, 130] width 81 height 29
click at [71, 279] on span "Órdenes de Compra" at bounding box center [70, 291] width 70 height 25
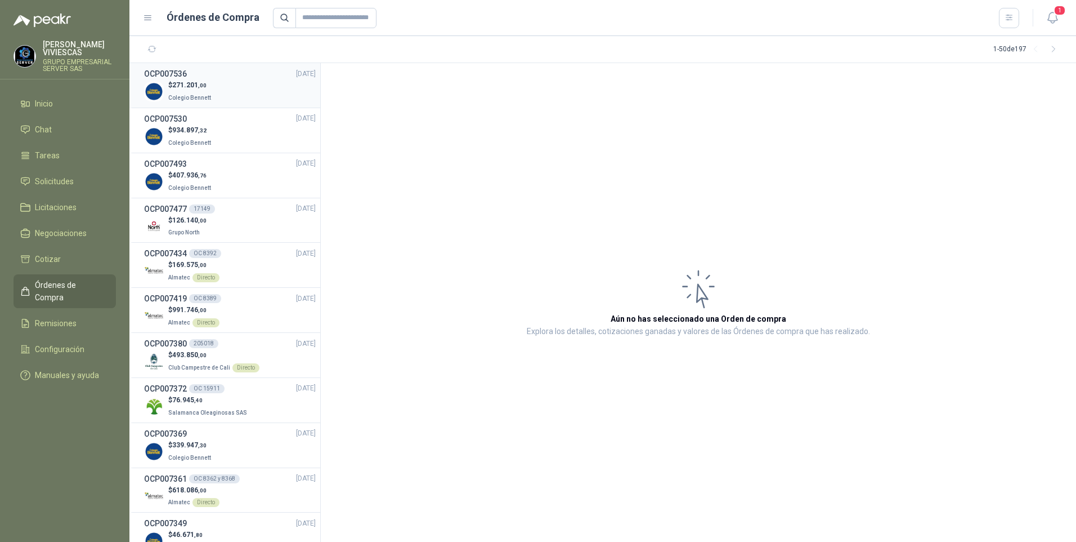
click at [193, 87] on span "271.201 ,00" at bounding box center [189, 85] width 34 height 8
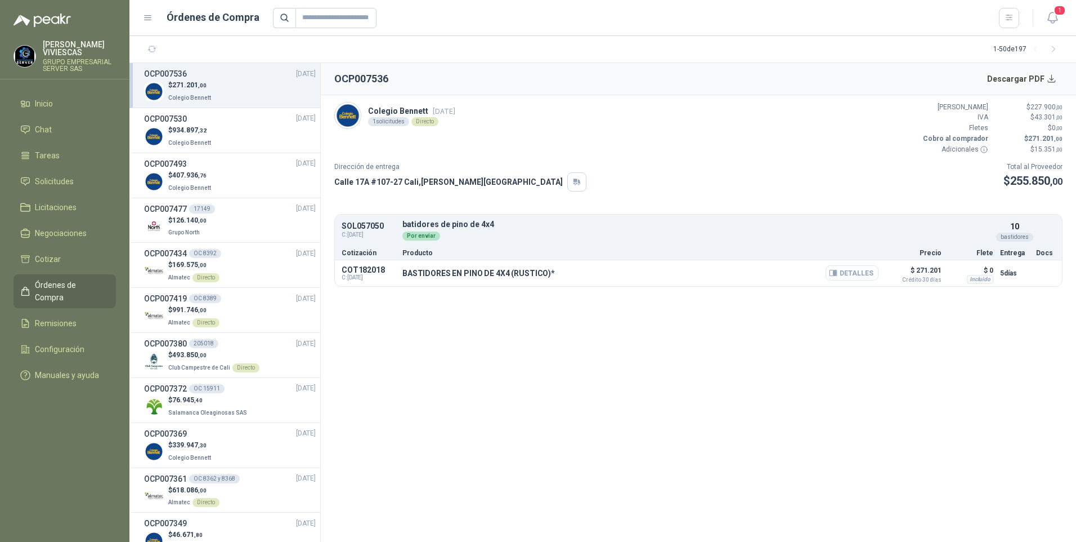
click at [849, 280] on button "Detalles" at bounding box center [852, 272] width 53 height 15
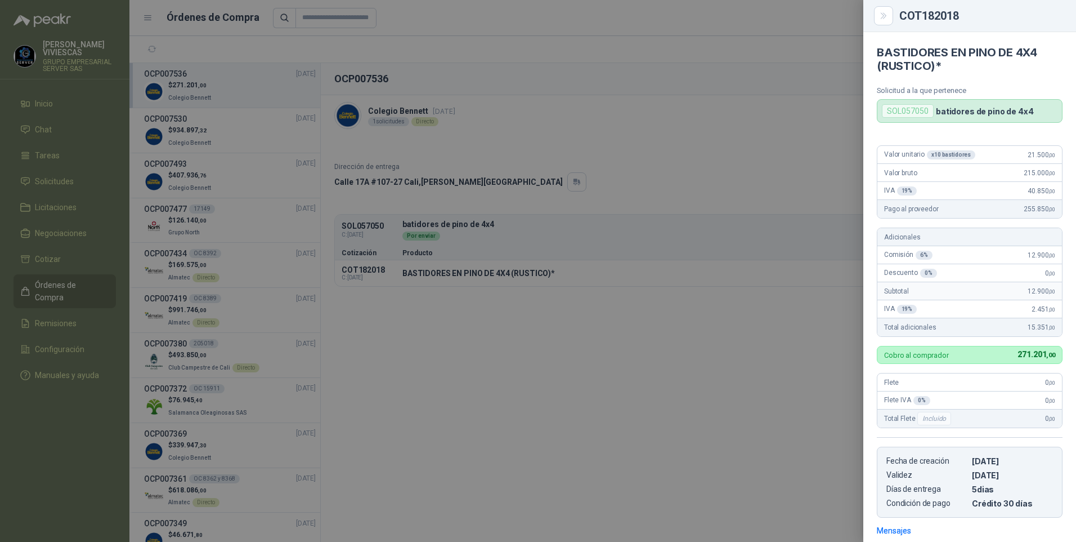
click at [615, 391] on div at bounding box center [538, 271] width 1076 height 542
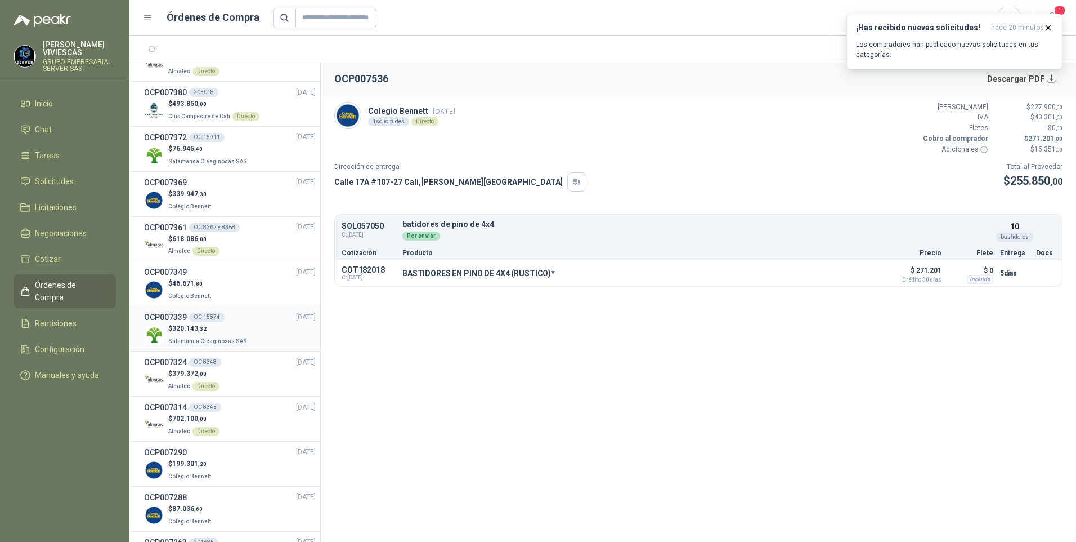
scroll to position [225, 0]
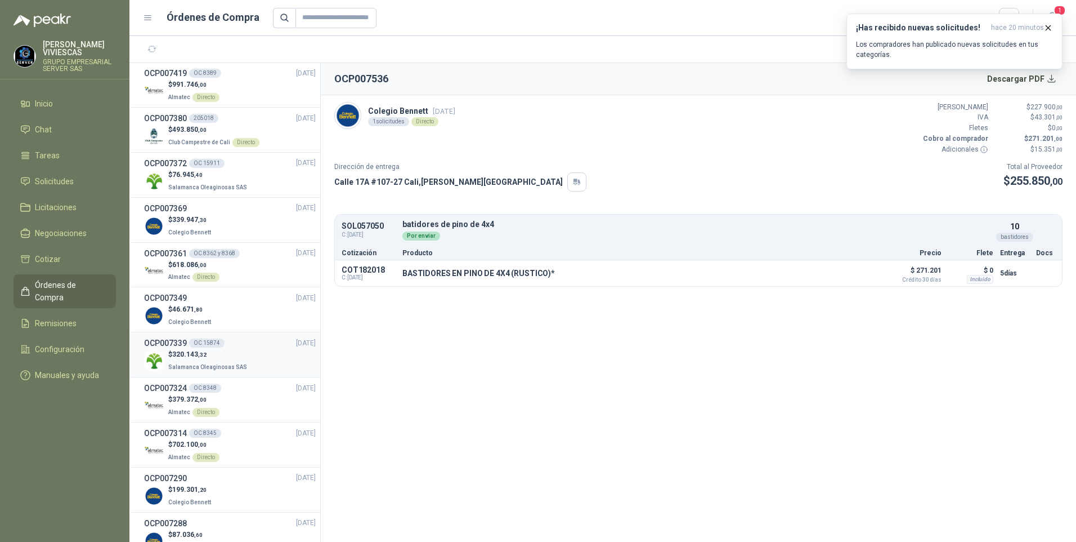
click at [181, 358] on span "320.143 ,32" at bounding box center [189, 354] width 34 height 8
click at [172, 402] on p "$ 379.372 ,00" at bounding box center [193, 399] width 51 height 11
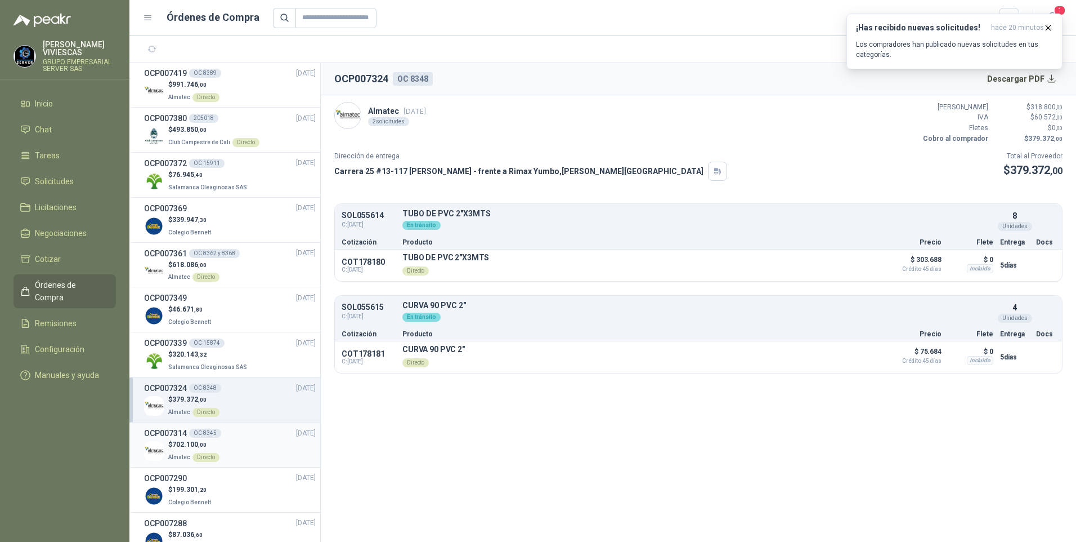
click at [179, 452] on p "Almatec Directo" at bounding box center [193, 456] width 51 height 12
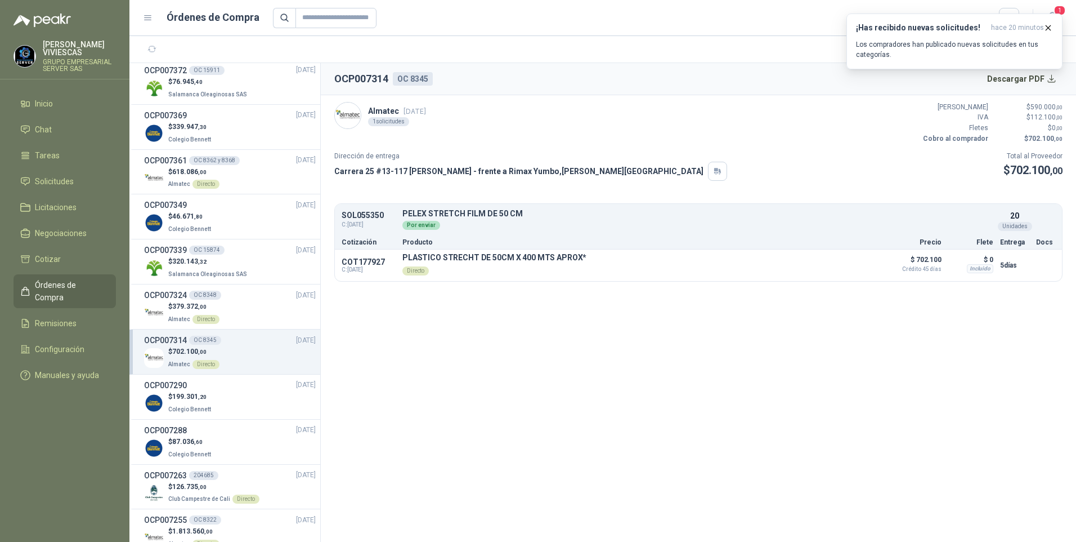
scroll to position [338, 0]
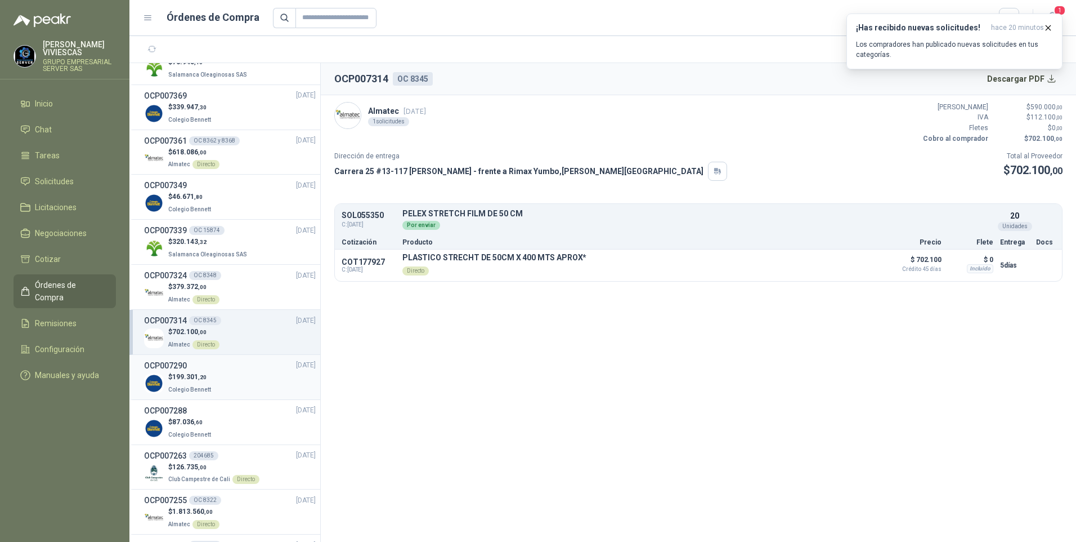
click at [182, 384] on p "Colegio Bennett" at bounding box center [190, 388] width 45 height 12
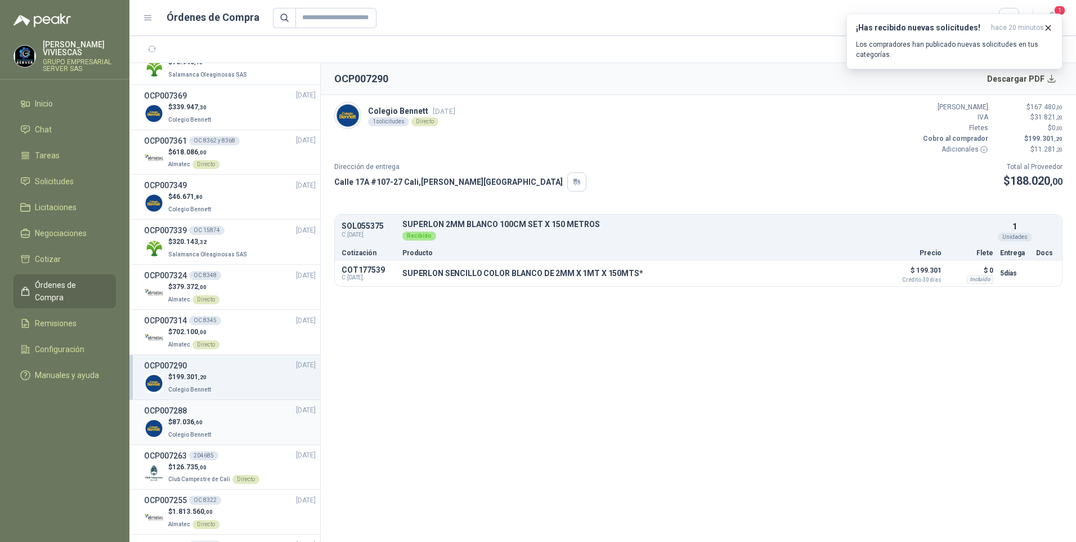
click at [187, 425] on span "87.036 ,60" at bounding box center [187, 422] width 30 height 8
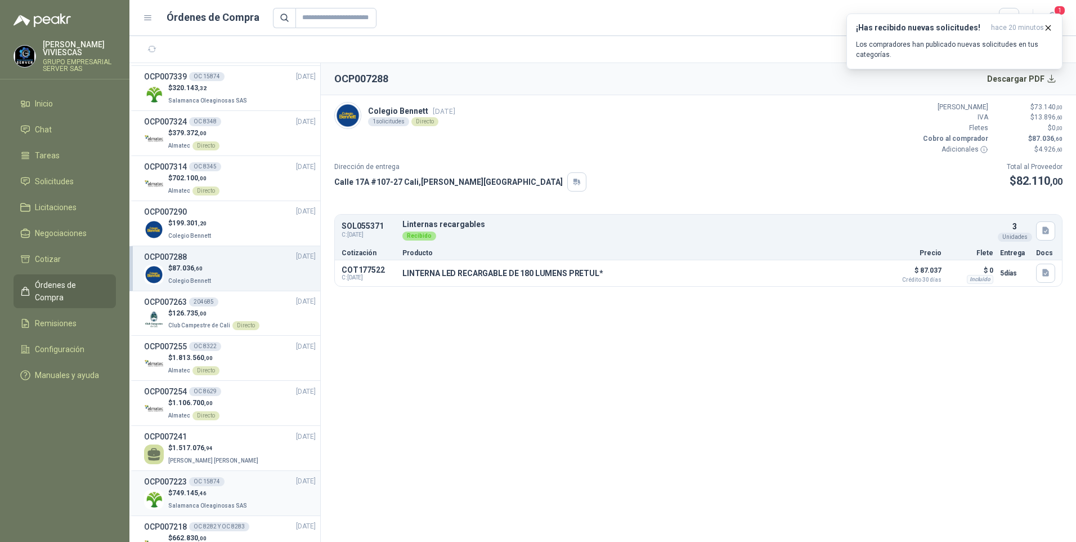
scroll to position [507, 0]
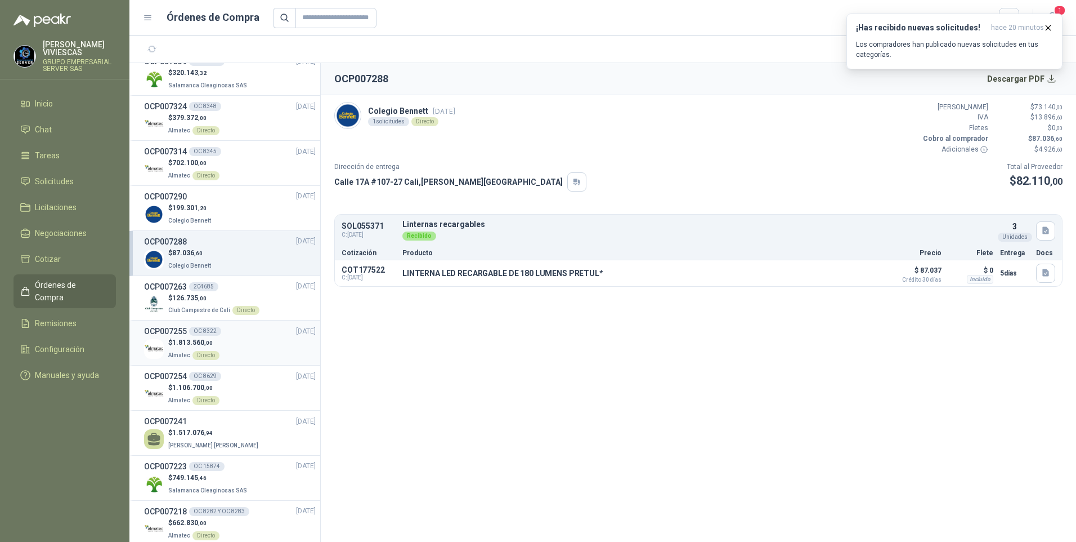
click at [171, 348] on p "Almatec Directo" at bounding box center [193, 354] width 51 height 12
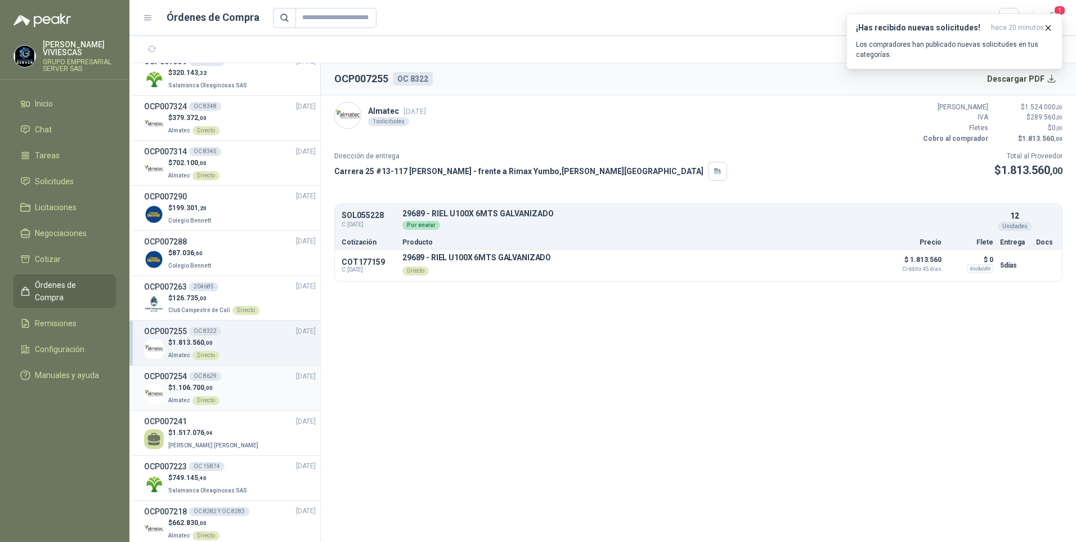
click at [177, 390] on span "1.106.700 ,00" at bounding box center [192, 387] width 41 height 8
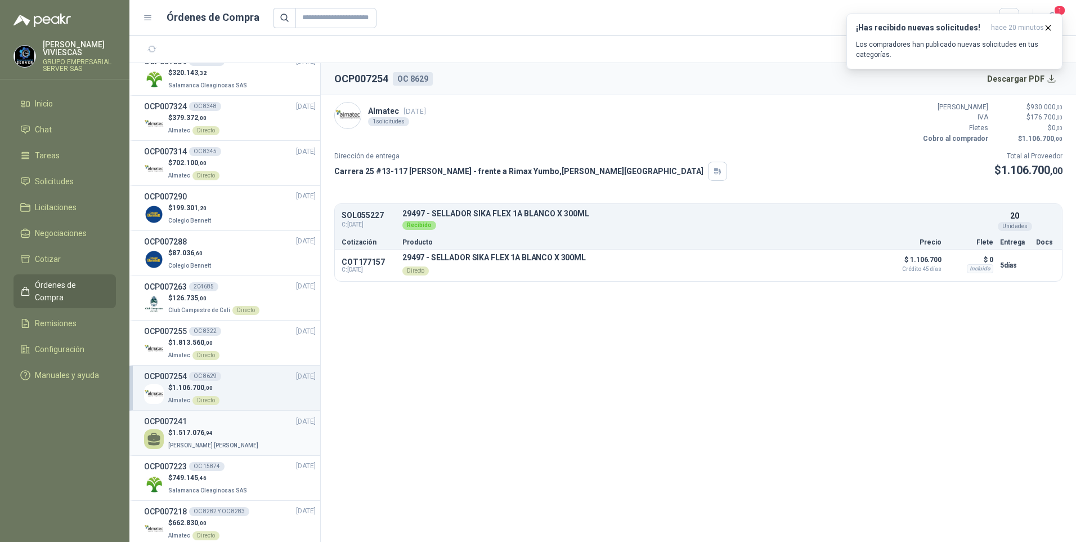
click at [198, 440] on p "Ines Elvira Holguín Ramos" at bounding box center [214, 444] width 92 height 12
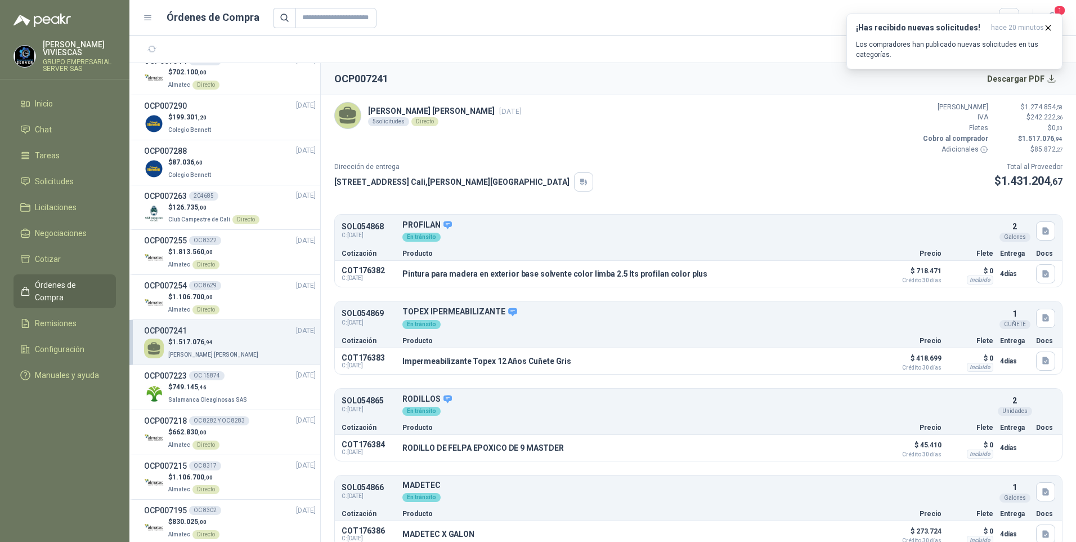
scroll to position [619, 0]
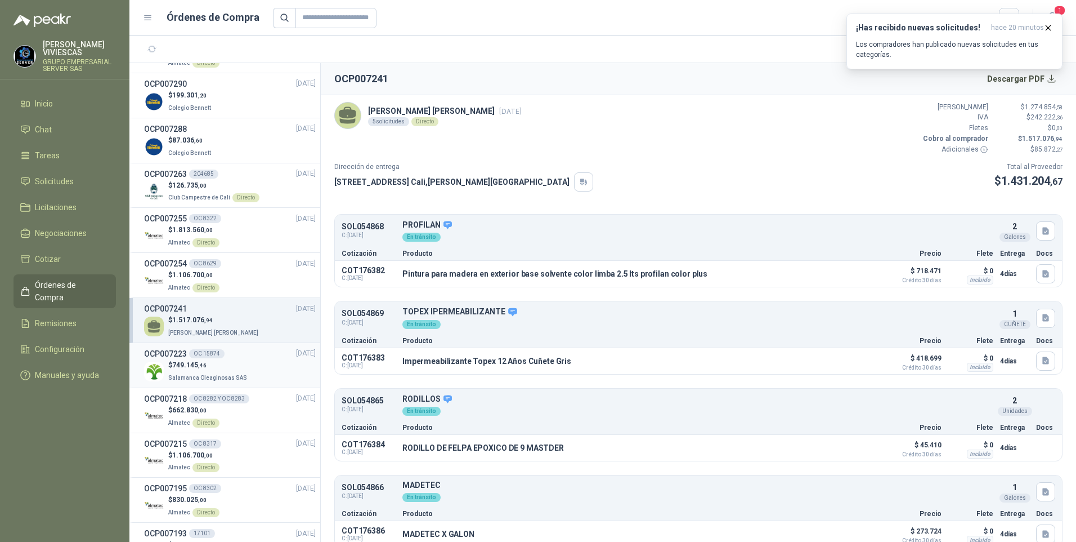
click at [180, 373] on p "Salamanca Oleaginosas SAS" at bounding box center [208, 376] width 81 height 12
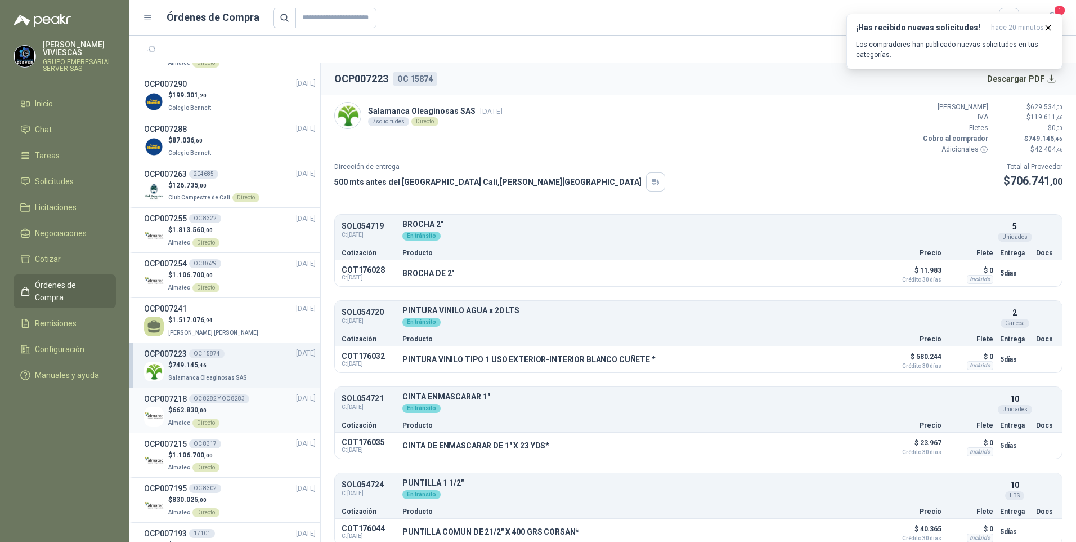
click at [193, 412] on span "662.830 ,00" at bounding box center [189, 410] width 34 height 8
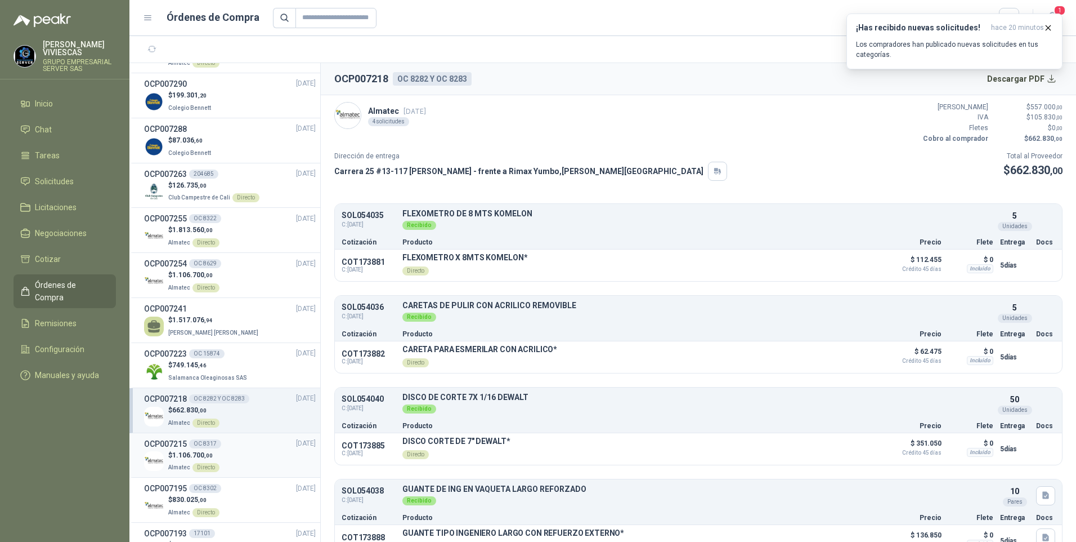
click at [184, 454] on span "1.106.700 ,00" at bounding box center [192, 455] width 41 height 8
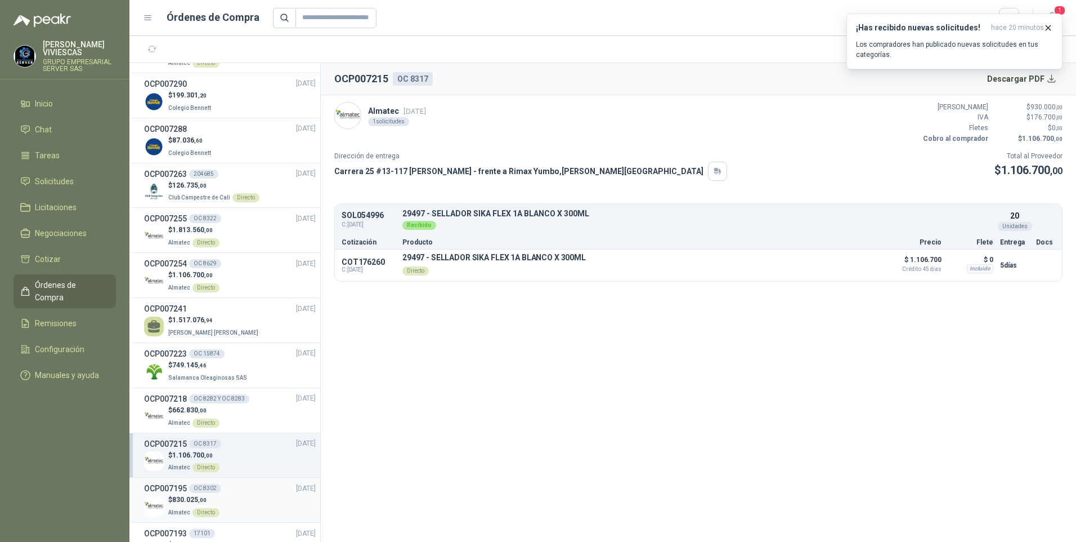
click at [182, 494] on p "$ 830.025 ,00" at bounding box center [193, 499] width 51 height 11
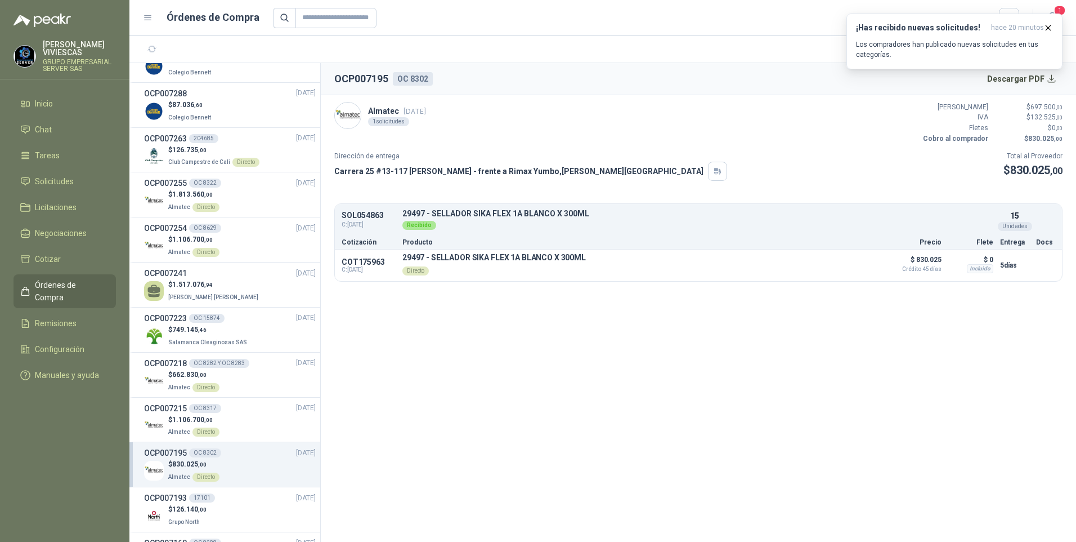
scroll to position [788, 0]
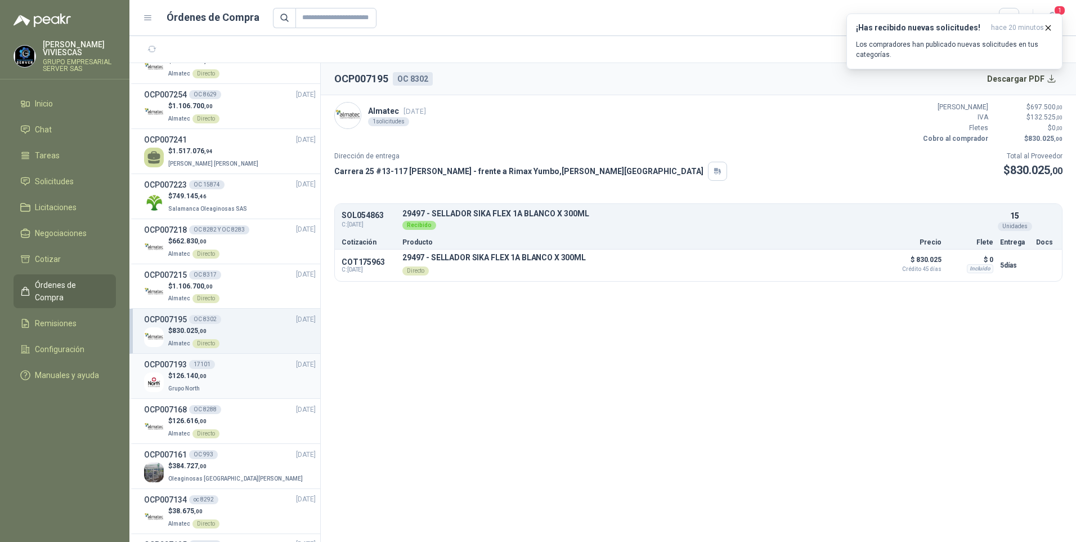
click at [191, 373] on span "126.140 ,00" at bounding box center [189, 376] width 34 height 8
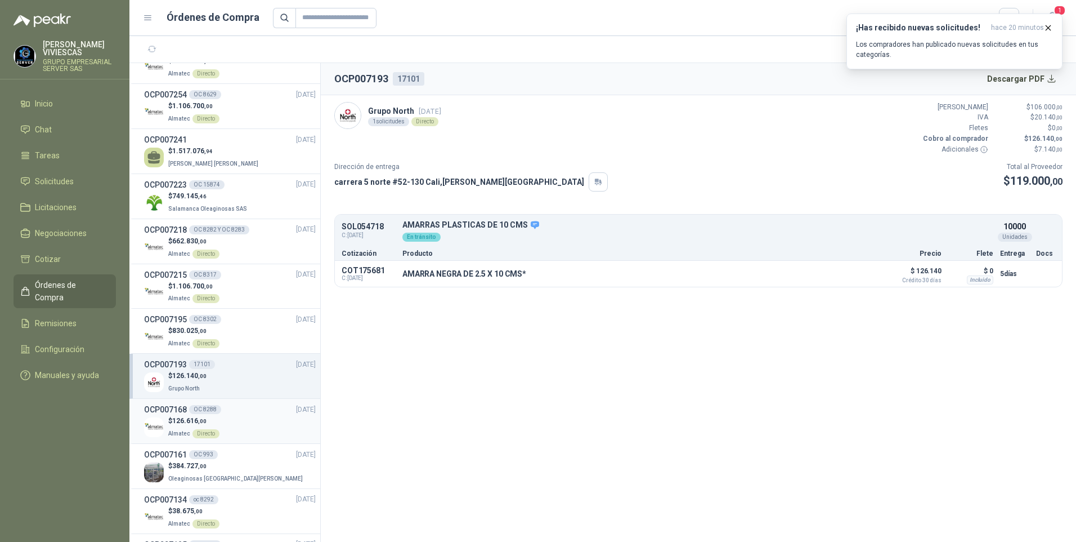
click at [190, 427] on p "Almatec Directo" at bounding box center [193, 432] width 51 height 12
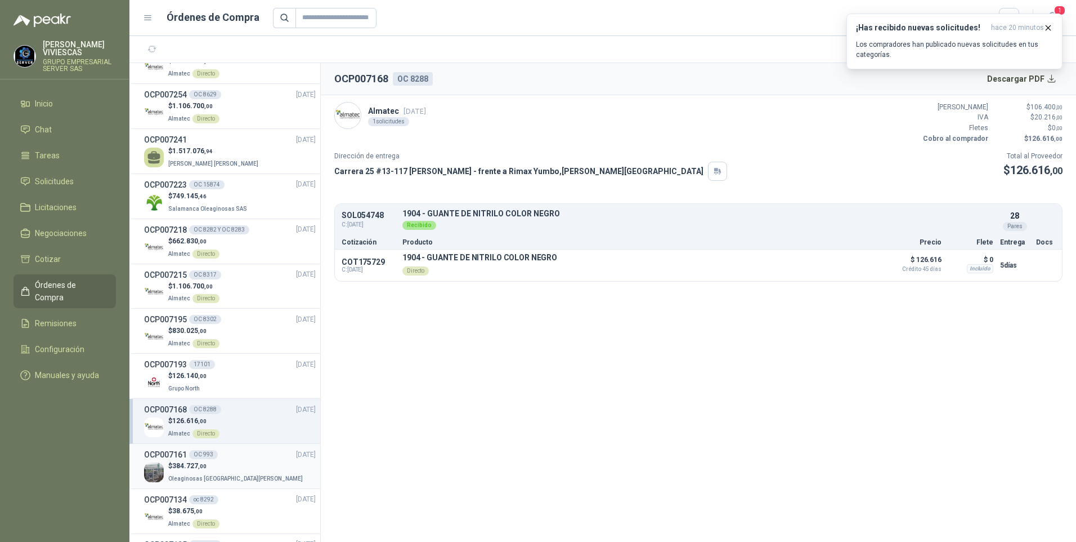
click at [199, 472] on p "Oleaginosas [GEOGRAPHIC_DATA][PERSON_NAME]" at bounding box center [236, 477] width 137 height 12
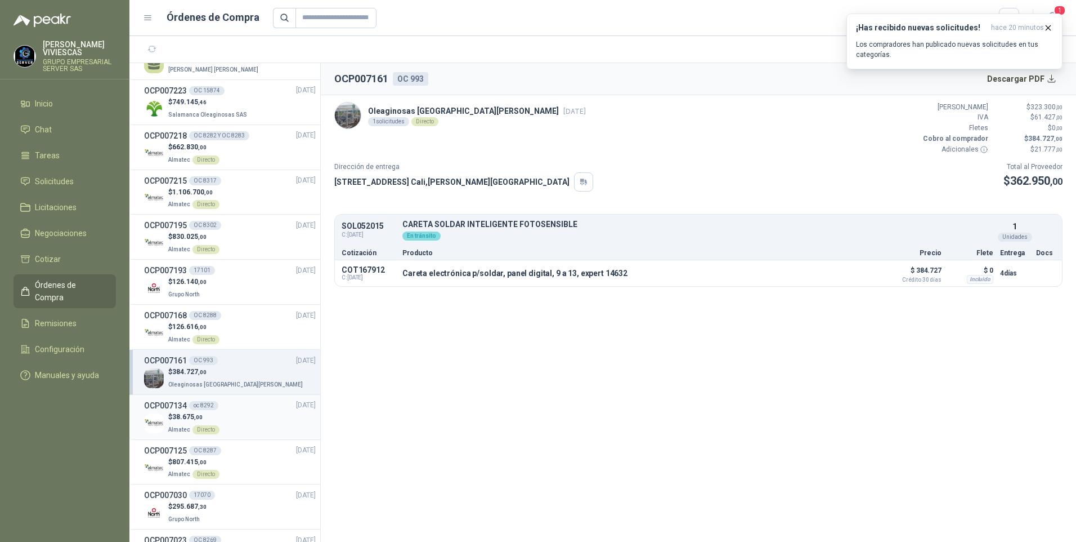
scroll to position [901, 0]
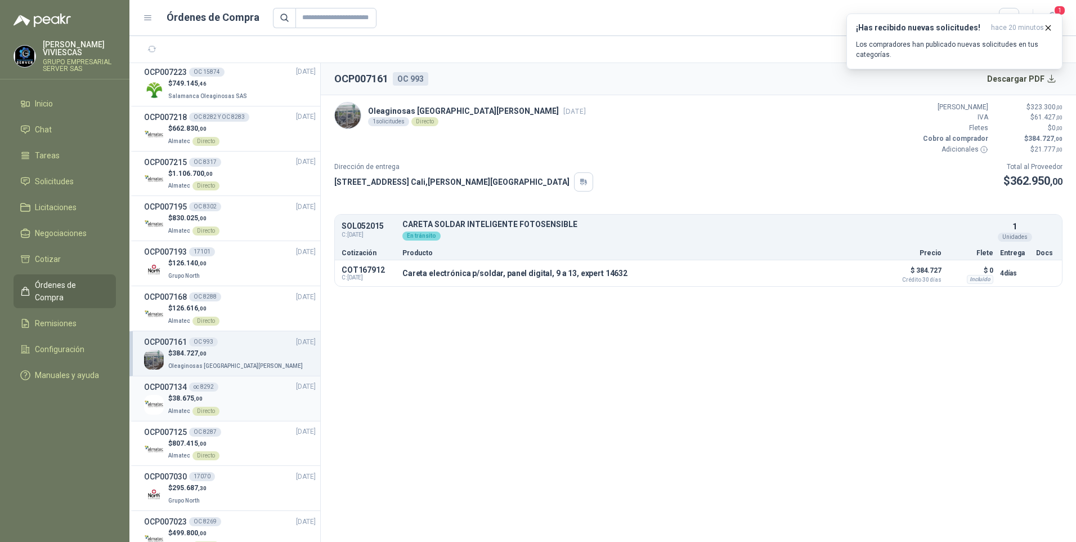
click at [181, 403] on p "$ 38.675 ,00" at bounding box center [193, 398] width 51 height 11
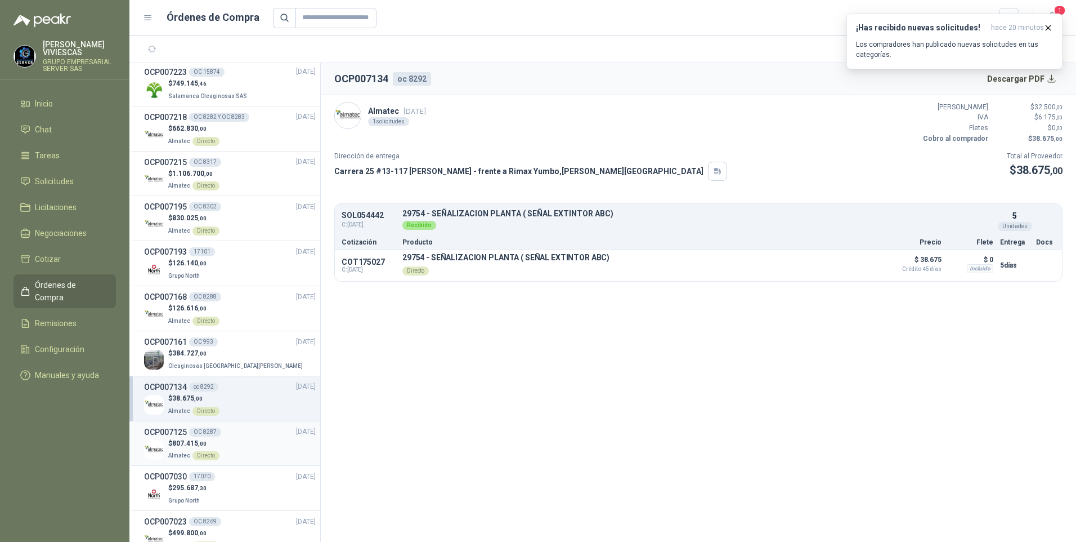
click at [194, 445] on span "807.415 ,00" at bounding box center [189, 443] width 34 height 8
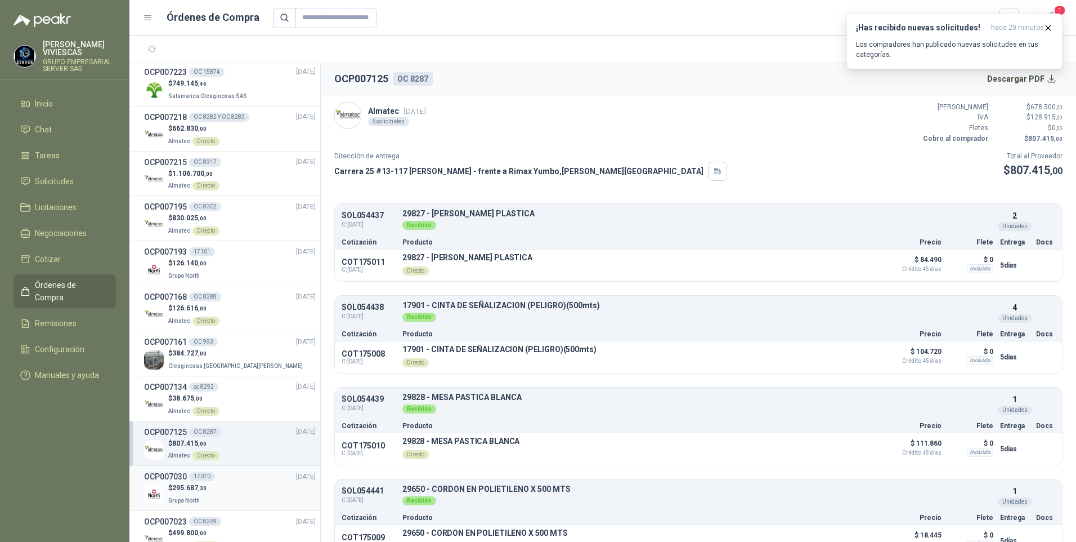
click at [189, 488] on span "295.687 ,30" at bounding box center [189, 488] width 34 height 8
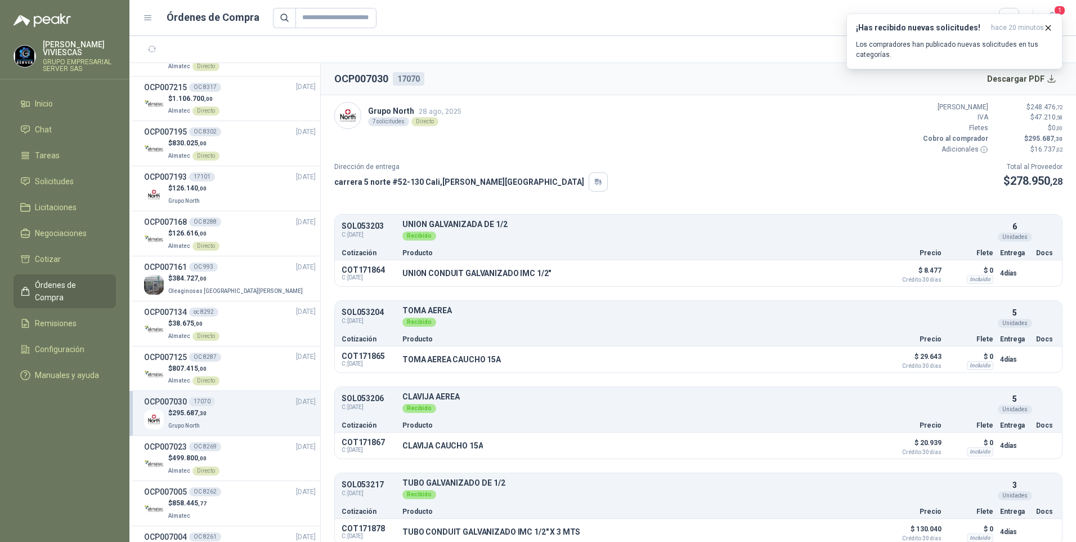
scroll to position [1013, 0]
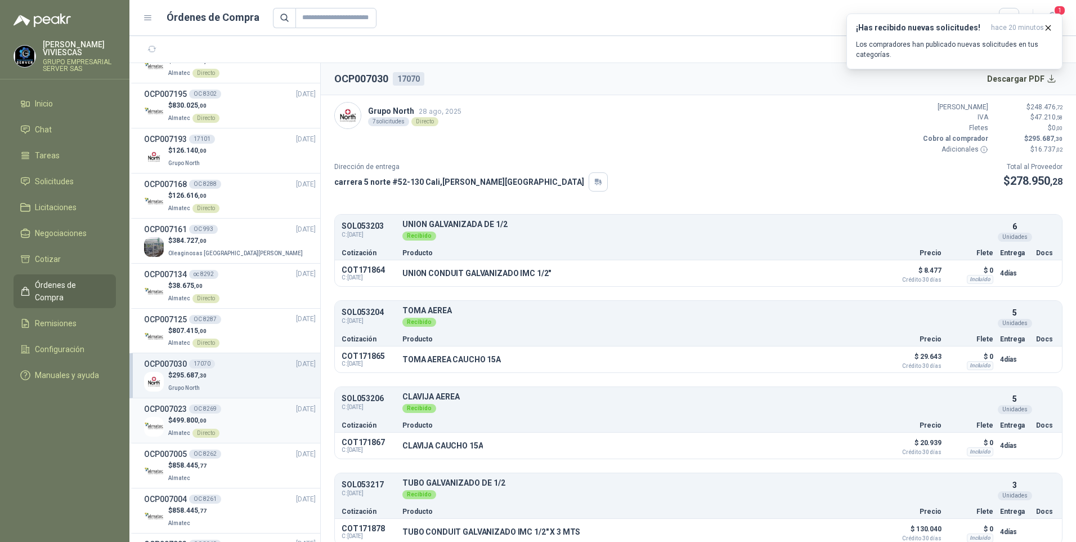
click at [181, 426] on p "Almatec Directo" at bounding box center [193, 432] width 51 height 12
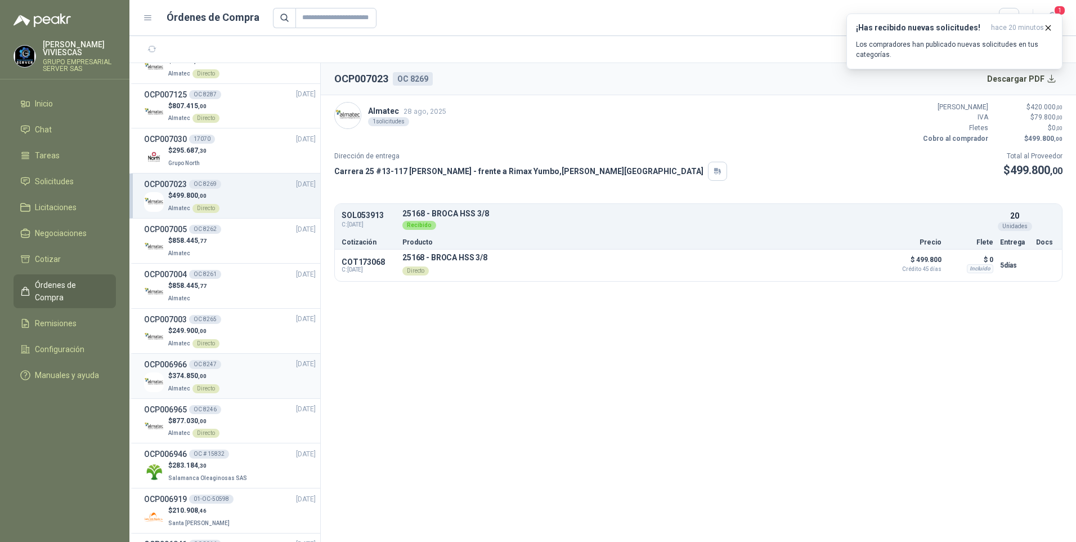
scroll to position [1239, 0]
